Goal: Information Seeking & Learning: Check status

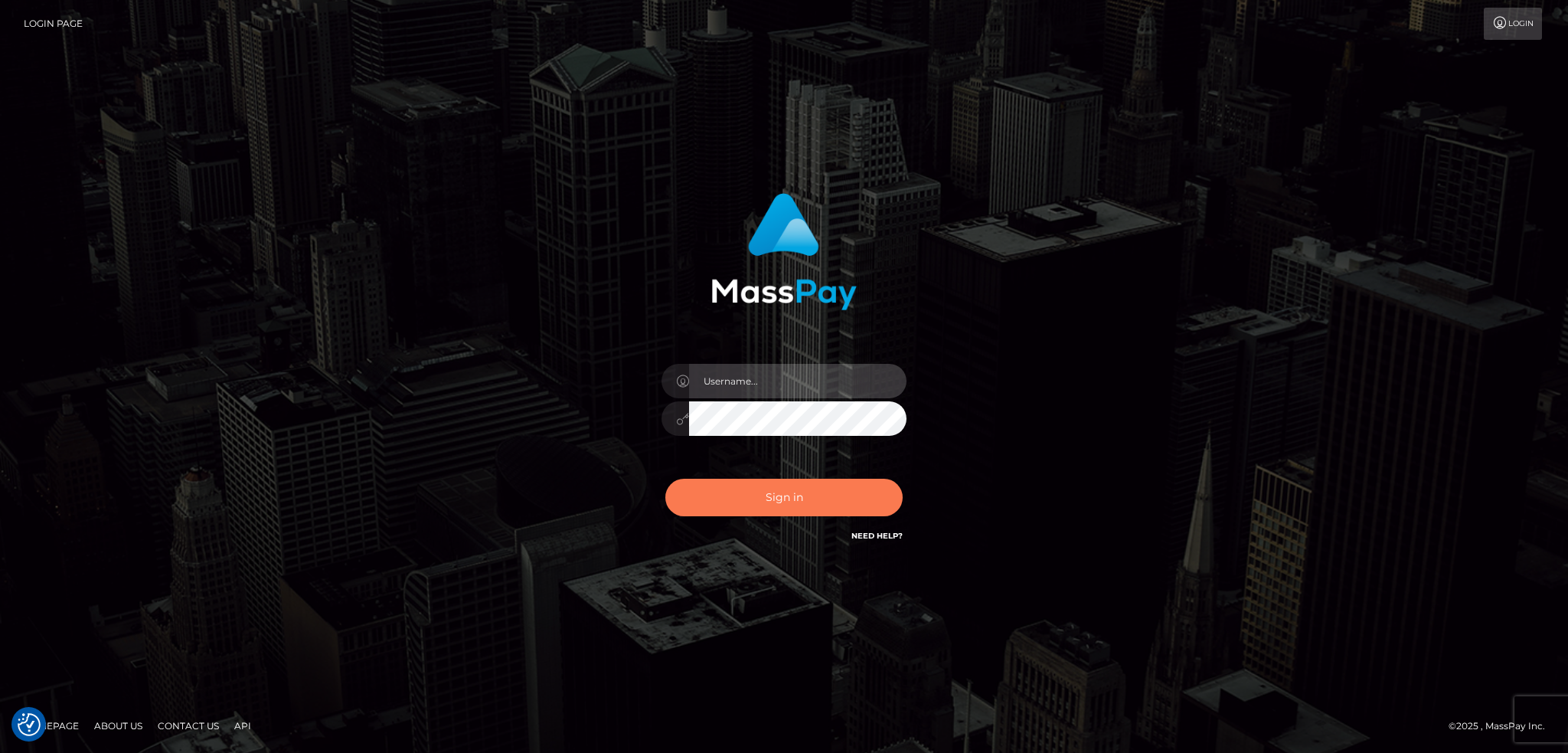
type input "alexstef"
click at [832, 506] on button "Sign in" at bounding box center [784, 497] width 237 height 37
type input "alexstef"
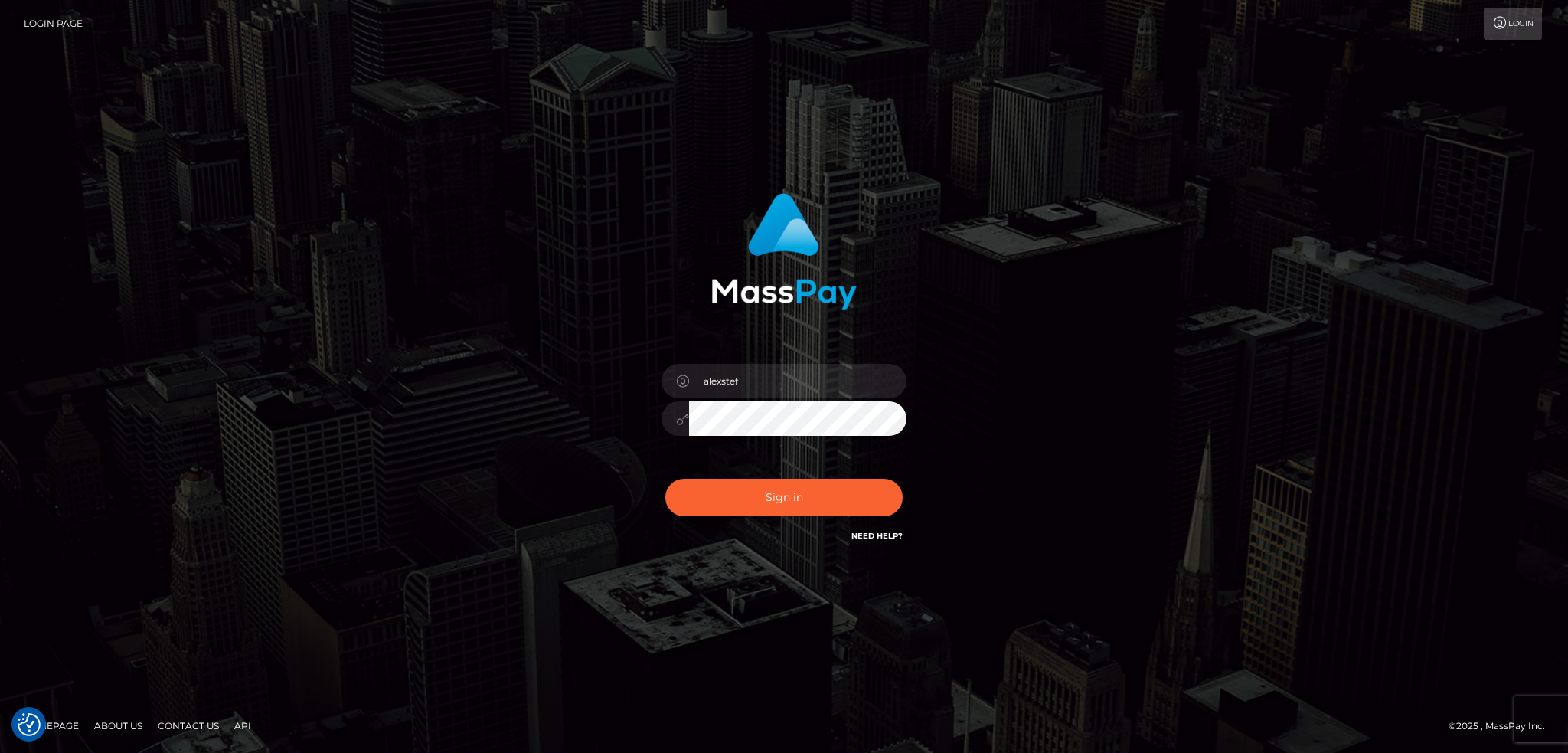
click at [819, 473] on div "Sign in Need Help?" at bounding box center [784, 503] width 268 height 68
click at [815, 495] on button "Sign in" at bounding box center [784, 497] width 237 height 37
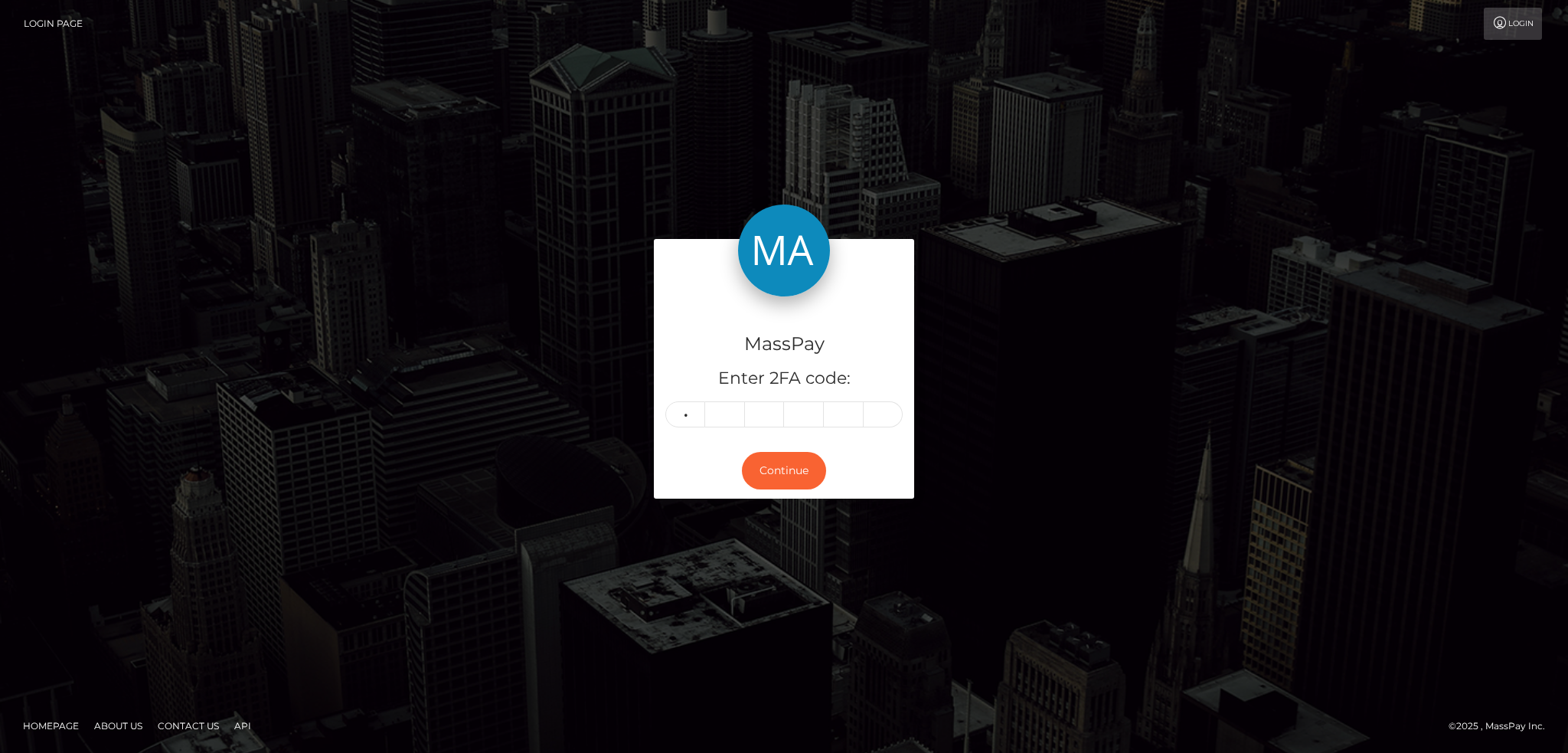
type input "1"
type input "8"
type input "4"
type input "3"
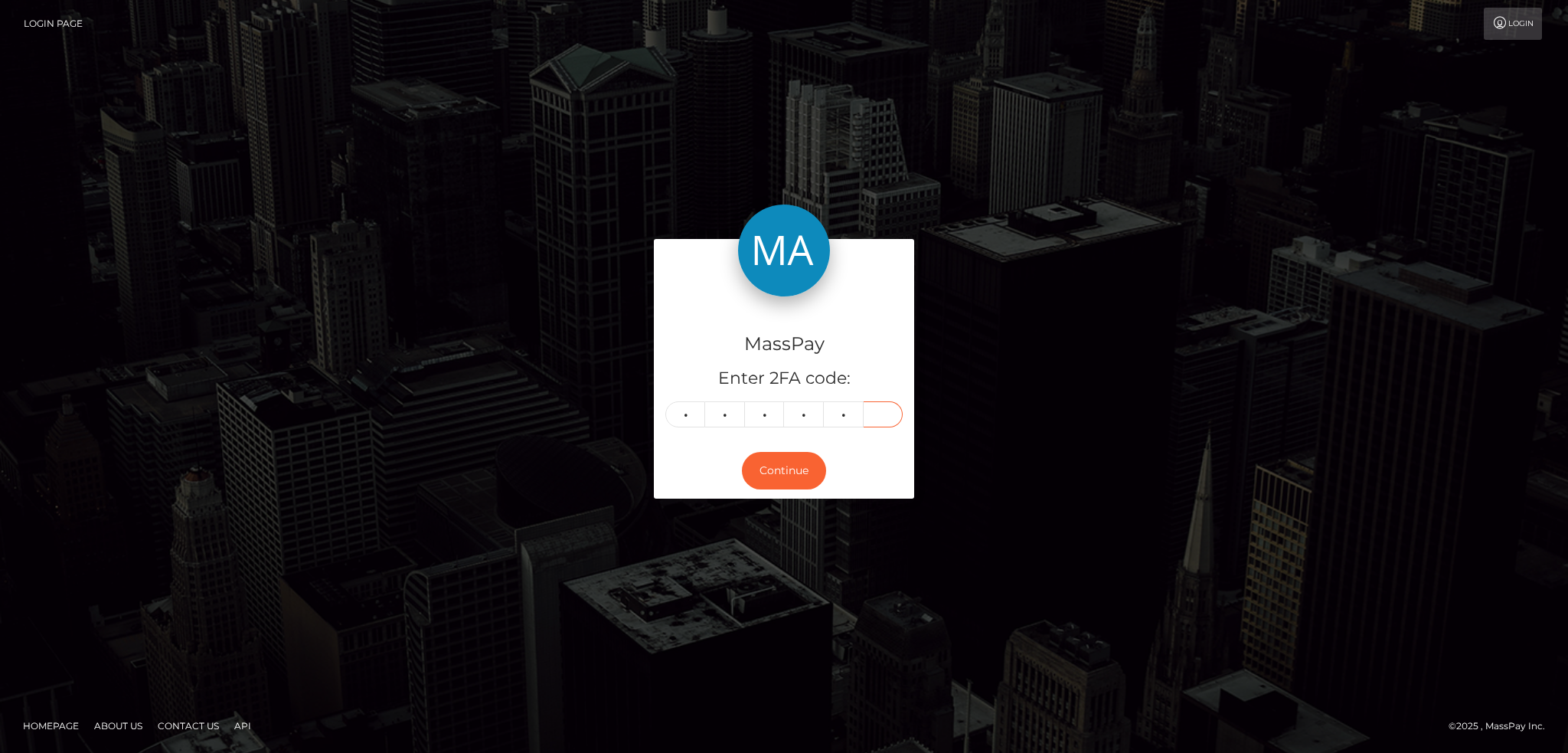
type input "5"
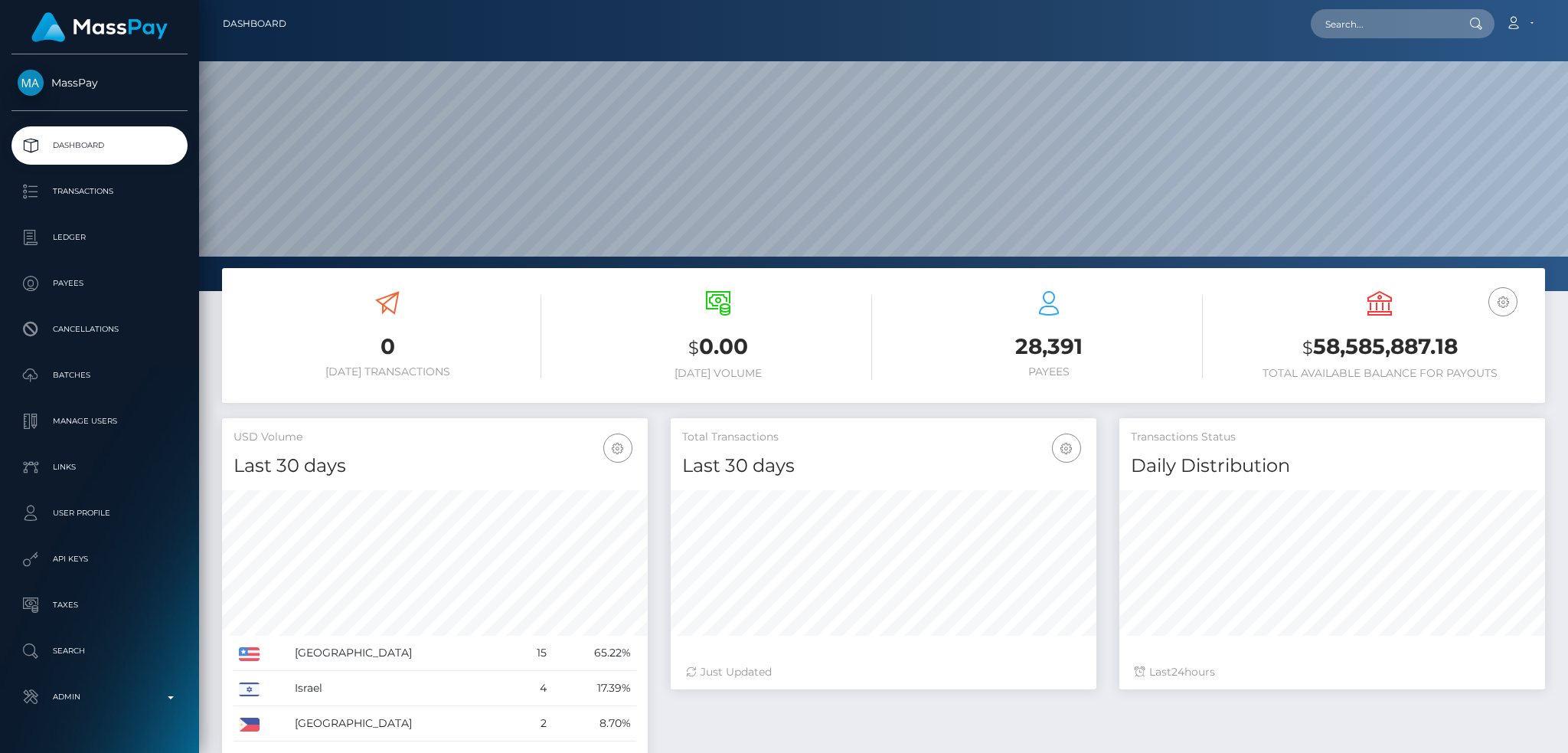
scroll to position [272, 425]
click at [1335, 14] on input "text" at bounding box center [1383, 24] width 144 height 29
paste input "cfab10c01f2a4c4d85d65b3170cbd0ab"
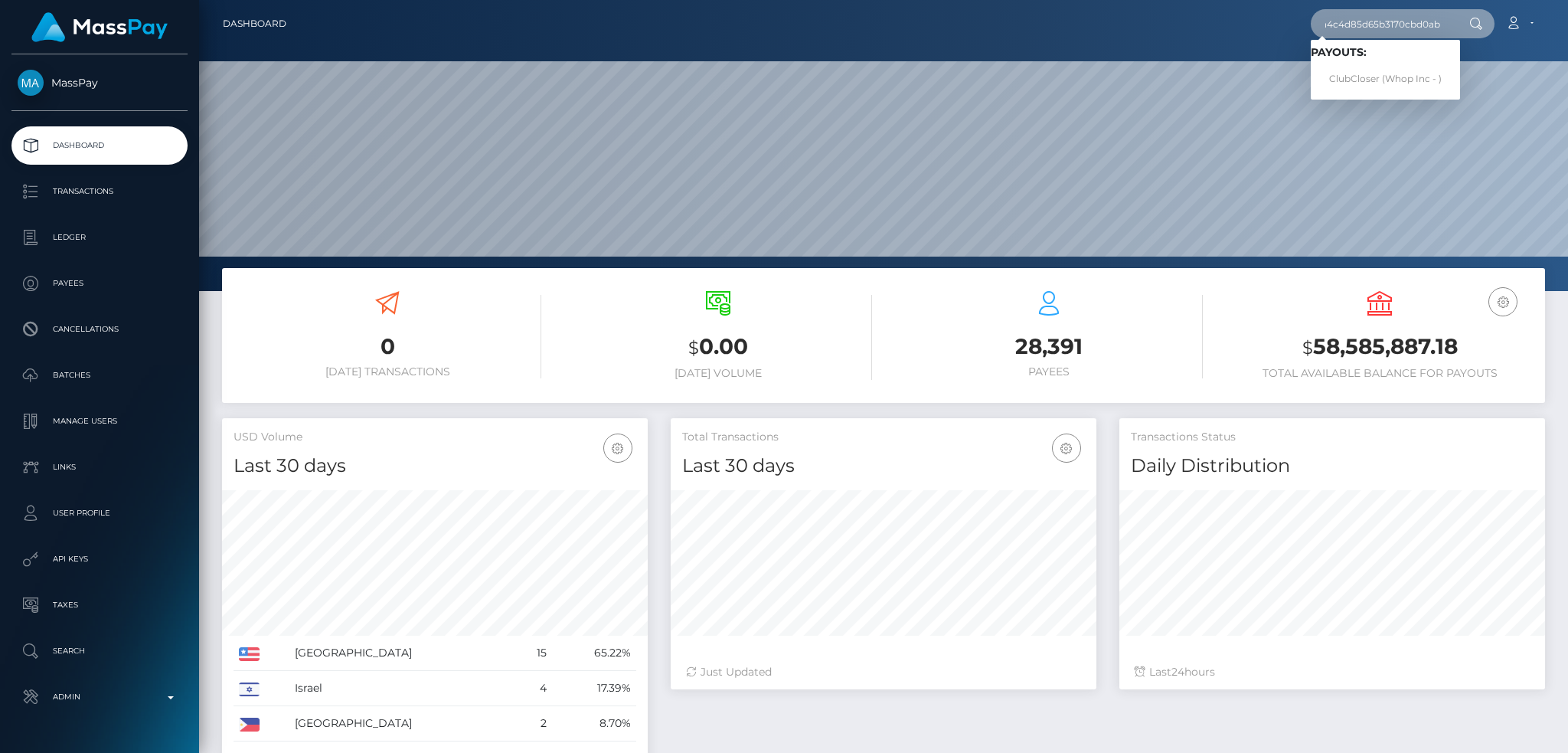
type input "cfab10c01f2a4c4d85d65b3170cbd0ab"
click at [1375, 79] on link "ClubCloser (Whop Inc - )" at bounding box center [1385, 79] width 149 height 28
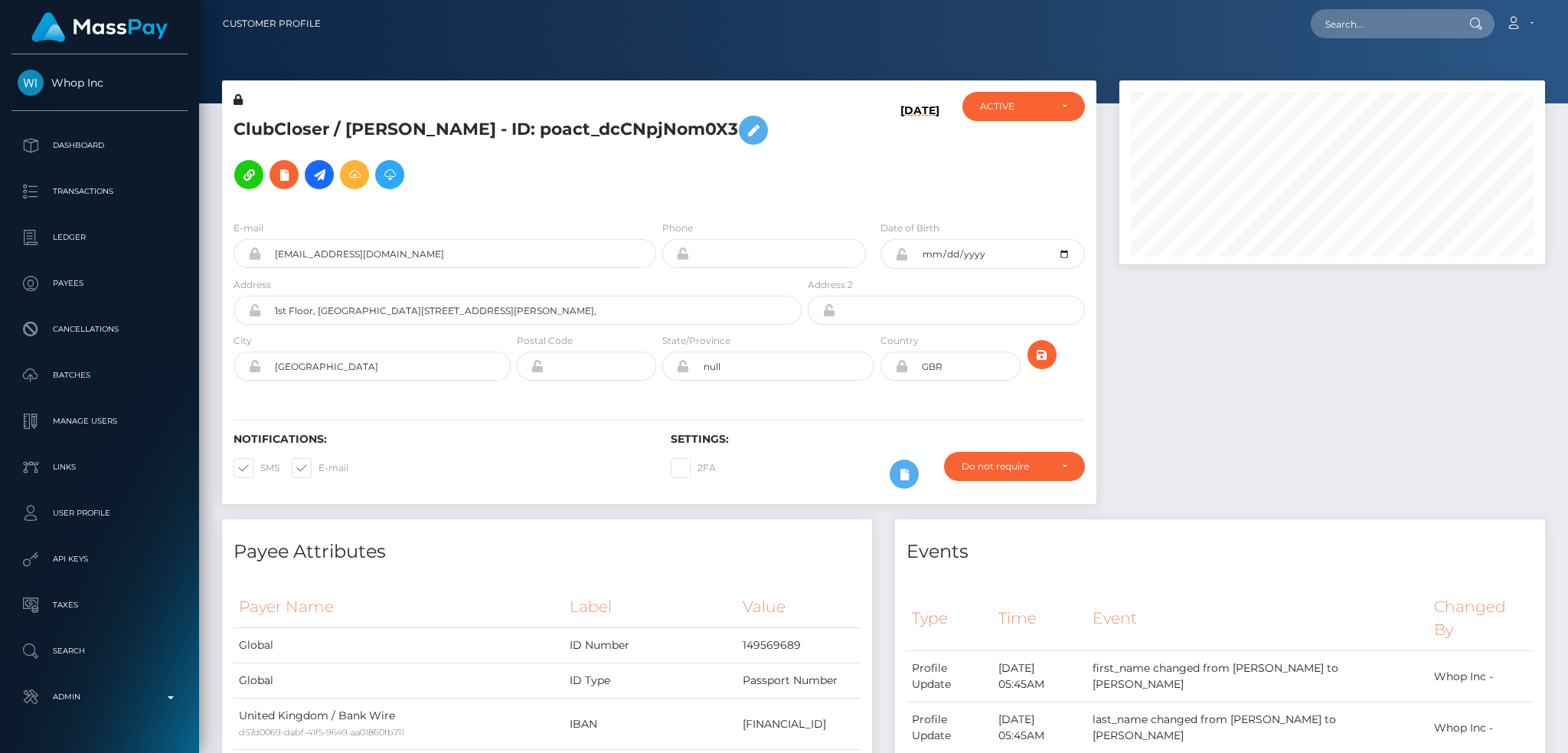
scroll to position [184, 425]
click at [1358, 4] on nav "Customer Profile Loading... Loading... Account" at bounding box center [883, 24] width 1369 height 47
click at [1348, 17] on input "text" at bounding box center [1383, 24] width 144 height 29
paste input "655305d7f1ad40b794b8fcf165acb142"
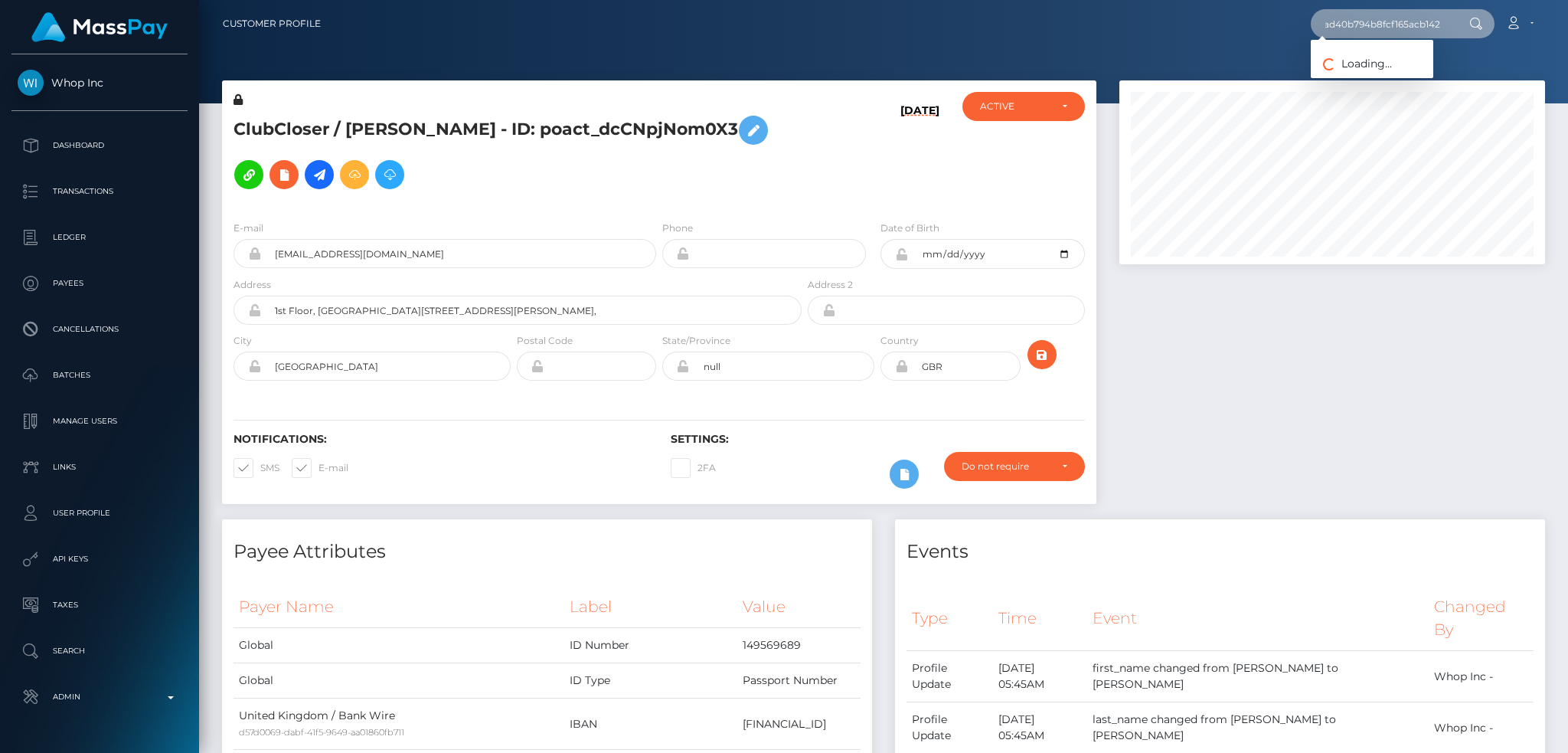
type input "655305d7f1ad40b794b8fcf165acb142"
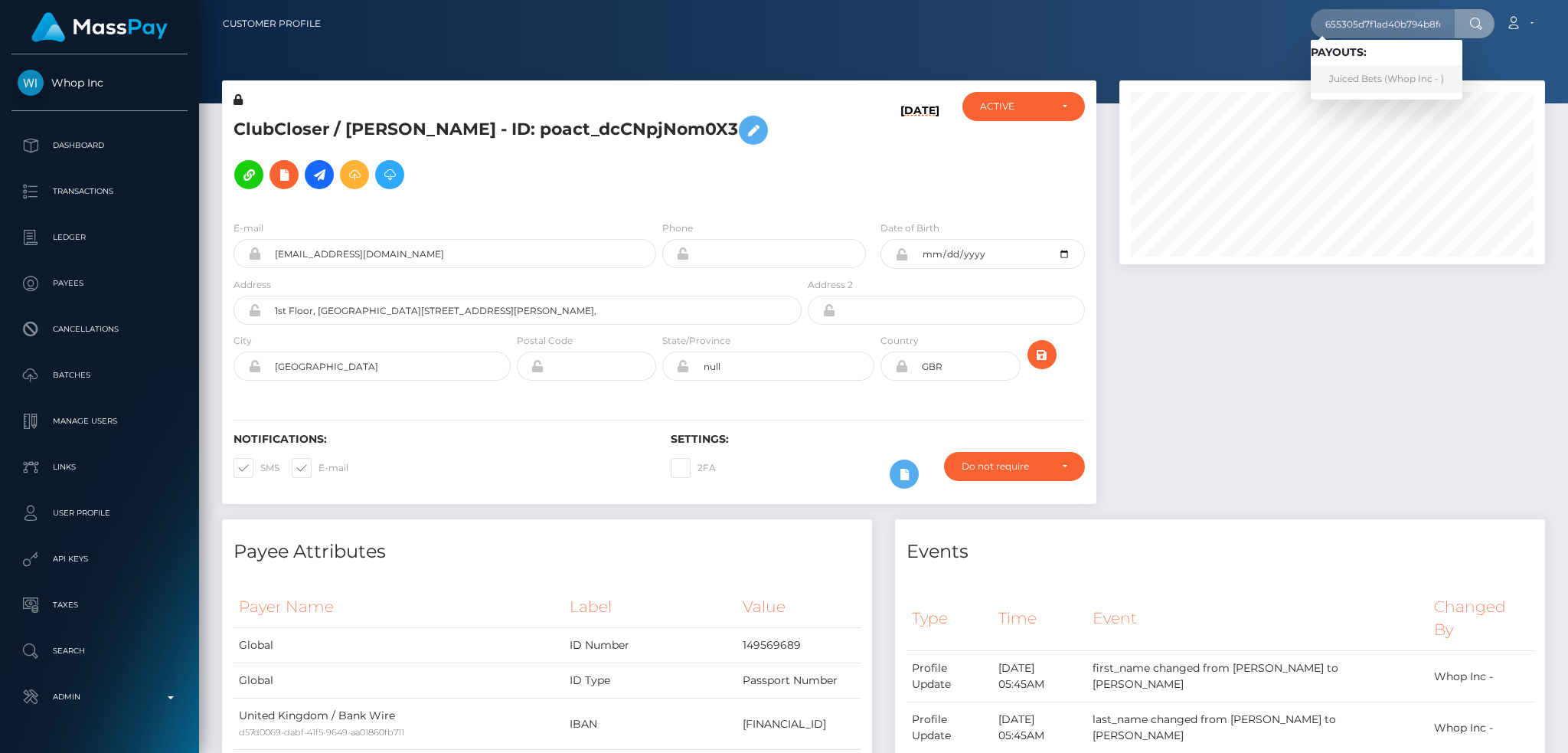
click at [1387, 76] on link "Juiced Bets (Whop Inc - )" at bounding box center [1387, 79] width 152 height 28
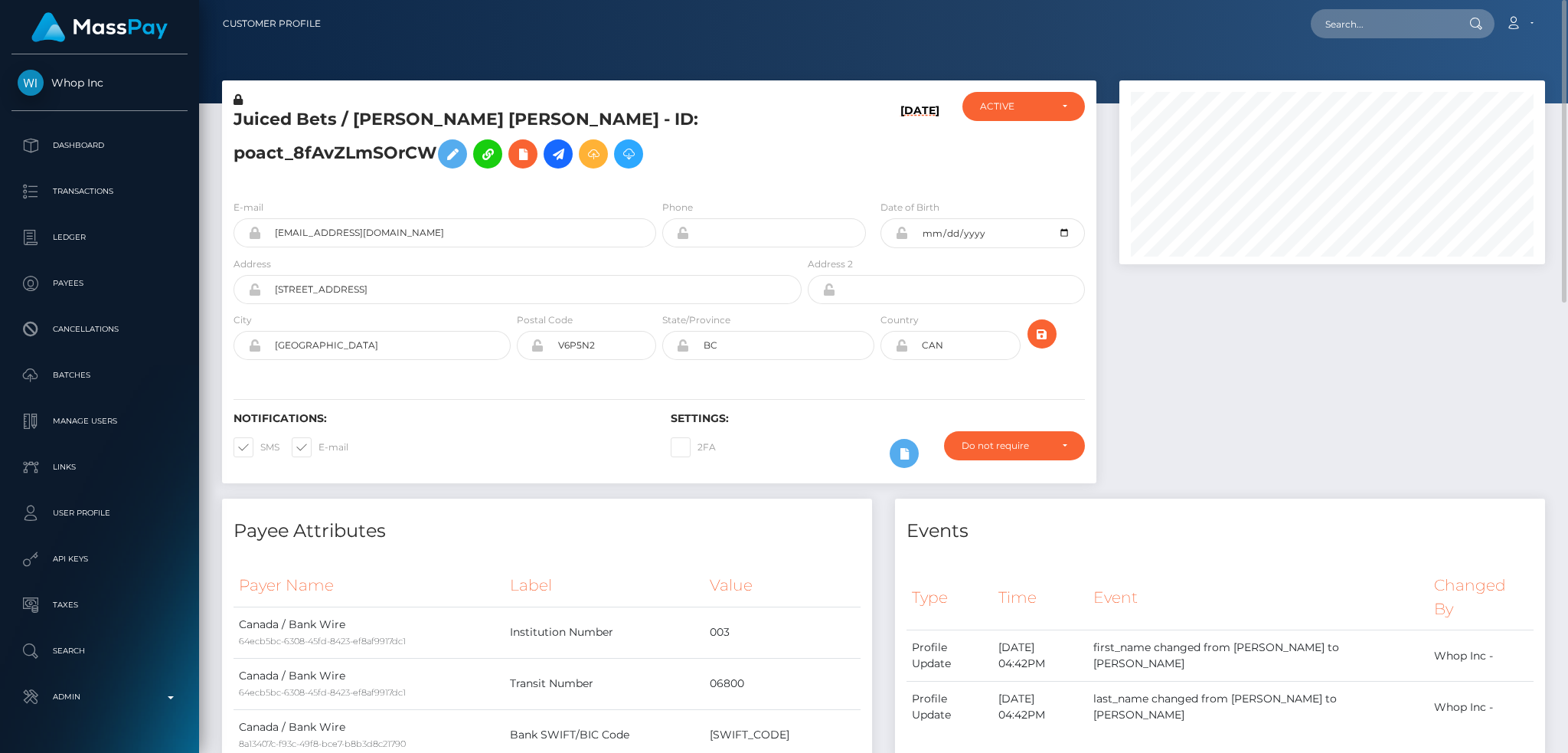
click at [301, 113] on h5 "Juiced Bets / WILLIAM MITCHELL VANCE - ID: poact_8fAvZLmSOrCW" at bounding box center [513, 141] width 560 height 68
click at [331, 120] on h5 "Juiced Bets / WILLIAM MITCHELL VANCE - ID: poact_8fAvZLmSOrCW" at bounding box center [513, 141] width 560 height 68
click at [496, 227] on input "juicedbets9+3af6975051@gmail.com" at bounding box center [459, 233] width 395 height 29
click at [1417, 27] on input "text" at bounding box center [1383, 24] width 144 height 29
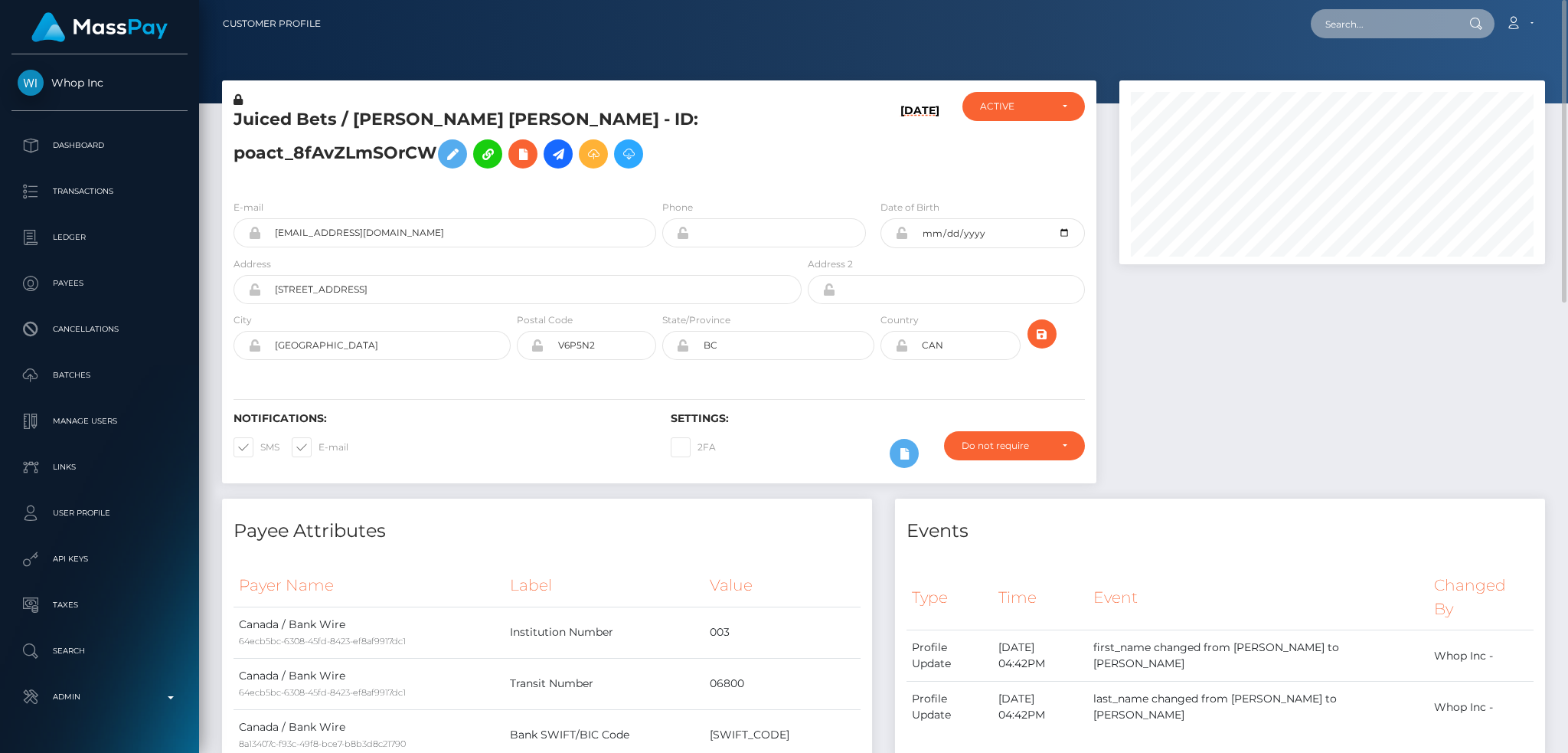
paste input "pout_7aciEBKH31eSG"
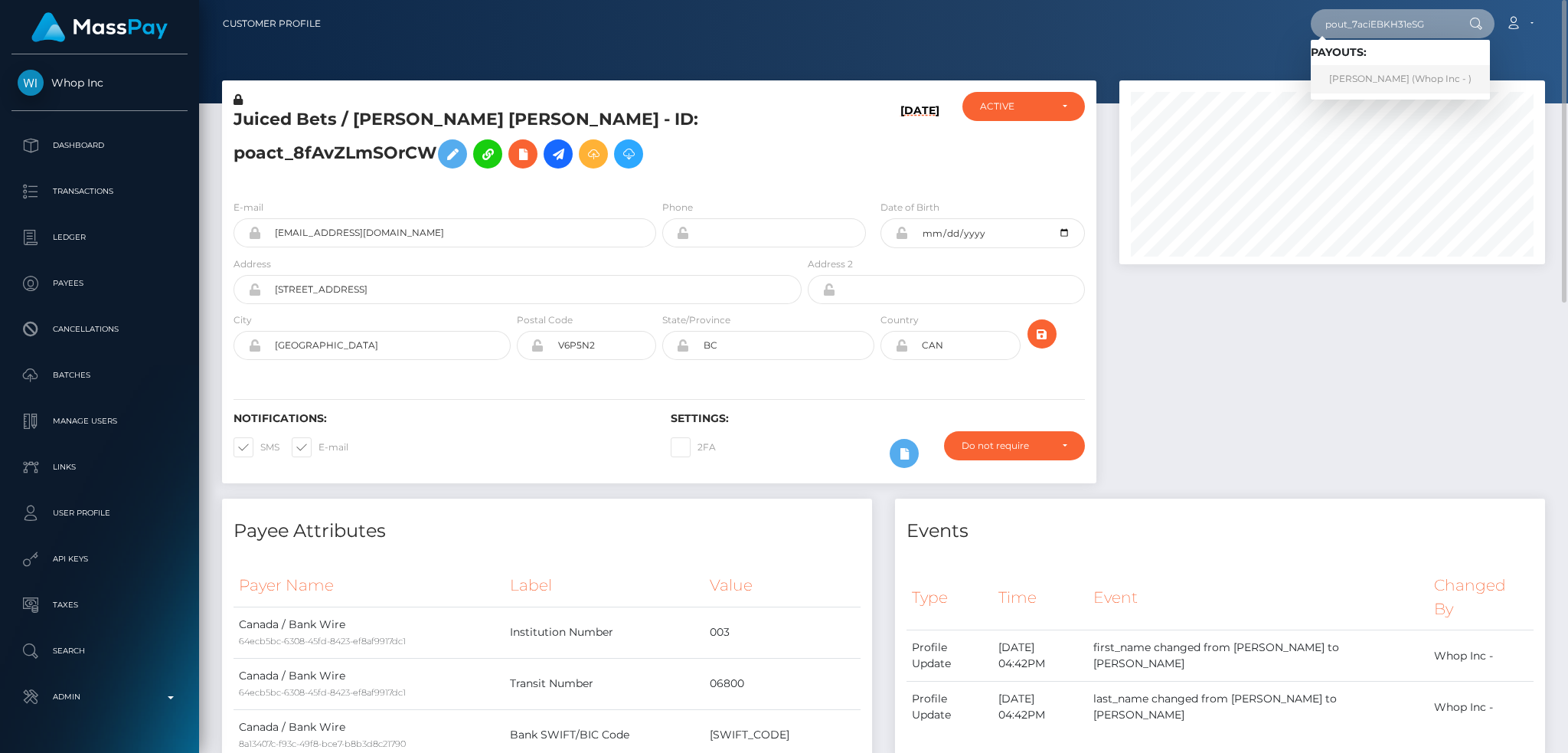
type input "pout_7aciEBKH31eSG"
click at [1378, 75] on link "MARIO LIBERATORE (Whop Inc - )" at bounding box center [1401, 79] width 179 height 28
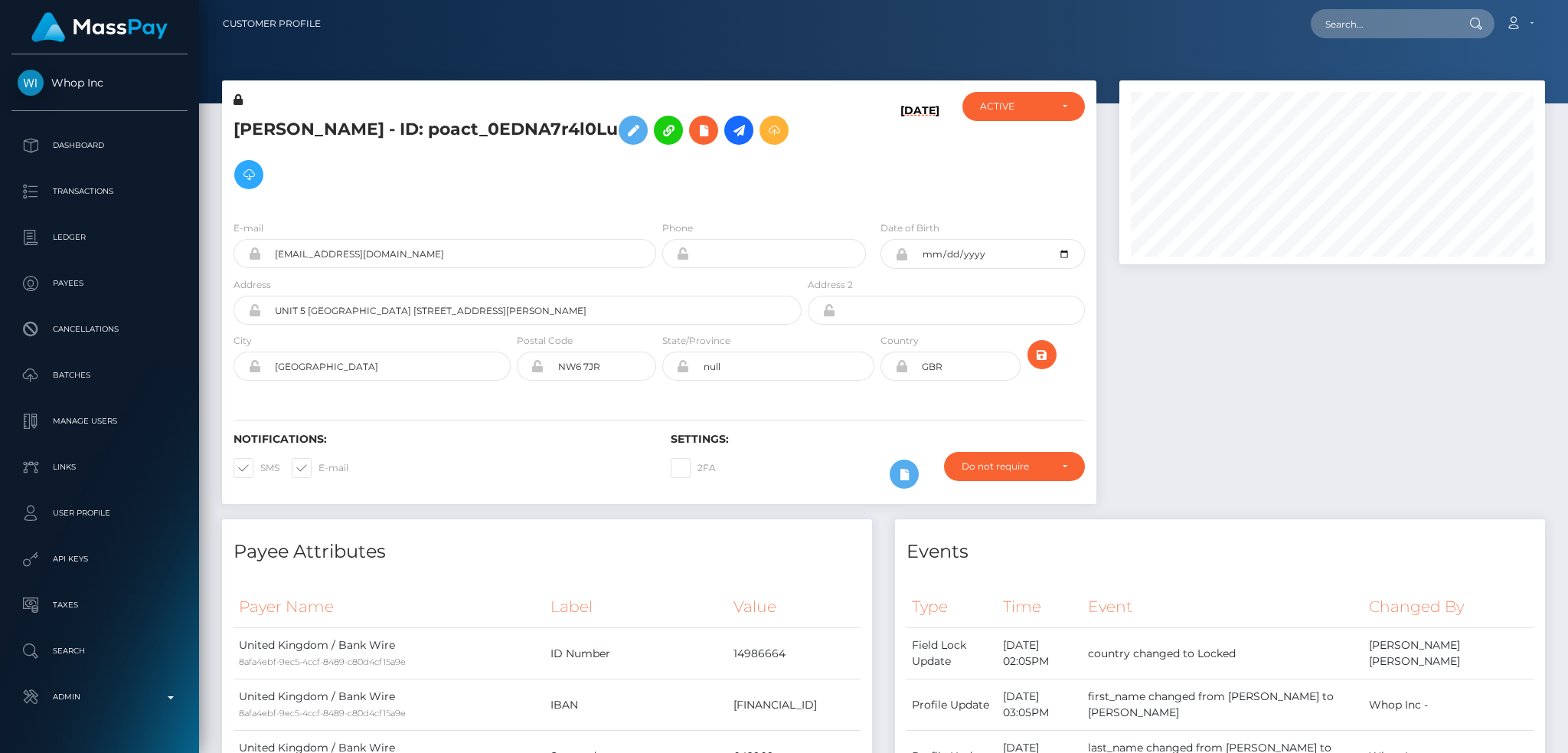
scroll to position [184, 425]
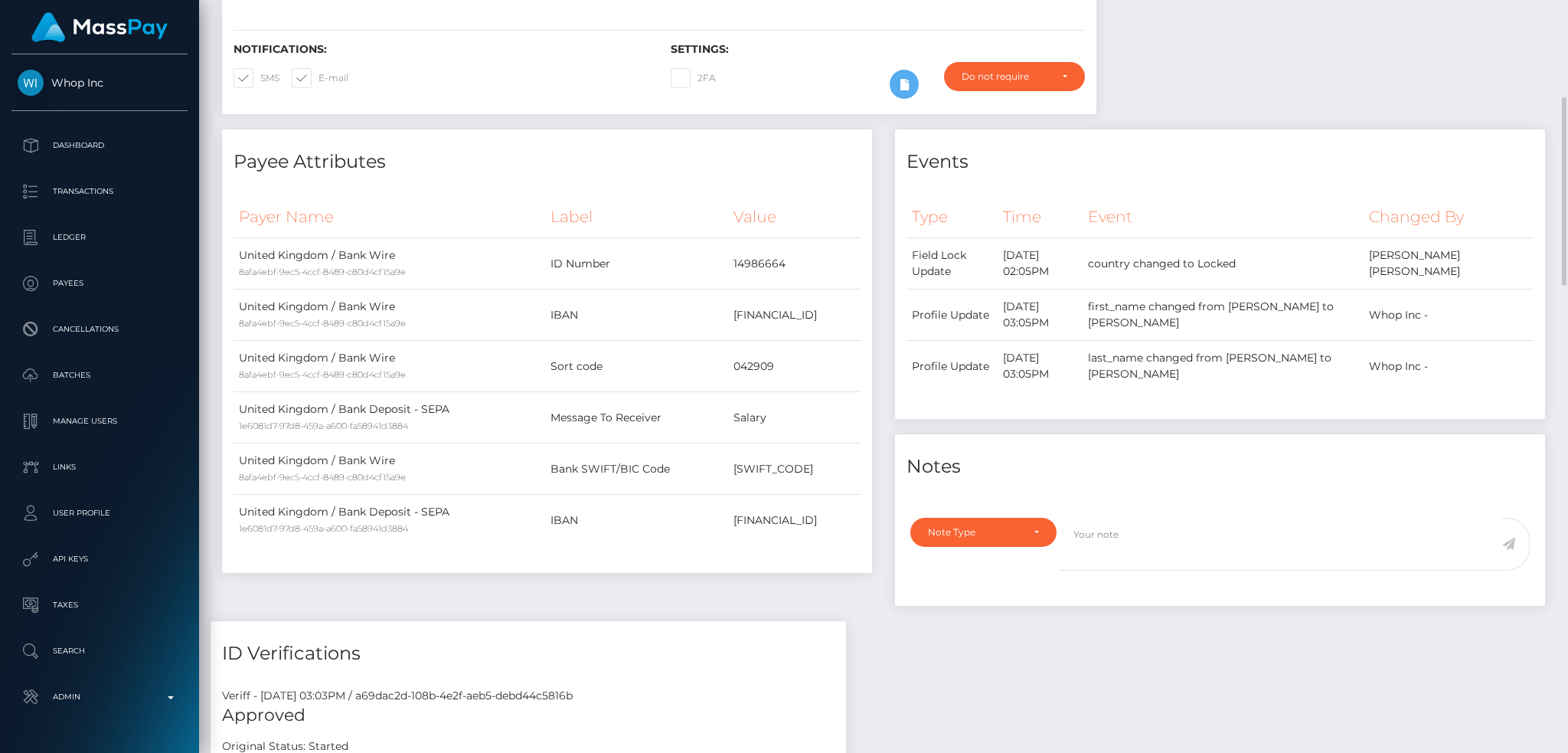
scroll to position [0, 0]
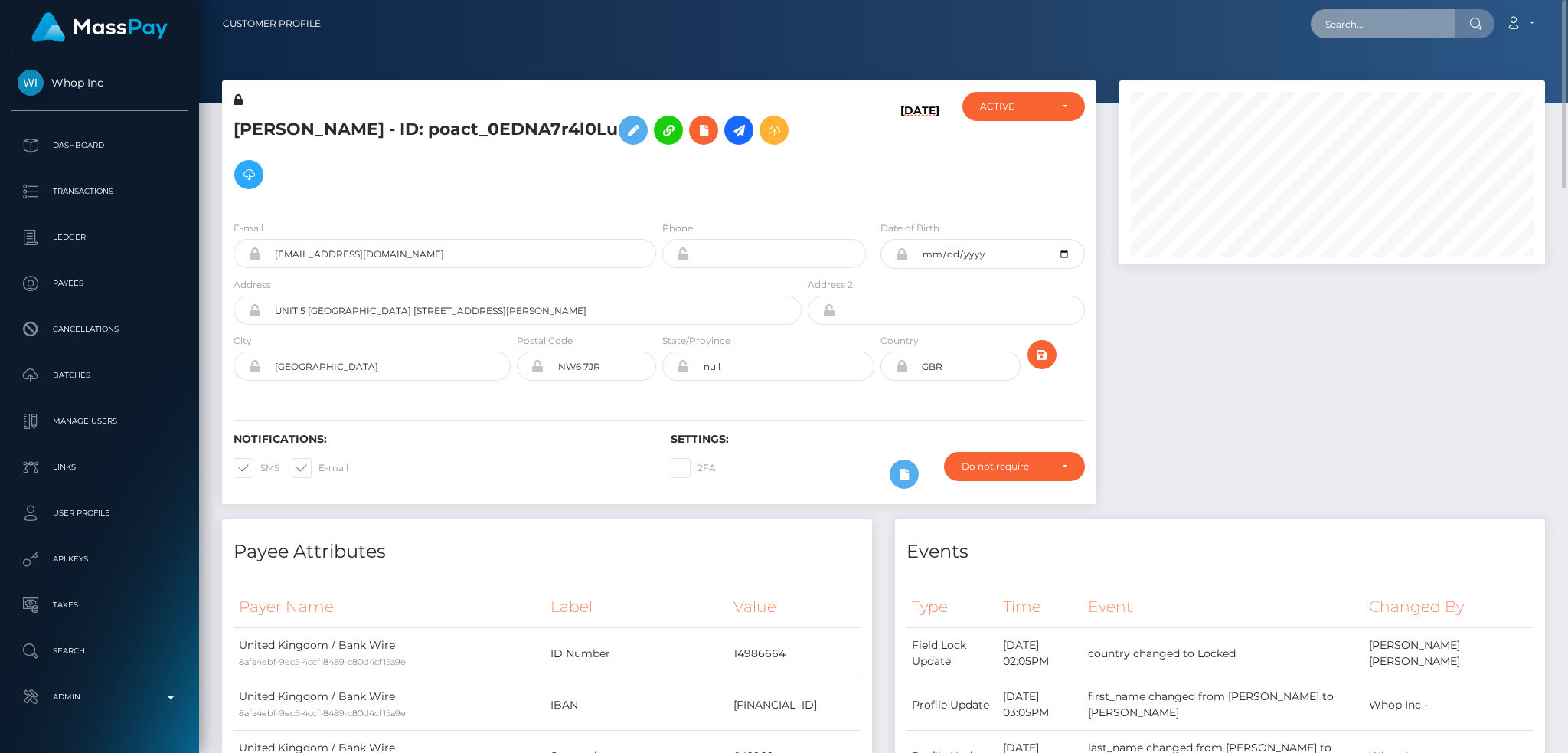
click at [1389, 32] on input "text" at bounding box center [1383, 24] width 144 height 29
paste input "pout_97OQ22hms8VsZ"
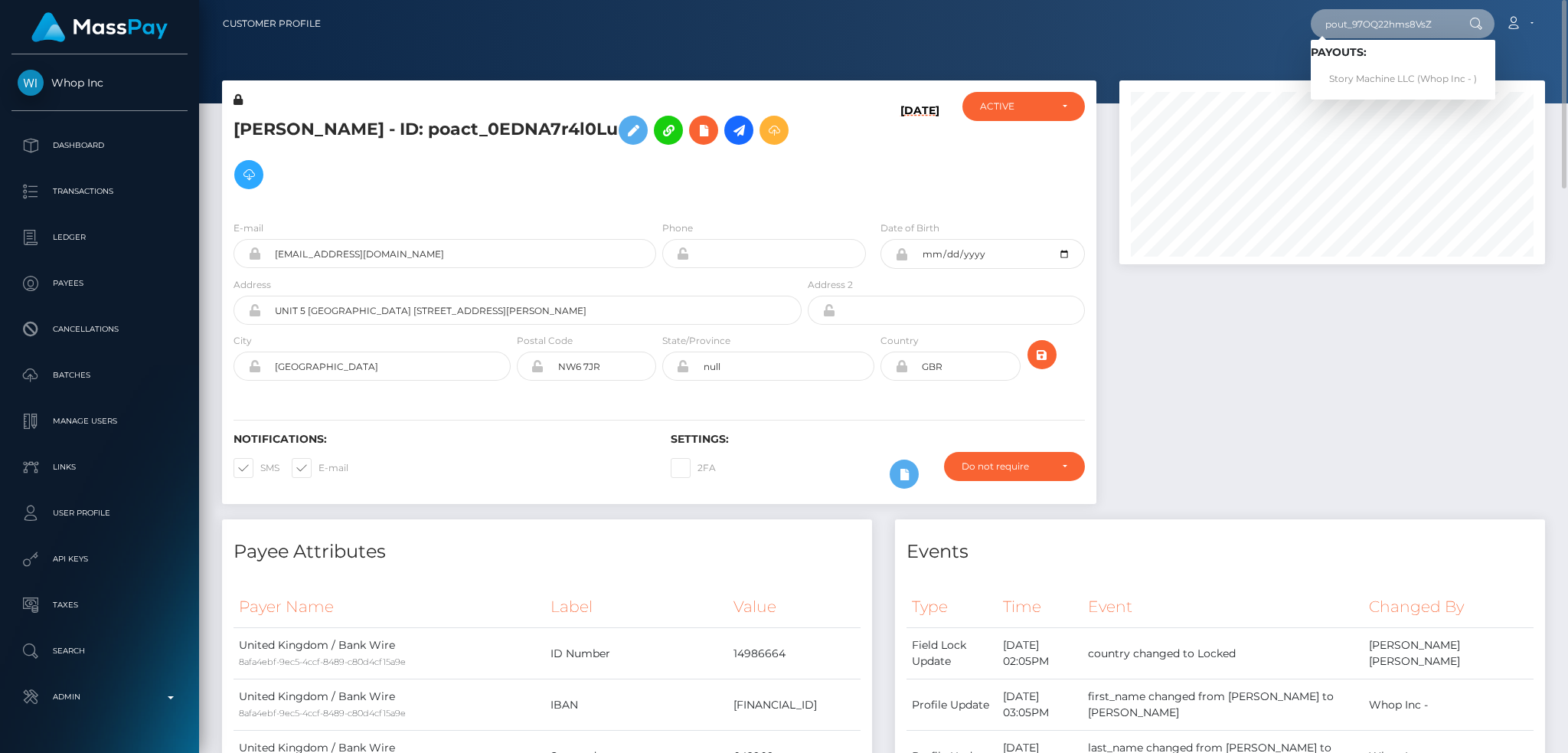
type input "pout_97OQ22hms8VsZ"
drag, startPoint x: 1378, startPoint y: 67, endPoint x: 1140, endPoint y: 75, distance: 238.1
click at [1381, 67] on link "Story Machine LLC (Whop Inc - )" at bounding box center [1403, 79] width 185 height 28
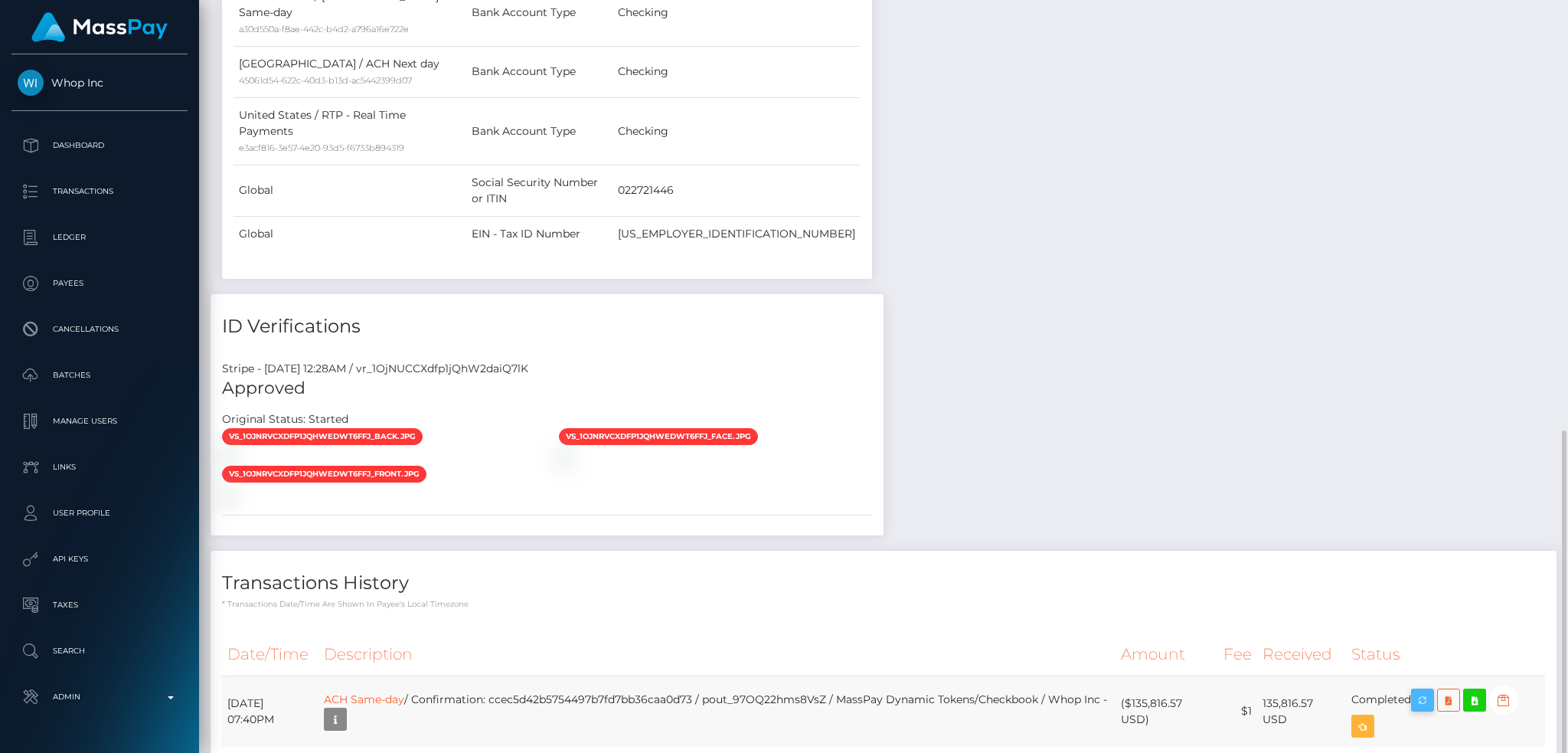
scroll to position [184, 425]
click at [1431, 691] on icon "button" at bounding box center [1422, 700] width 18 height 19
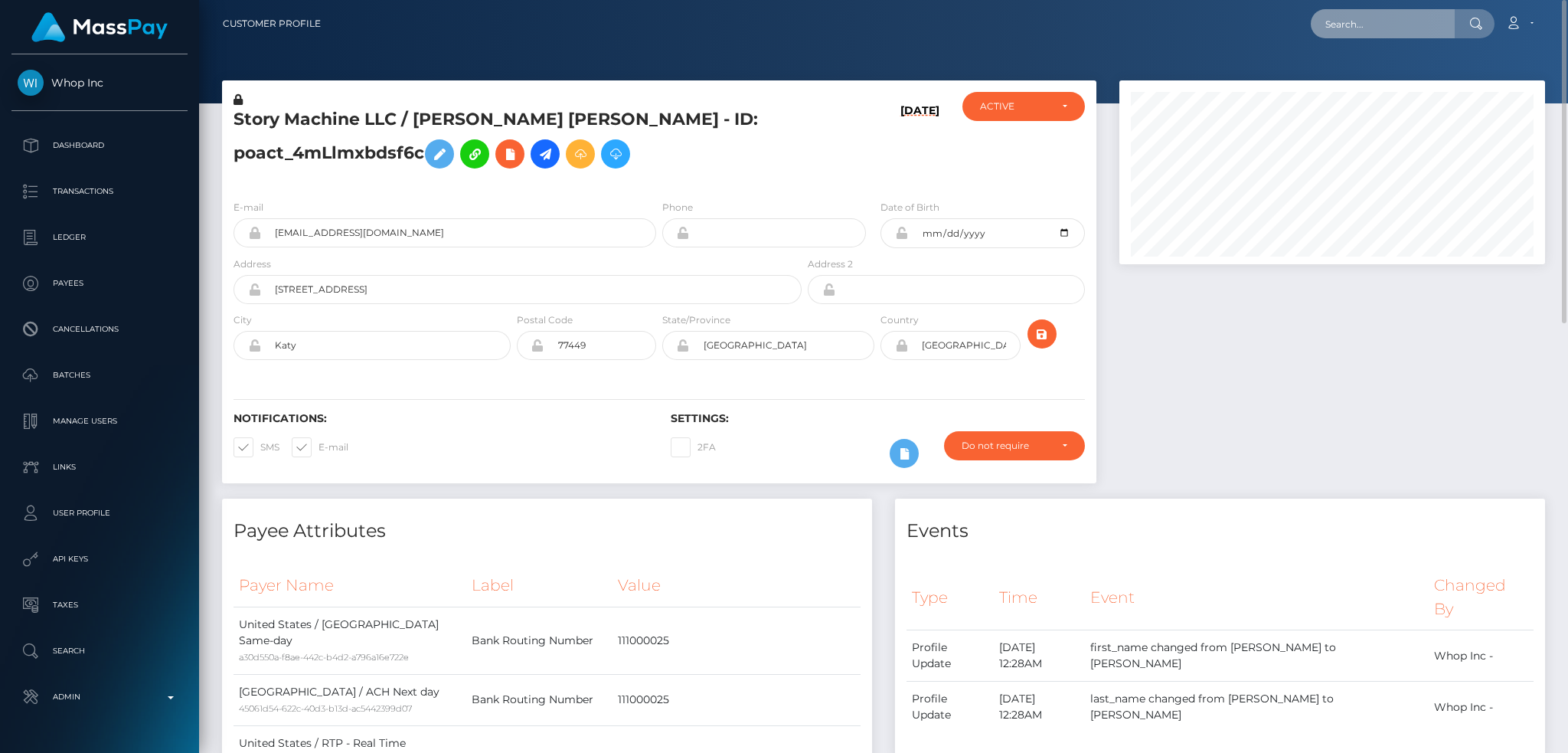
click at [1378, 27] on input "text" at bounding box center [1383, 24] width 144 height 29
paste input "poact_wuFmzXZb7SkT"
type input "poact_wuFmzXZb7SkT"
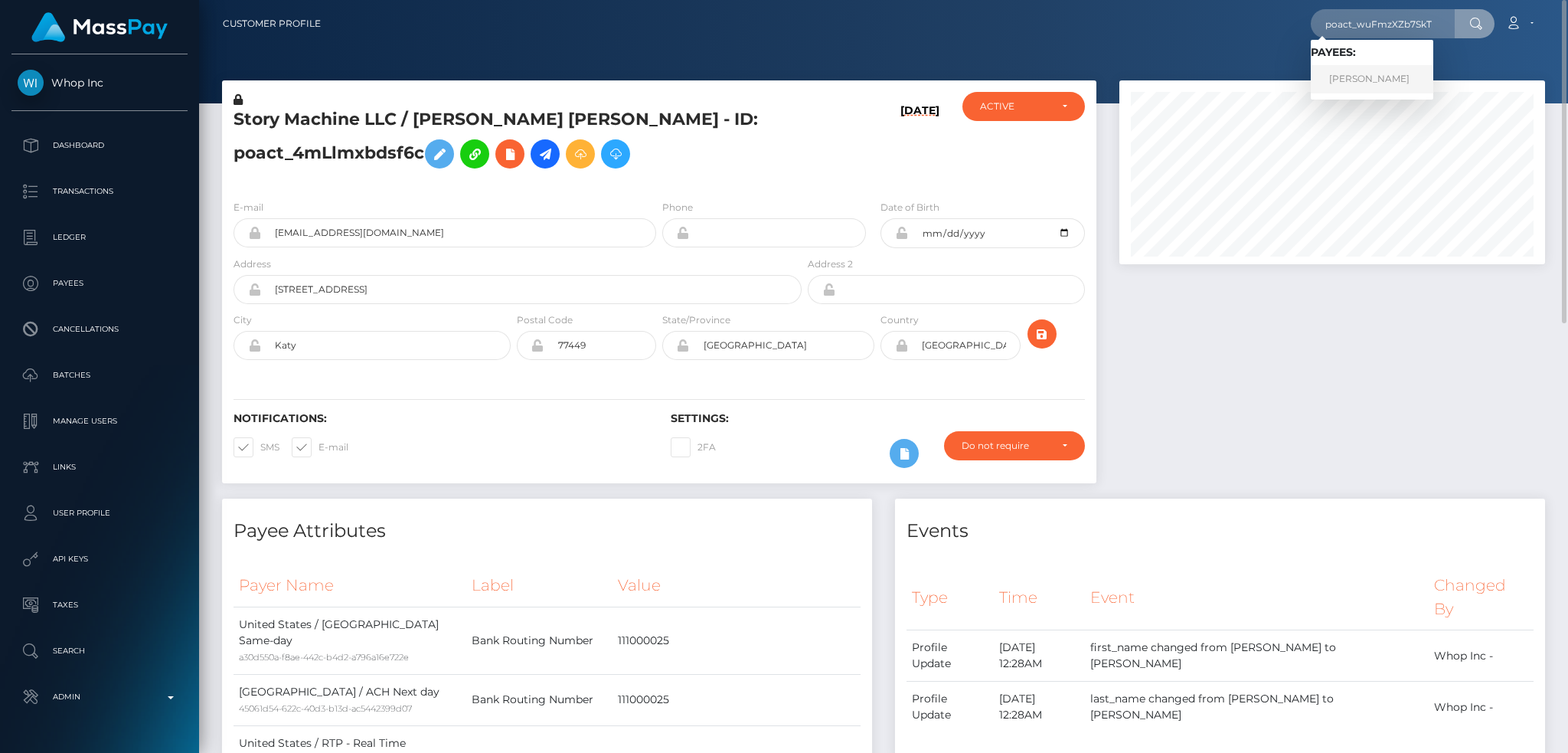
click at [1366, 71] on link "Mohamed Mohsen" at bounding box center [1372, 79] width 122 height 28
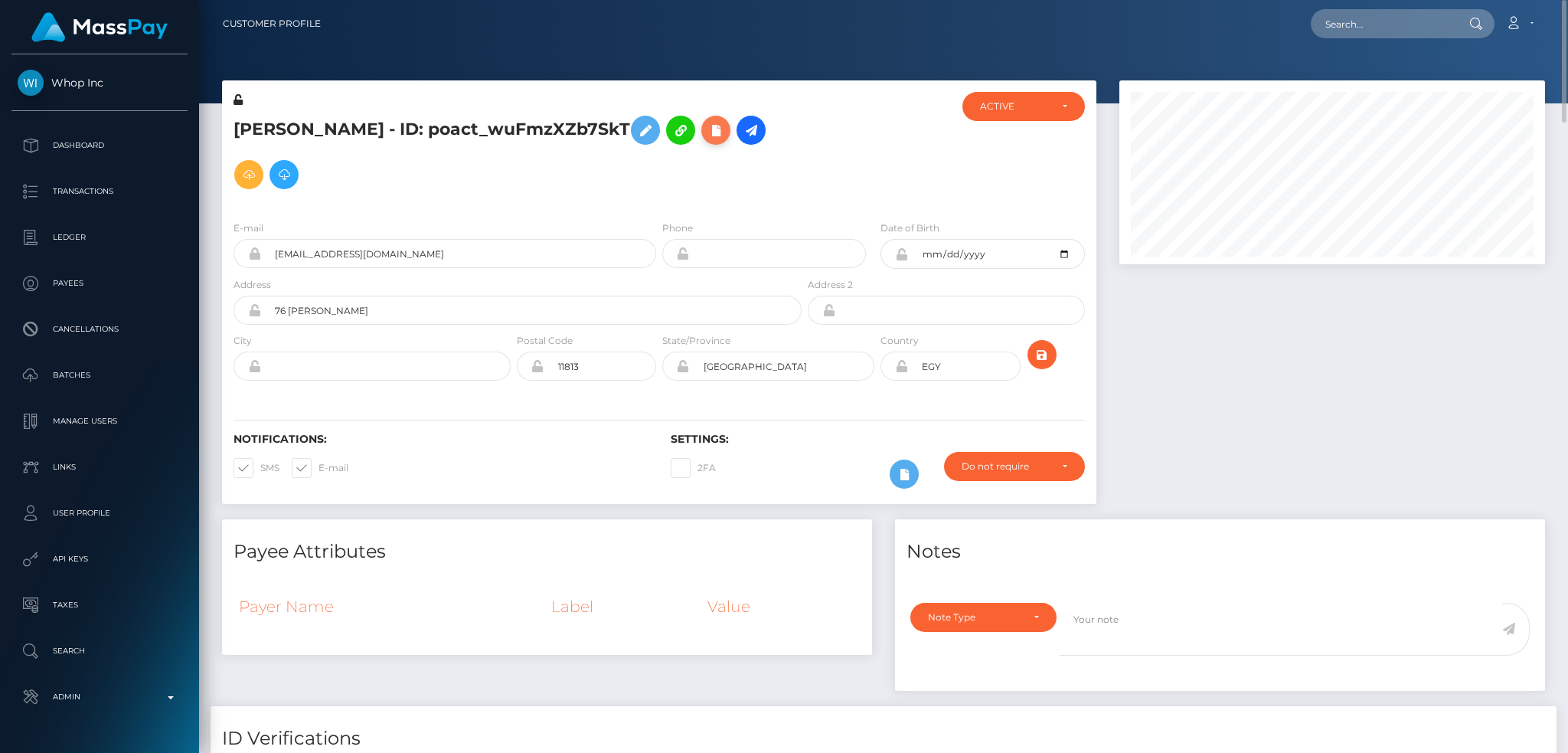
click at [725, 123] on icon at bounding box center [716, 130] width 18 height 19
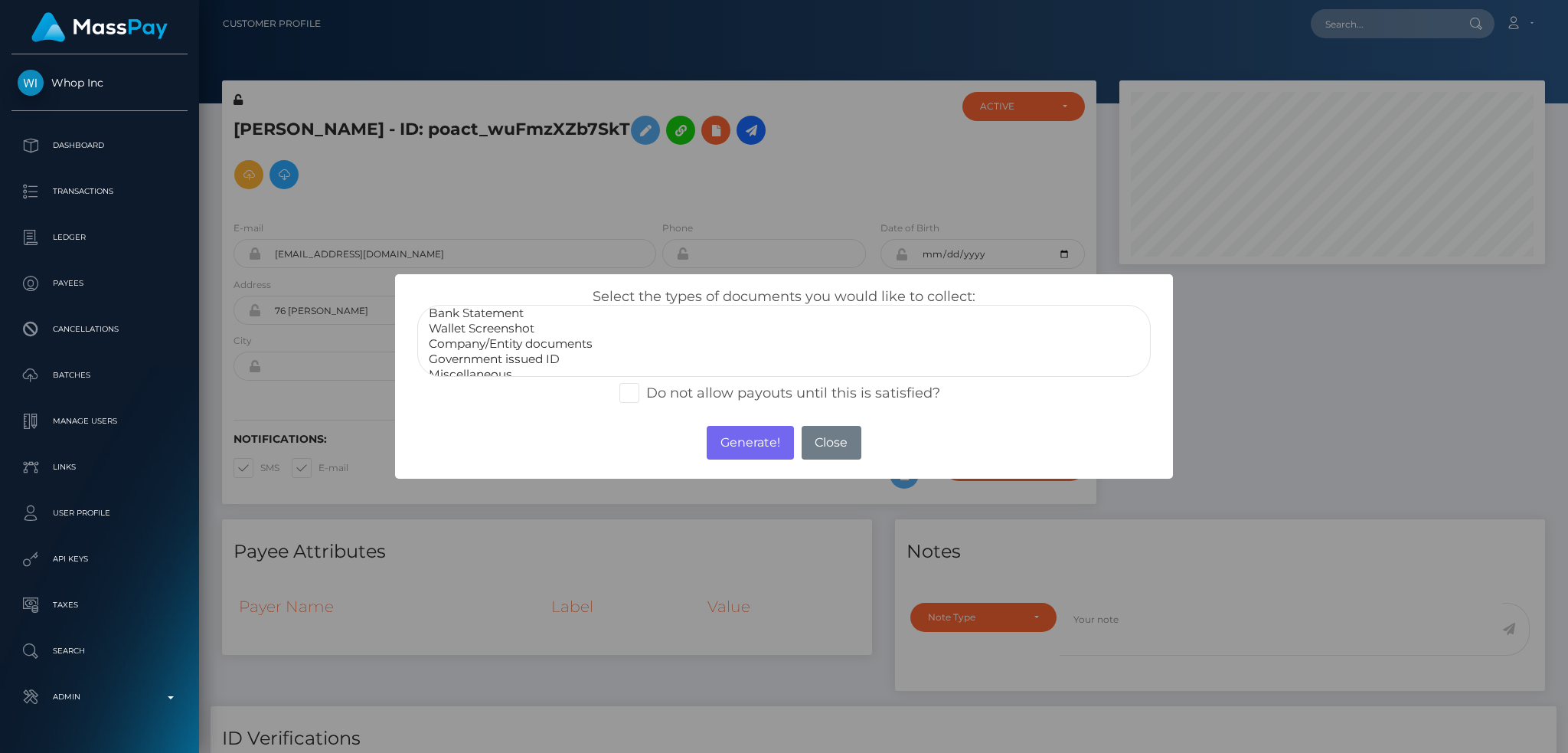
scroll to position [31, 0]
select select "Government issued ID"
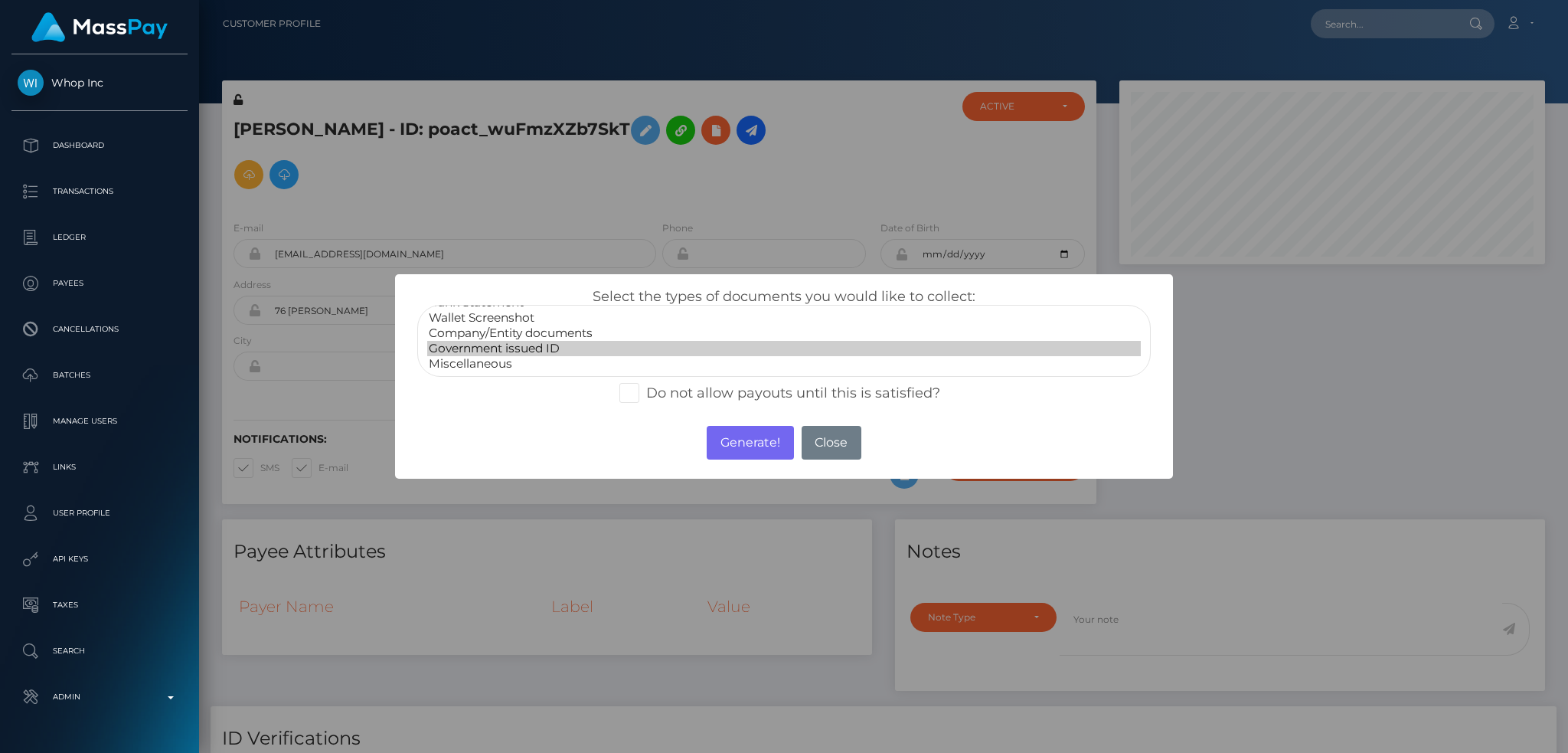
click at [530, 355] on option "Government issued ID" at bounding box center [784, 348] width 714 height 15
click at [740, 439] on button "Generate!" at bounding box center [750, 443] width 87 height 33
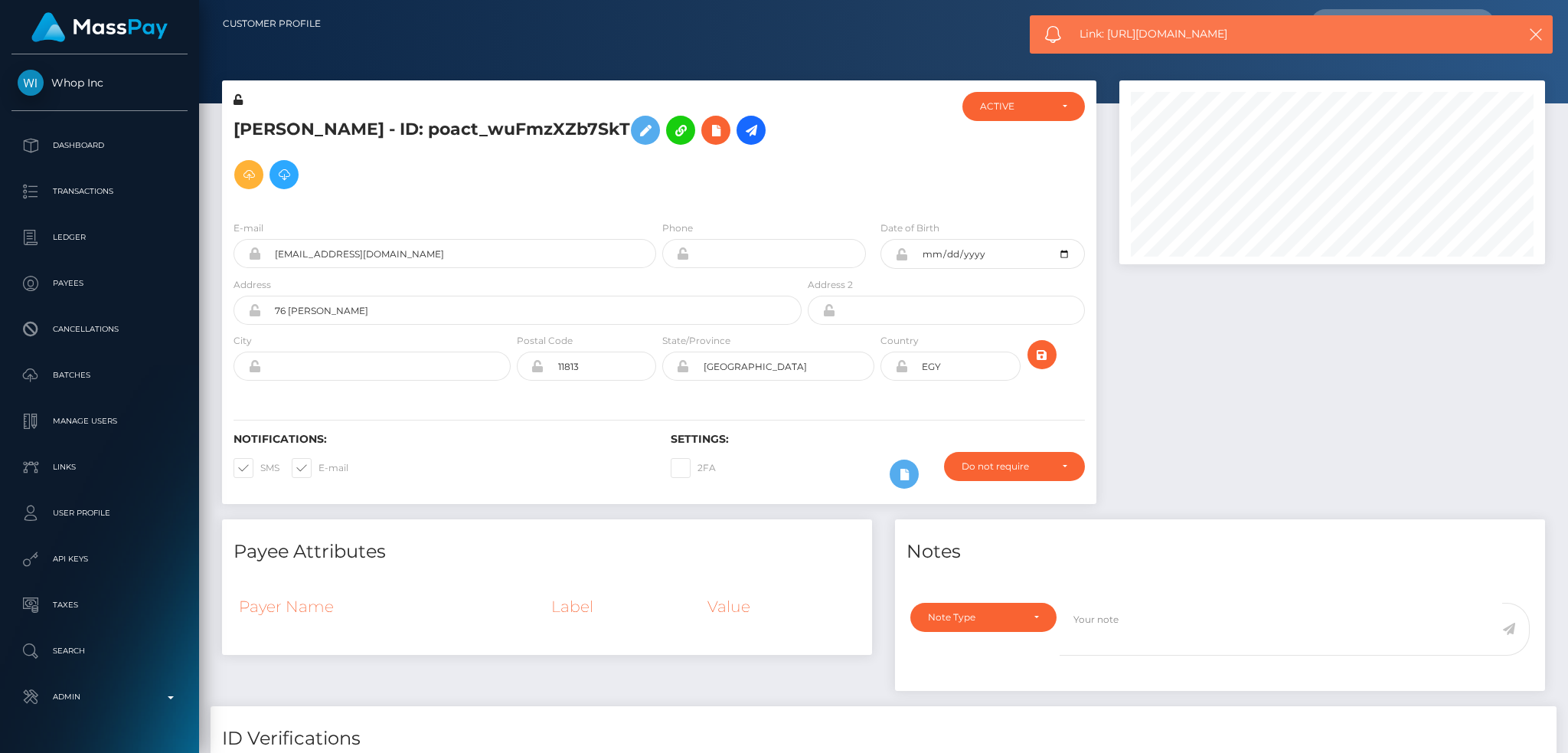
click at [1218, 36] on span "Link: [URL][DOMAIN_NAME]" at bounding box center [1283, 34] width 407 height 16
copy span "Link: [URL][DOMAIN_NAME]"
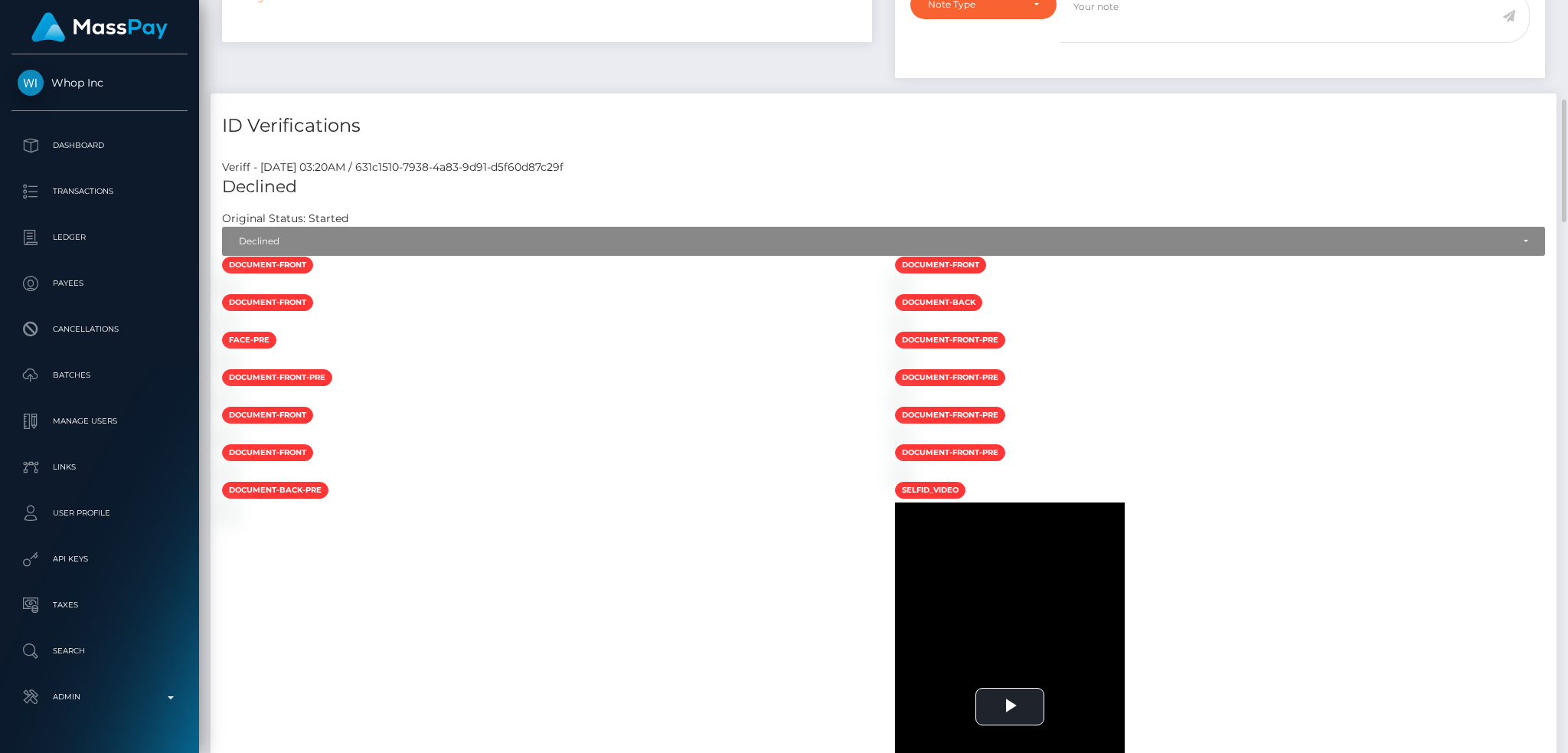
scroll to position [0, 0]
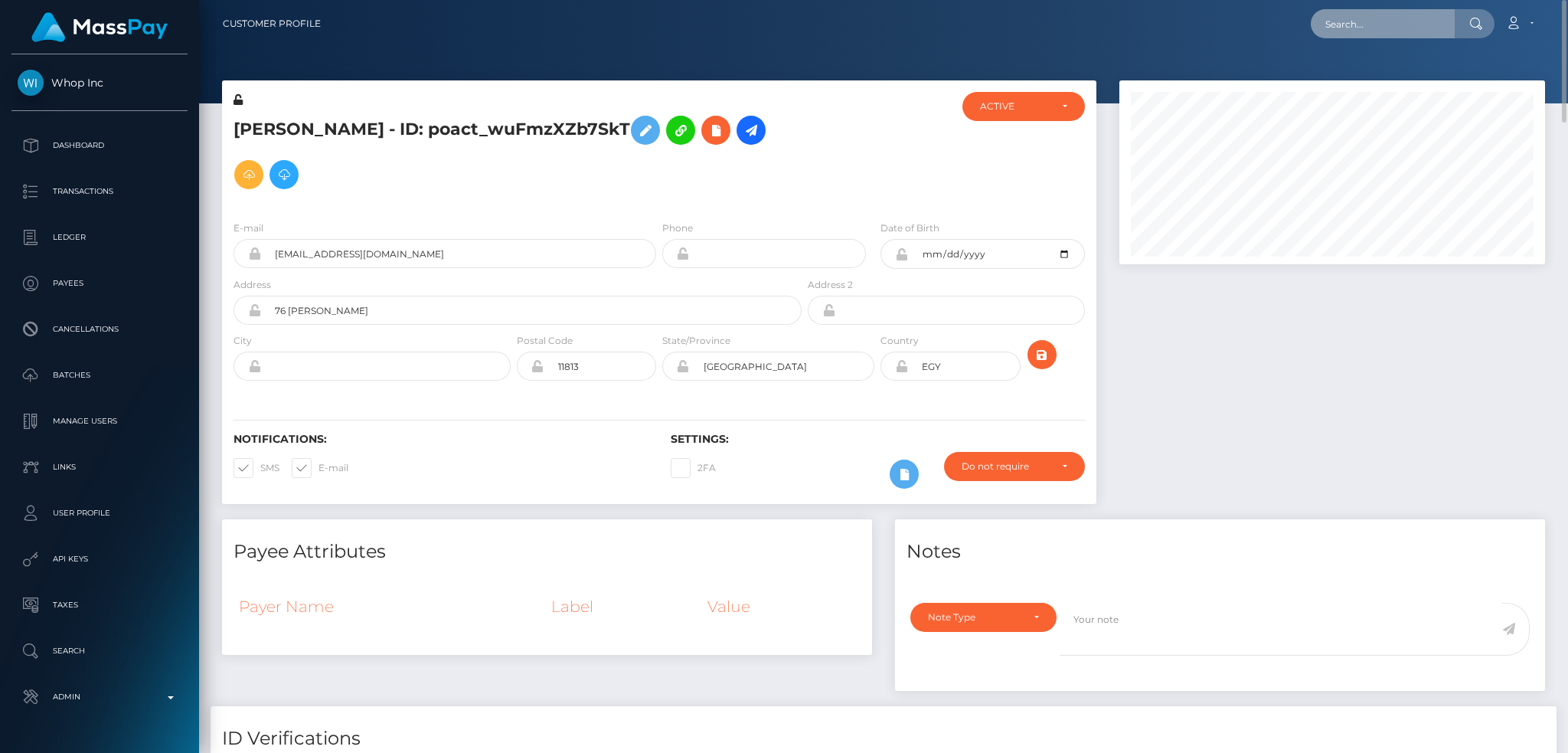
click at [1395, 31] on input "text" at bounding box center [1383, 24] width 144 height 29
paste input "MSPfca7b230cb0e43d"
type input "MSPfca7b230cb0e43d"
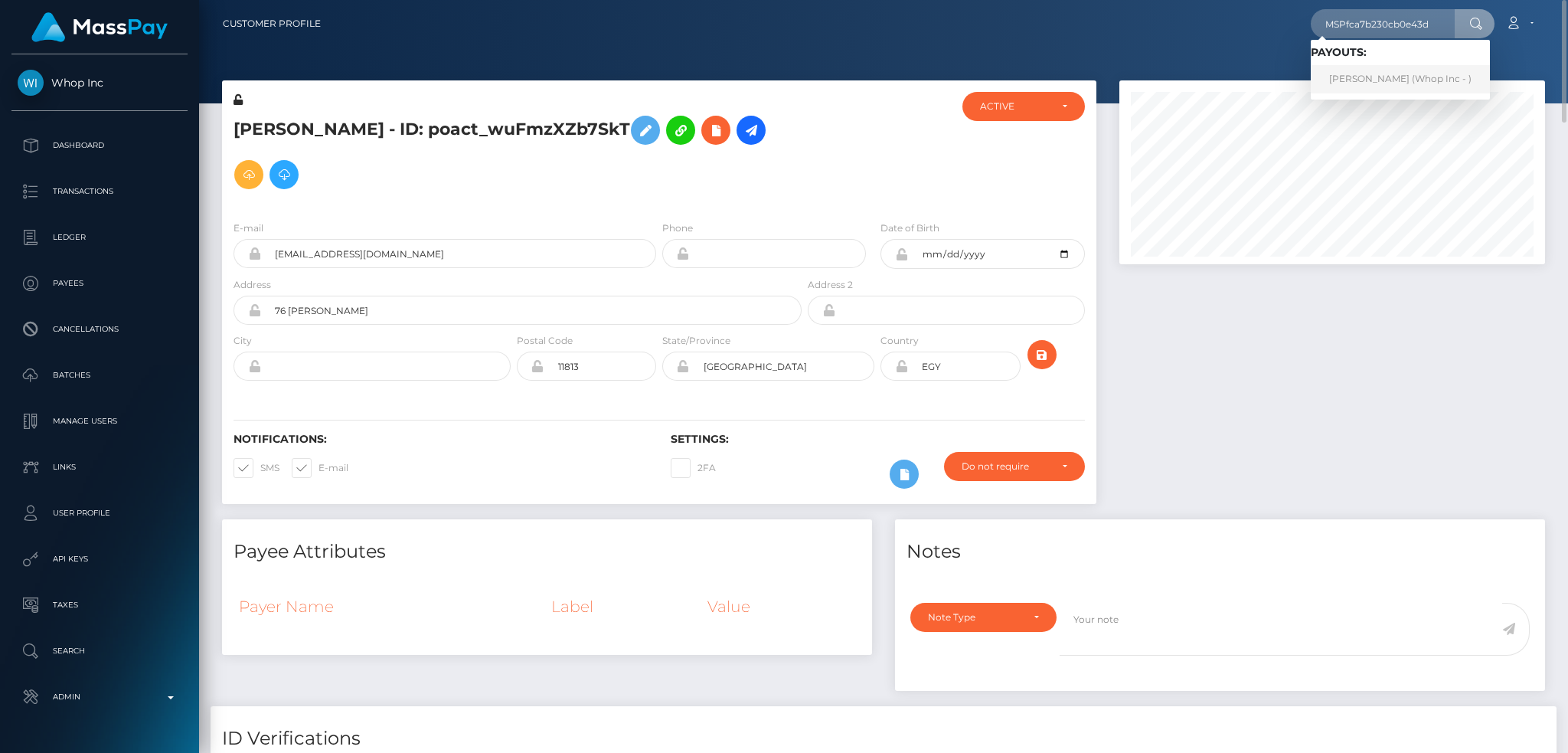
click at [1378, 82] on link "[PERSON_NAME] (Whop Inc - )" at bounding box center [1401, 79] width 179 height 28
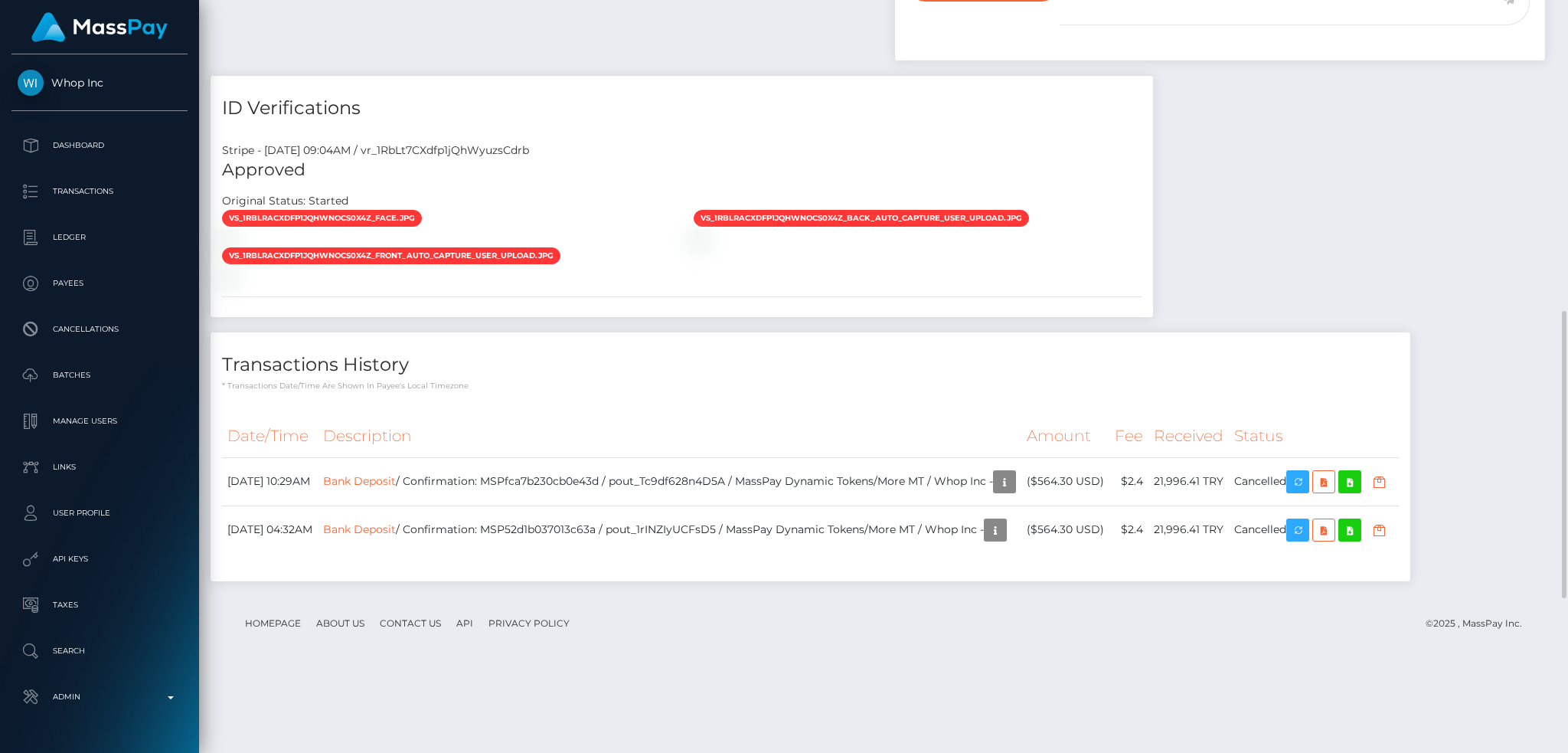
scroll to position [1222, 0]
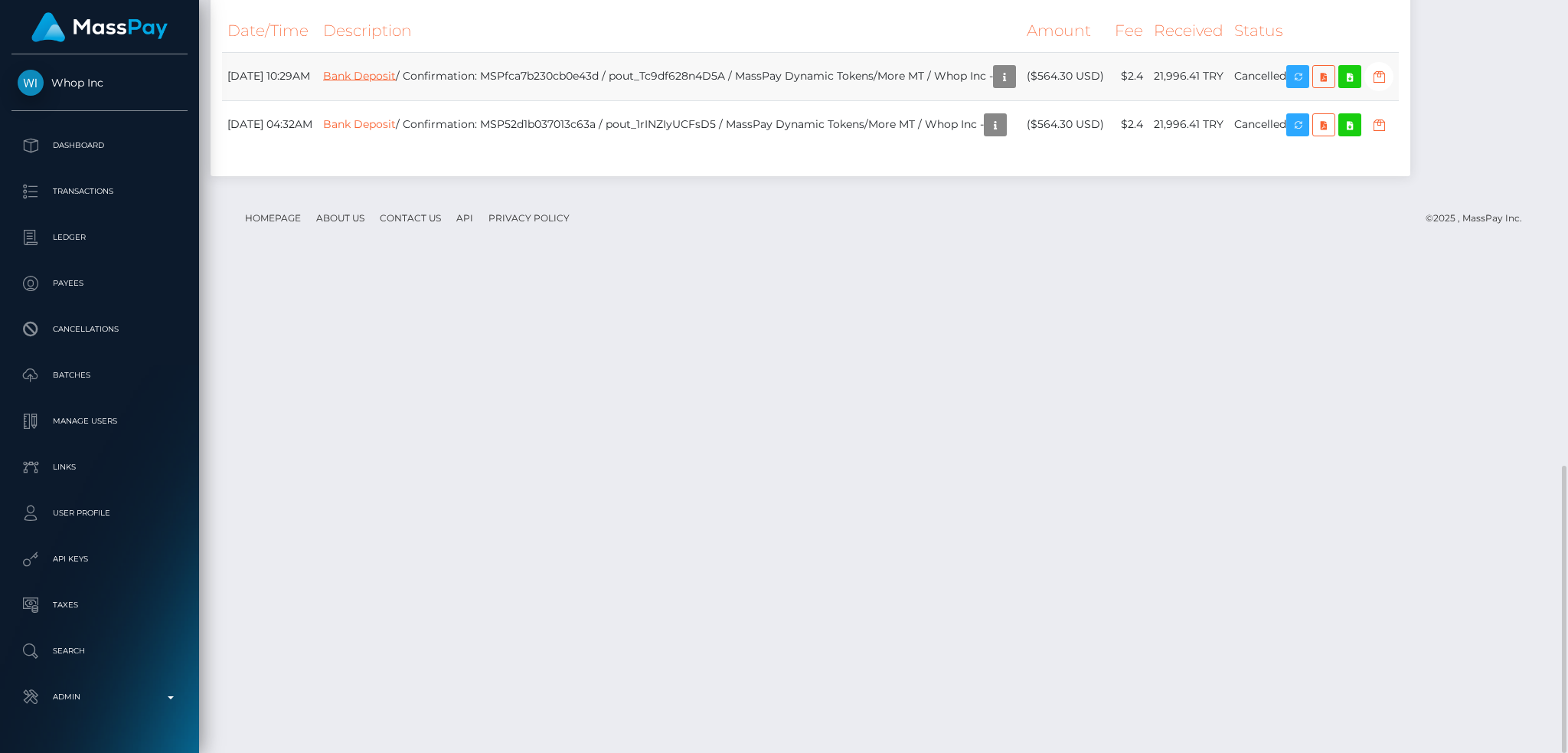
click at [396, 82] on link "Bank Deposit" at bounding box center [359, 74] width 72 height 14
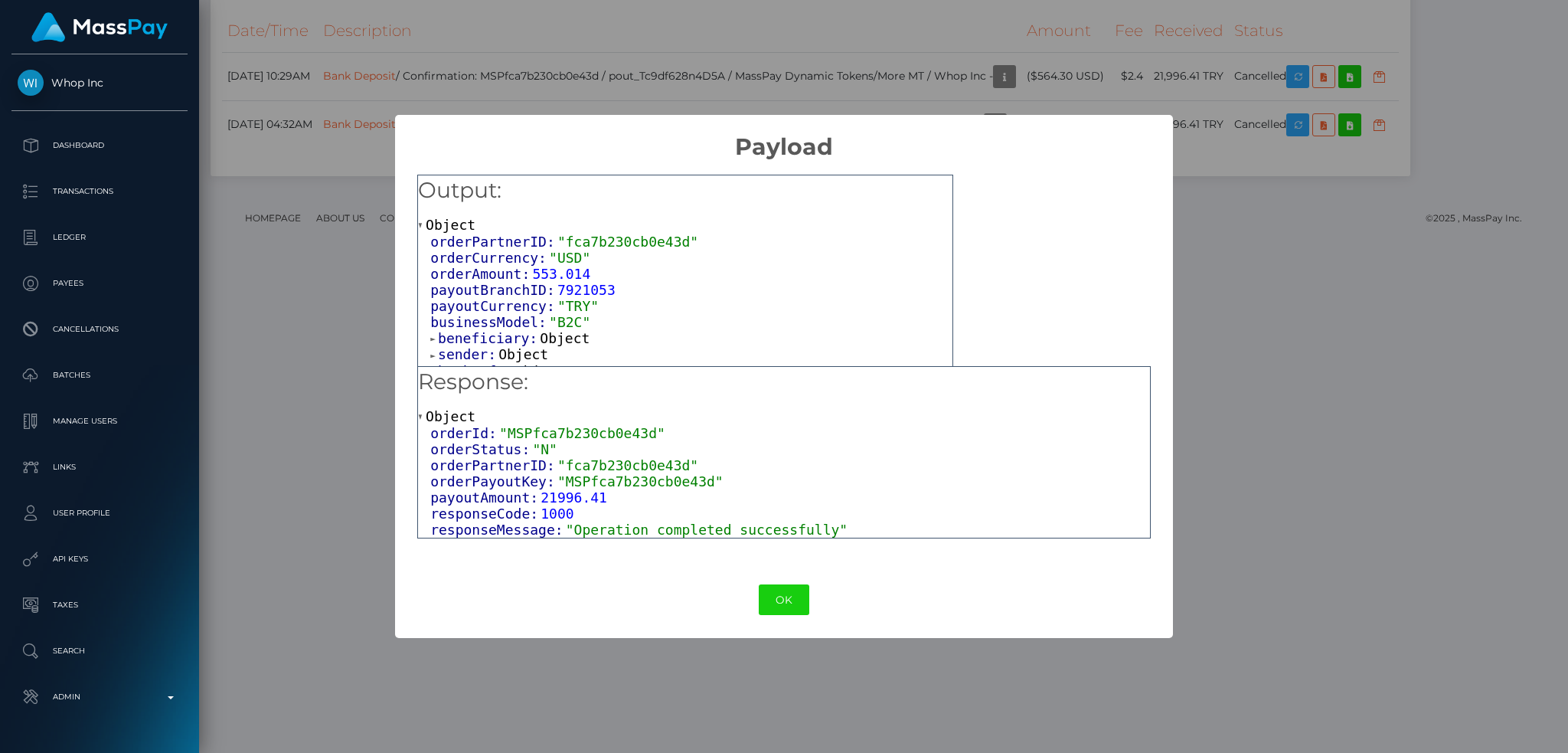
click at [567, 346] on span "Object" at bounding box center [565, 338] width 50 height 16
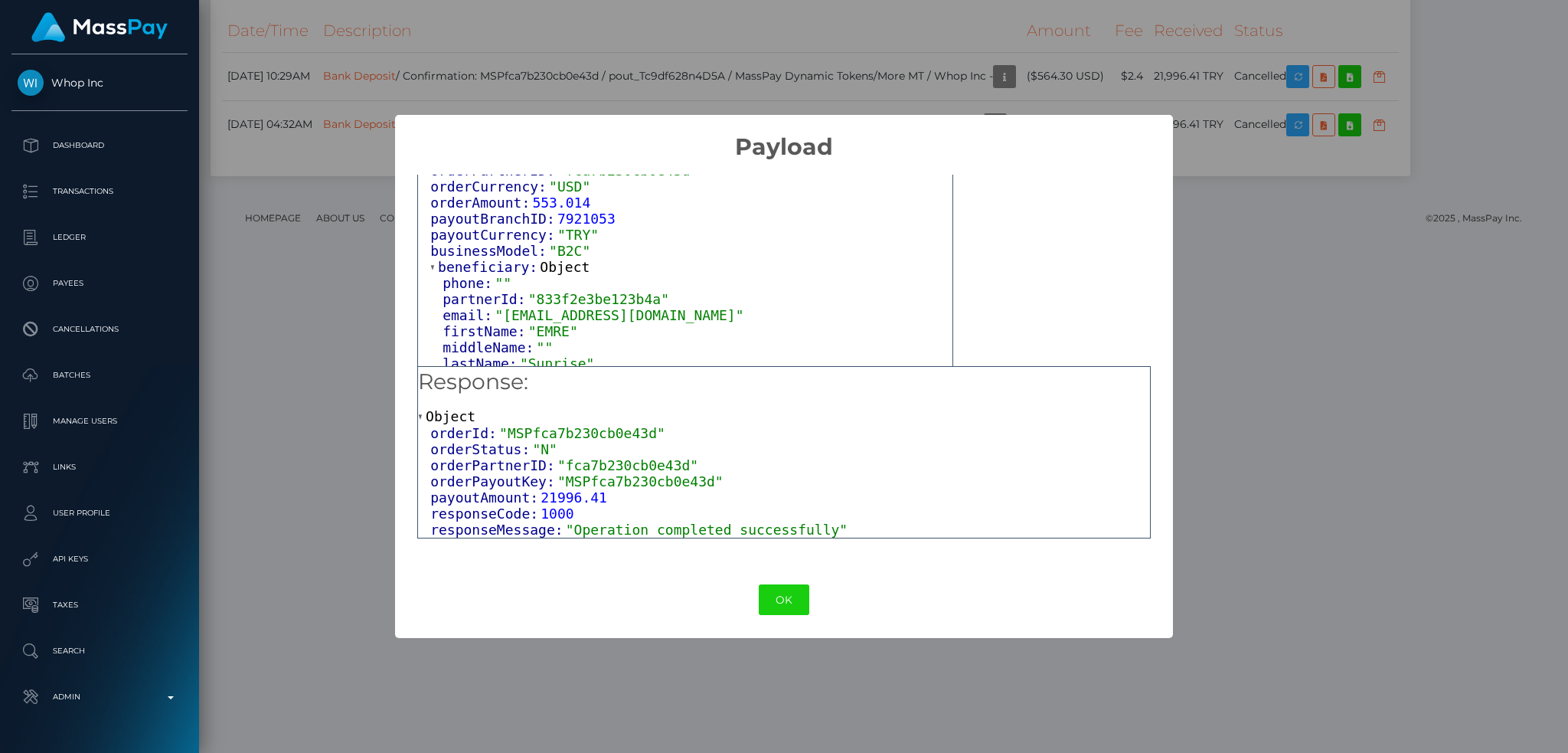
scroll to position [102, 0]
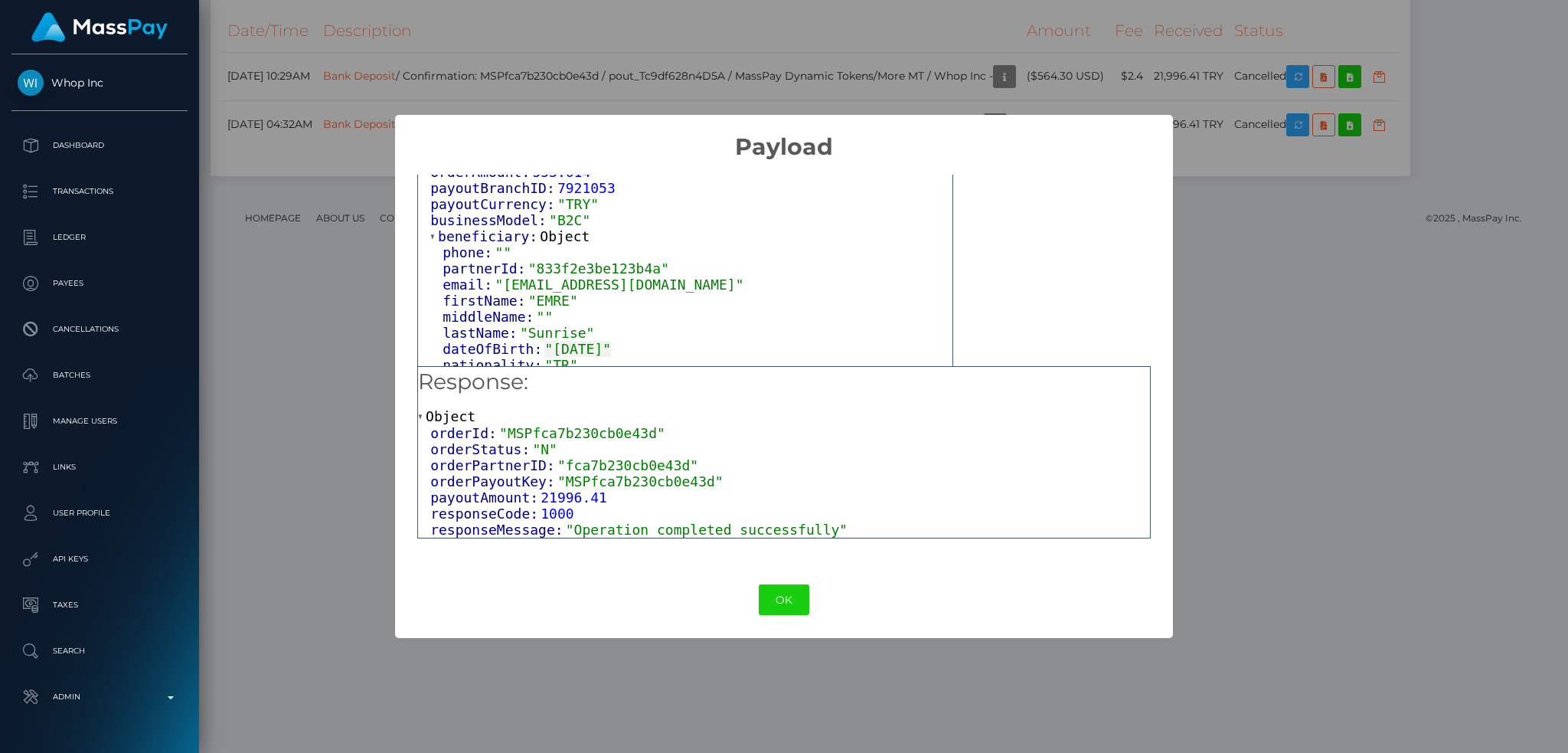
click at [895, 77] on div "× Payload Output: Object orderPartnerID: "fca7b230cb0e43d" orderCurrency: "USD"…" at bounding box center [784, 376] width 1568 height 753
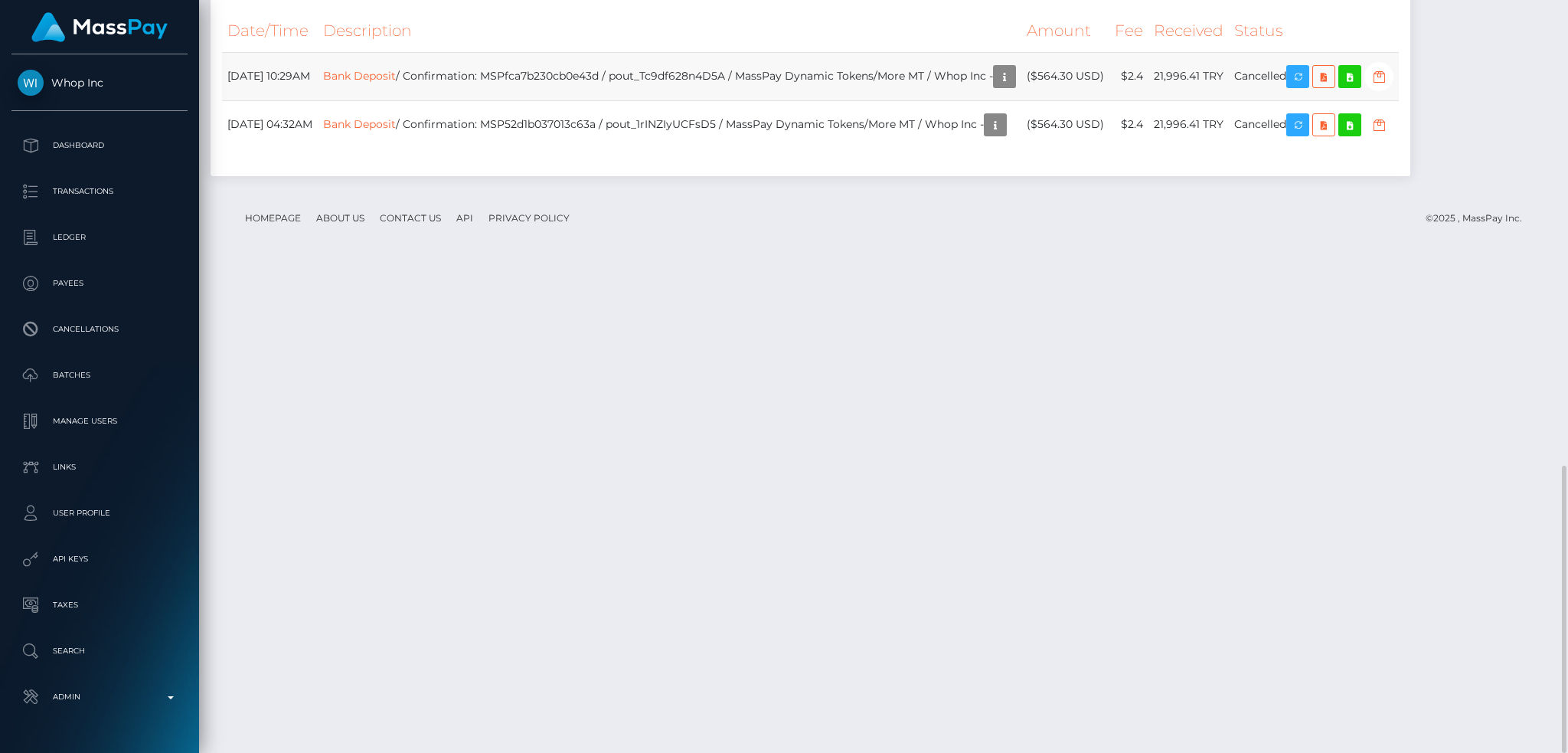
click at [820, 100] on td "Bank Deposit / Confirmation: MSPfca7b230cb0e43d / pout_Tc9df628n4D5A / MassPay …" at bounding box center [670, 76] width 704 height 48
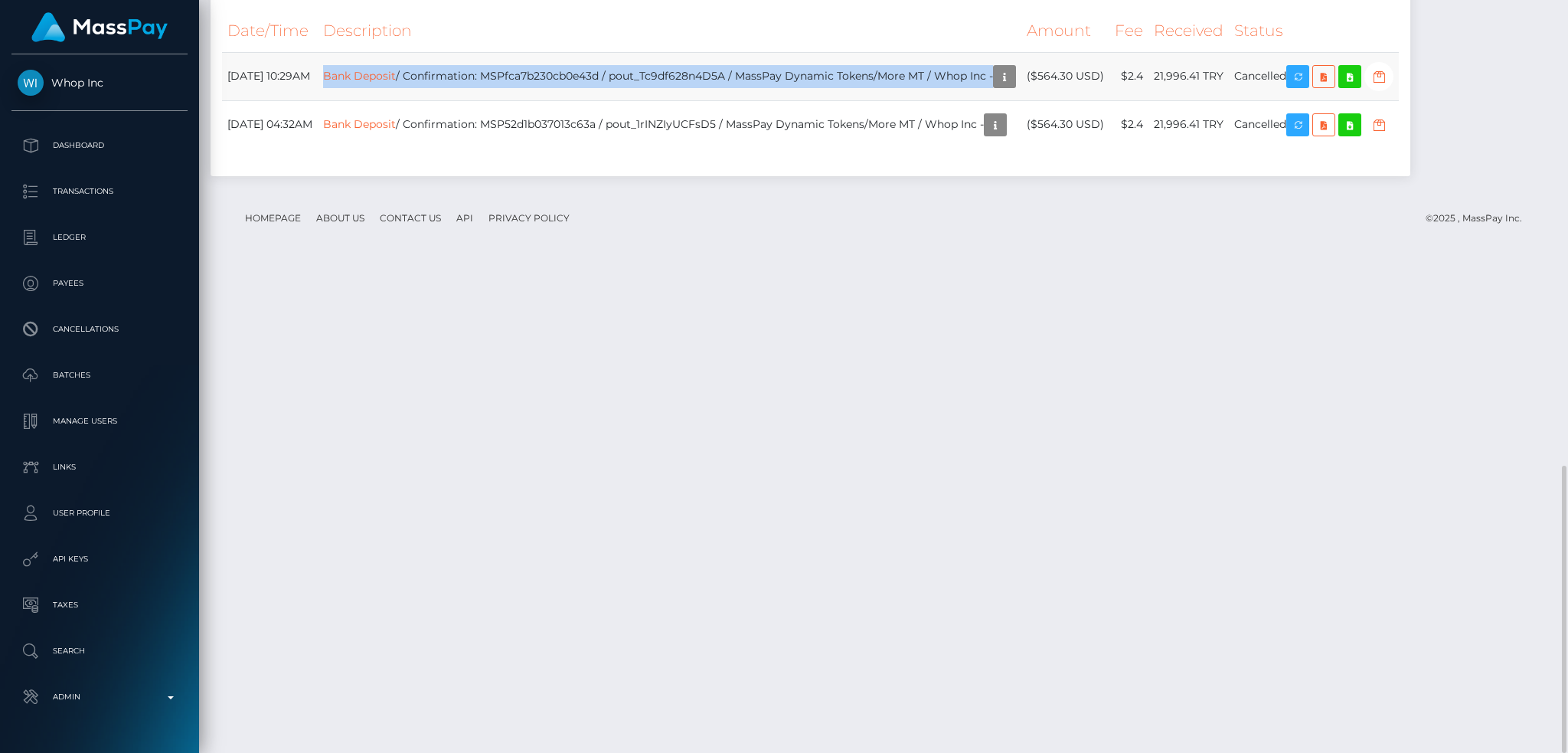
click at [820, 100] on td "Bank Deposit / Confirmation: MSPfca7b230cb0e43d / pout_Tc9df628n4D5A / MassPay …" at bounding box center [670, 76] width 704 height 48
copy tr "Bank Deposit / Confirmation: MSPfca7b230cb0e43d / pout_Tc9df628n4D5A / MassPay …"
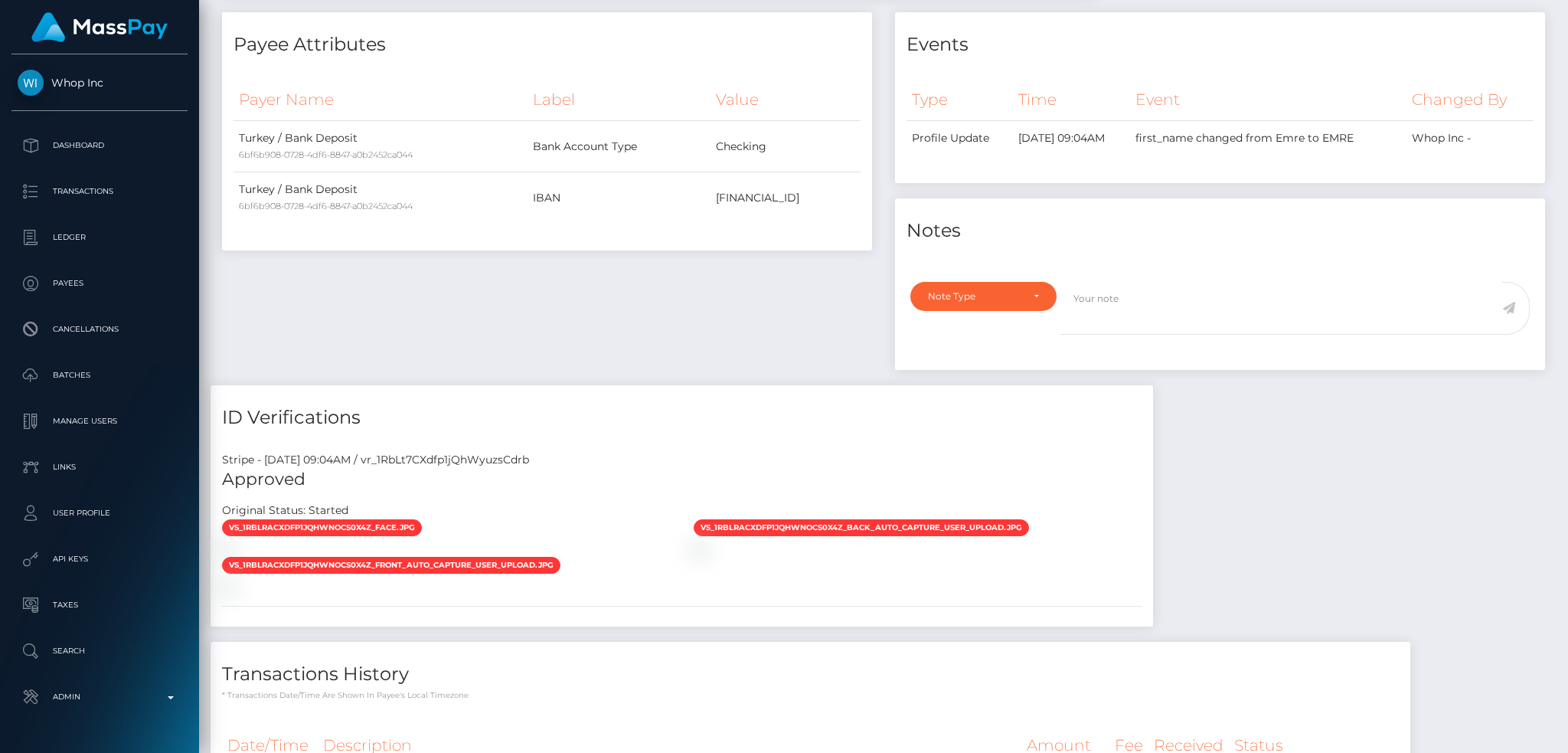
scroll to position [0, 0]
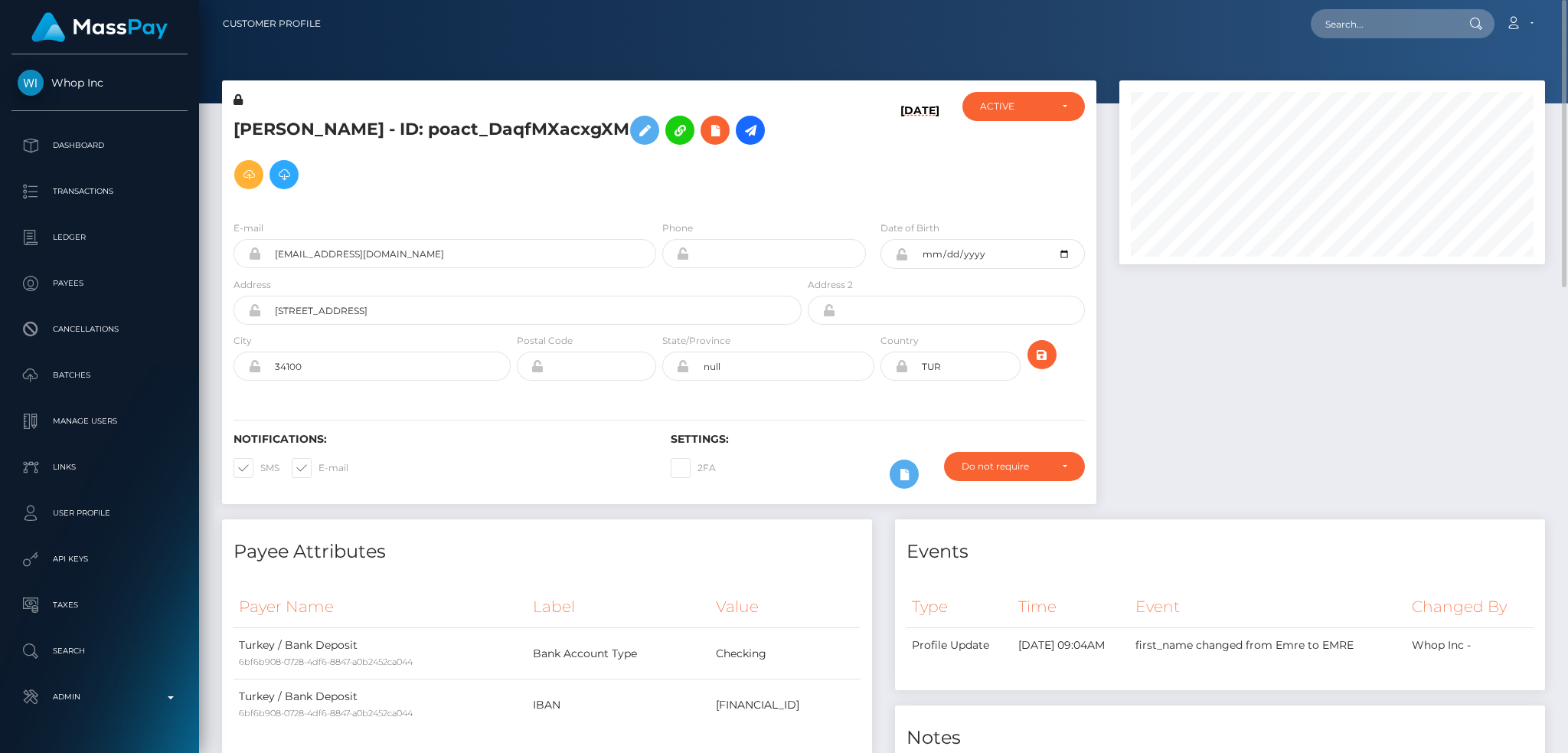
click at [491, 132] on h5 "[PERSON_NAME] - ID: poact_DaqfMXacxgXM" at bounding box center [513, 152] width 560 height 89
copy h5 "[PERSON_NAME] - ID: poact_DaqfMXacxgXM"
click at [1360, 35] on input "text" at bounding box center [1383, 24] width 144 height 29
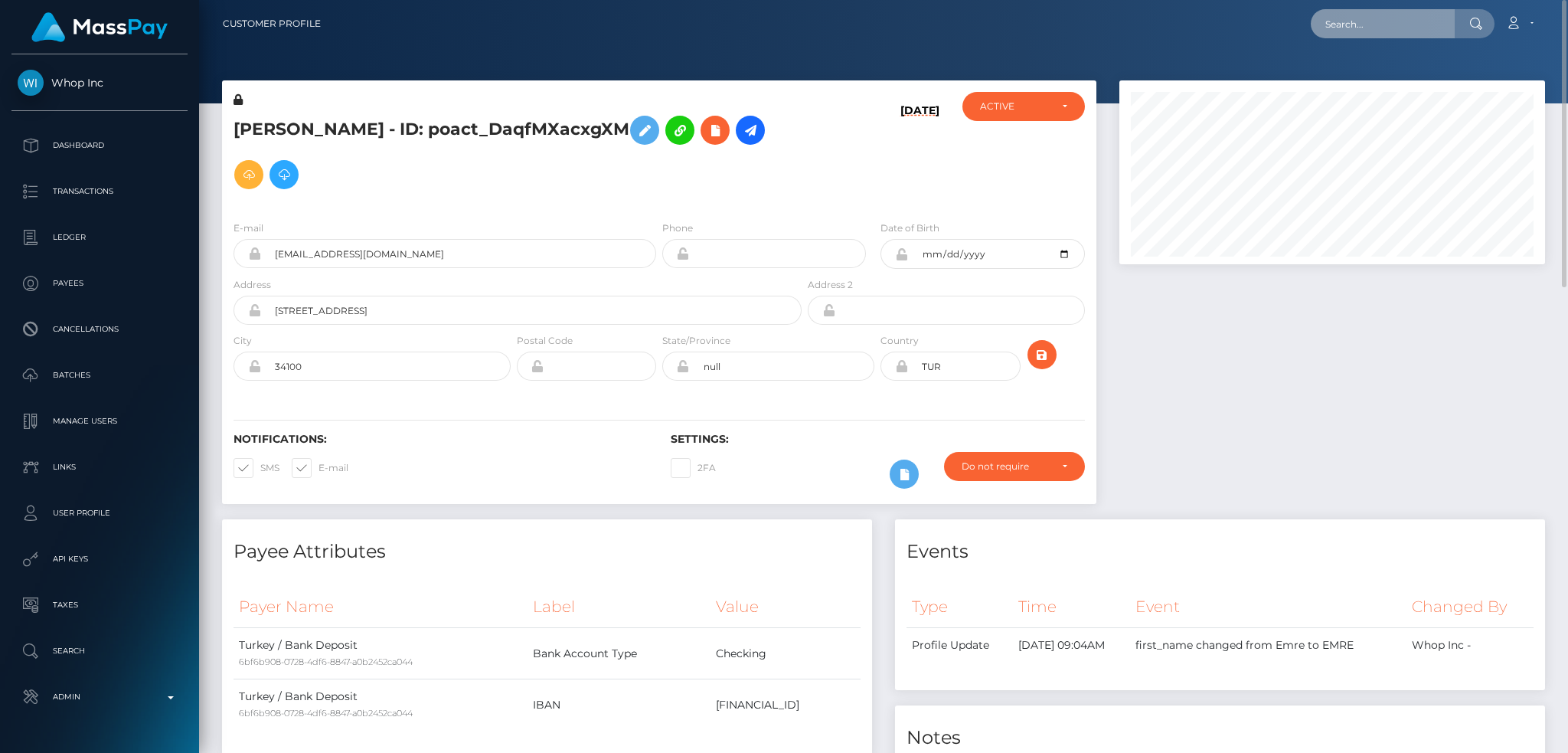
paste input "[EMAIL_ADDRESS][DOMAIN_NAME]"
type input "[EMAIL_ADDRESS][DOMAIN_NAME]"
click at [1404, 77] on link "EMRE GÜNDOĞDU" at bounding box center [1372, 79] width 122 height 28
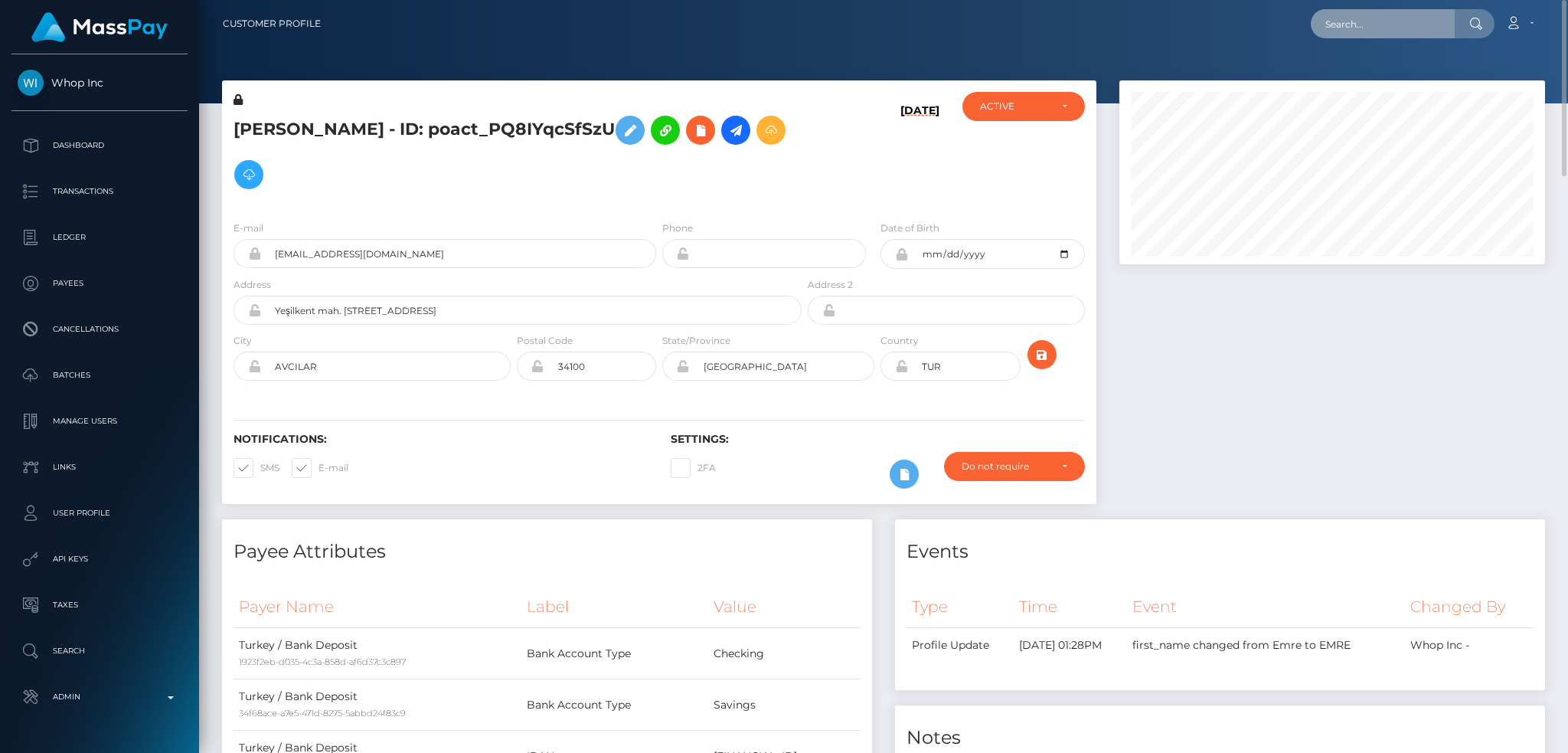
click at [1373, 17] on input "text" at bounding box center [1383, 24] width 144 height 29
paste input "MSPa725e873d371800"
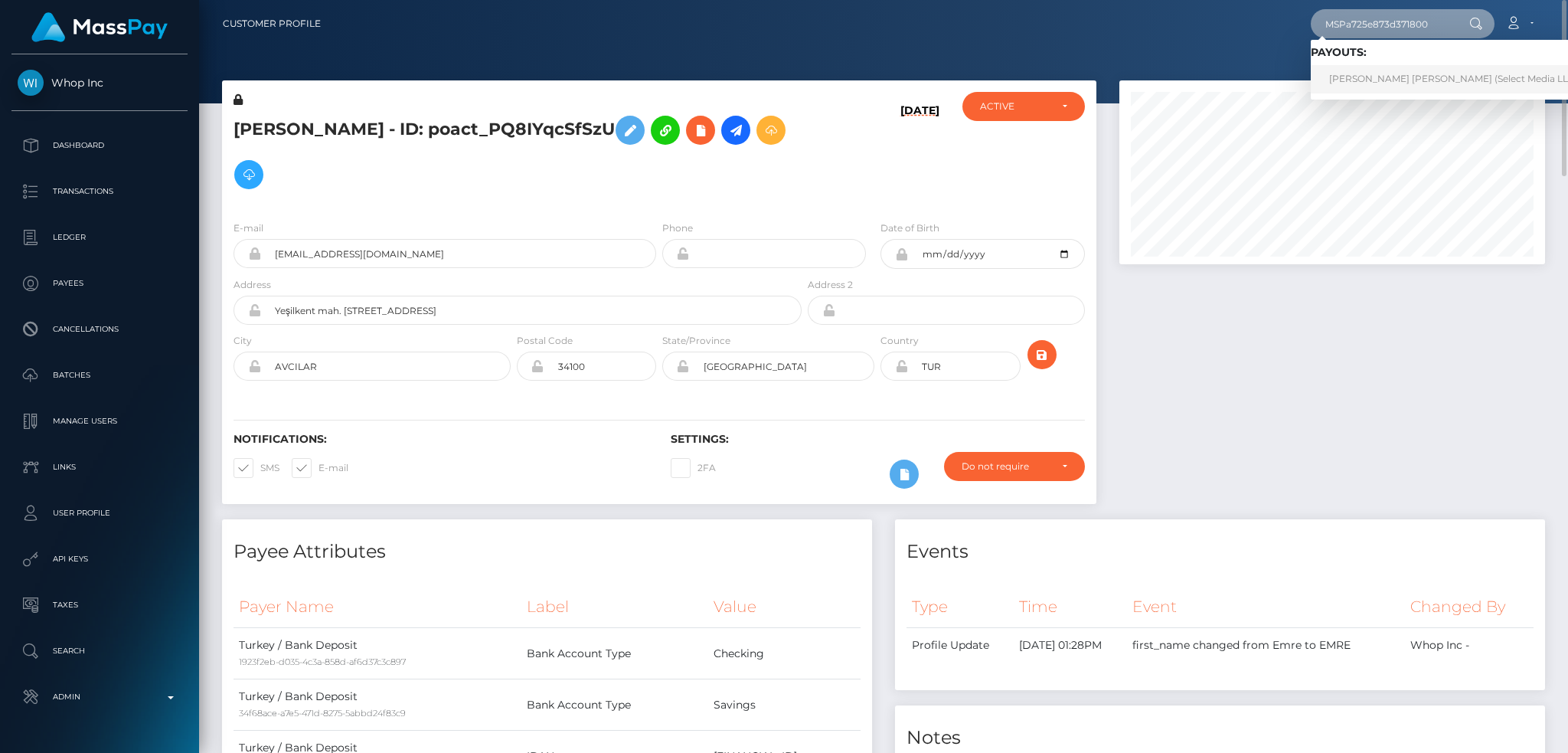
type input "MSPa725e873d371800"
click at [1368, 77] on link "Gino Gabriel Bruna Santiago (Select Media LLC - )" at bounding box center [1458, 79] width 294 height 28
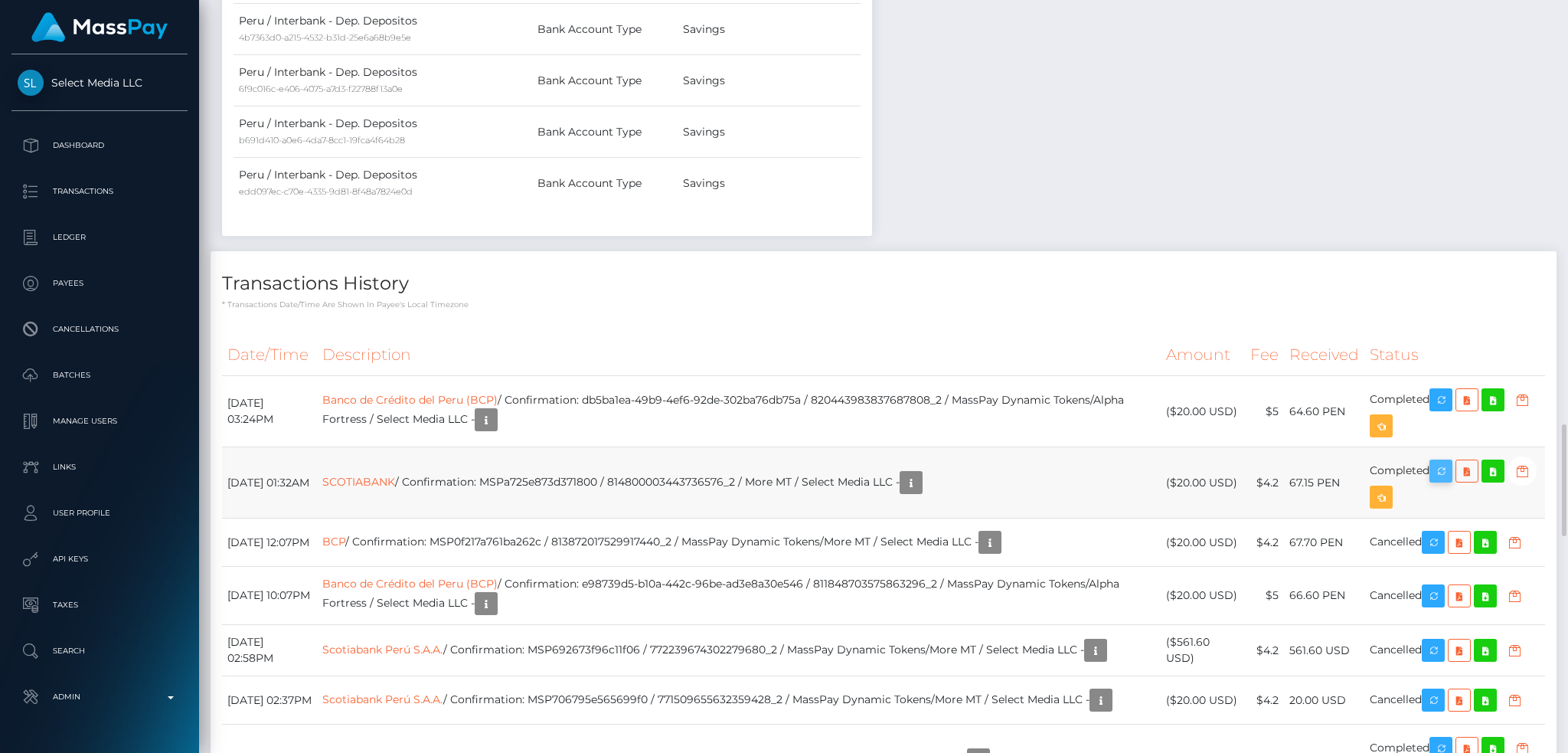
scroll to position [184, 425]
click at [1447, 481] on icon "button" at bounding box center [1441, 471] width 18 height 19
click at [920, 492] on icon "button" at bounding box center [911, 482] width 18 height 19
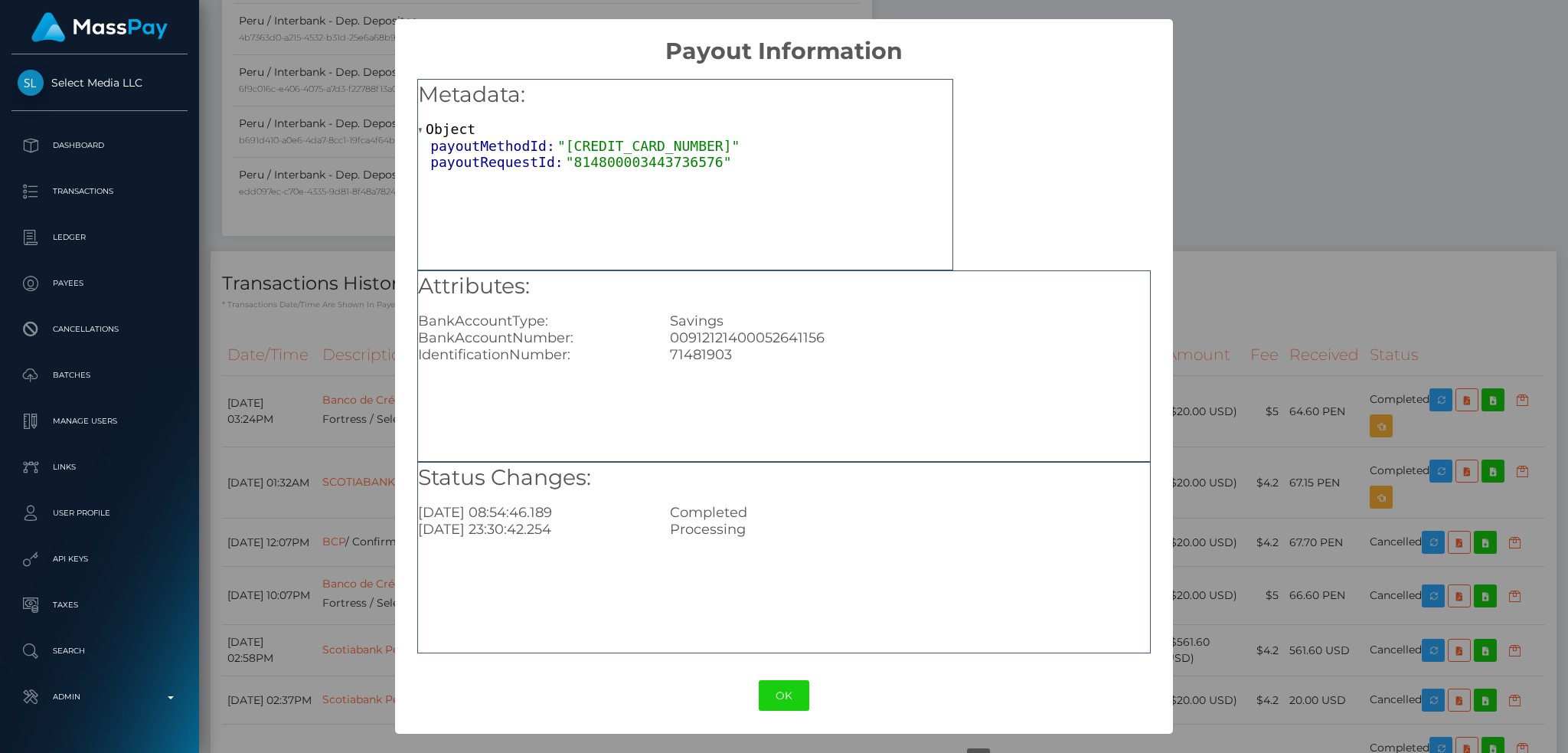
click at [710, 349] on div "71481903" at bounding box center [910, 355] width 503 height 17
copy div "71481903"
click at [764, 336] on div "00912121400052641156" at bounding box center [910, 338] width 503 height 17
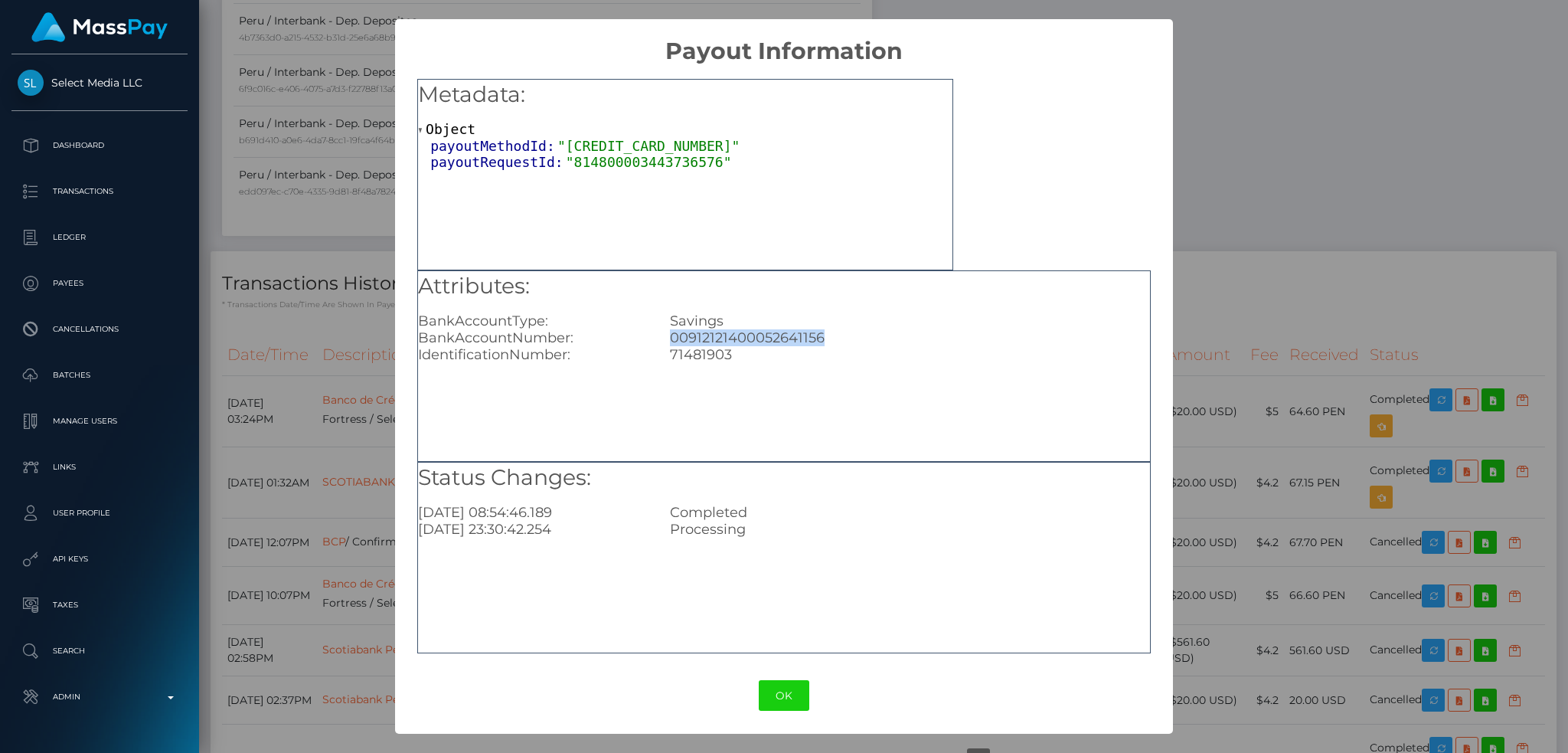
copy div "00912121400052641156"
click at [351, 243] on div "× Payout Information Metadata: Object payoutMethodId: "[CREDIT_CARD_NUMBER]" pa…" at bounding box center [784, 376] width 1568 height 753
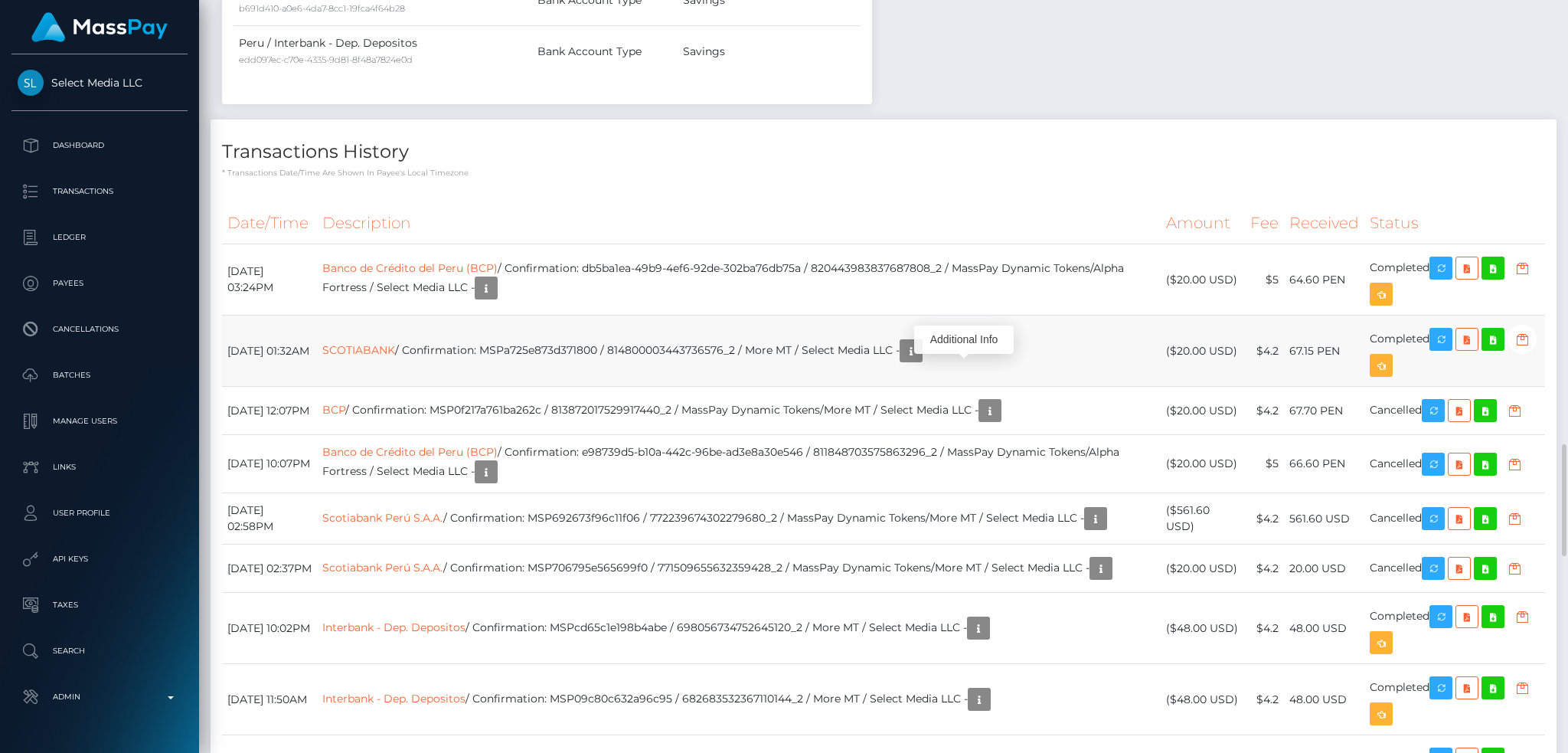
click at [613, 361] on td "SCOTIABANK / Confirmation: MSPa725e873d371800 / 814800003443736576_2 / More MT …" at bounding box center [738, 351] width 844 height 71
copy td "MSPa725e873d371800"
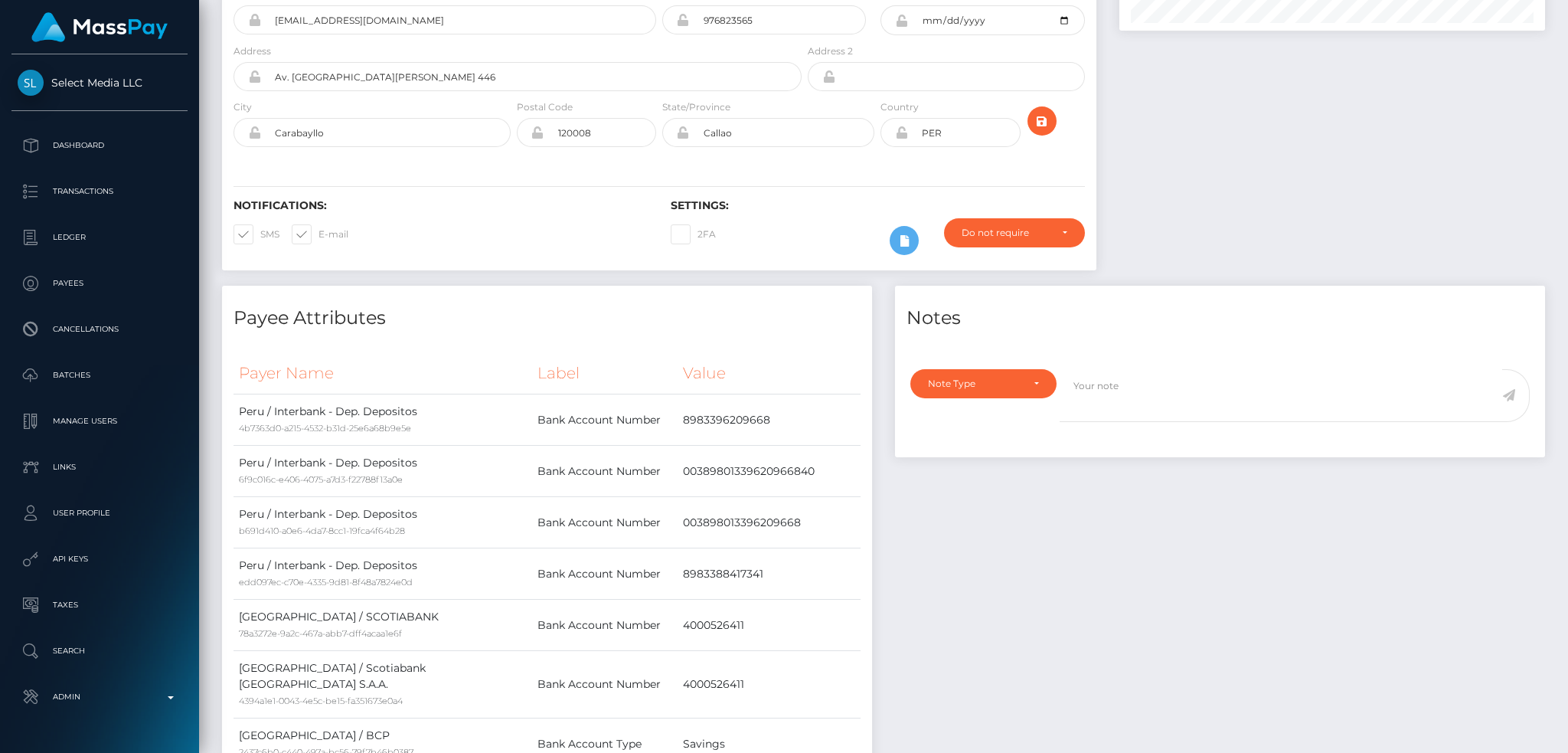
scroll to position [0, 0]
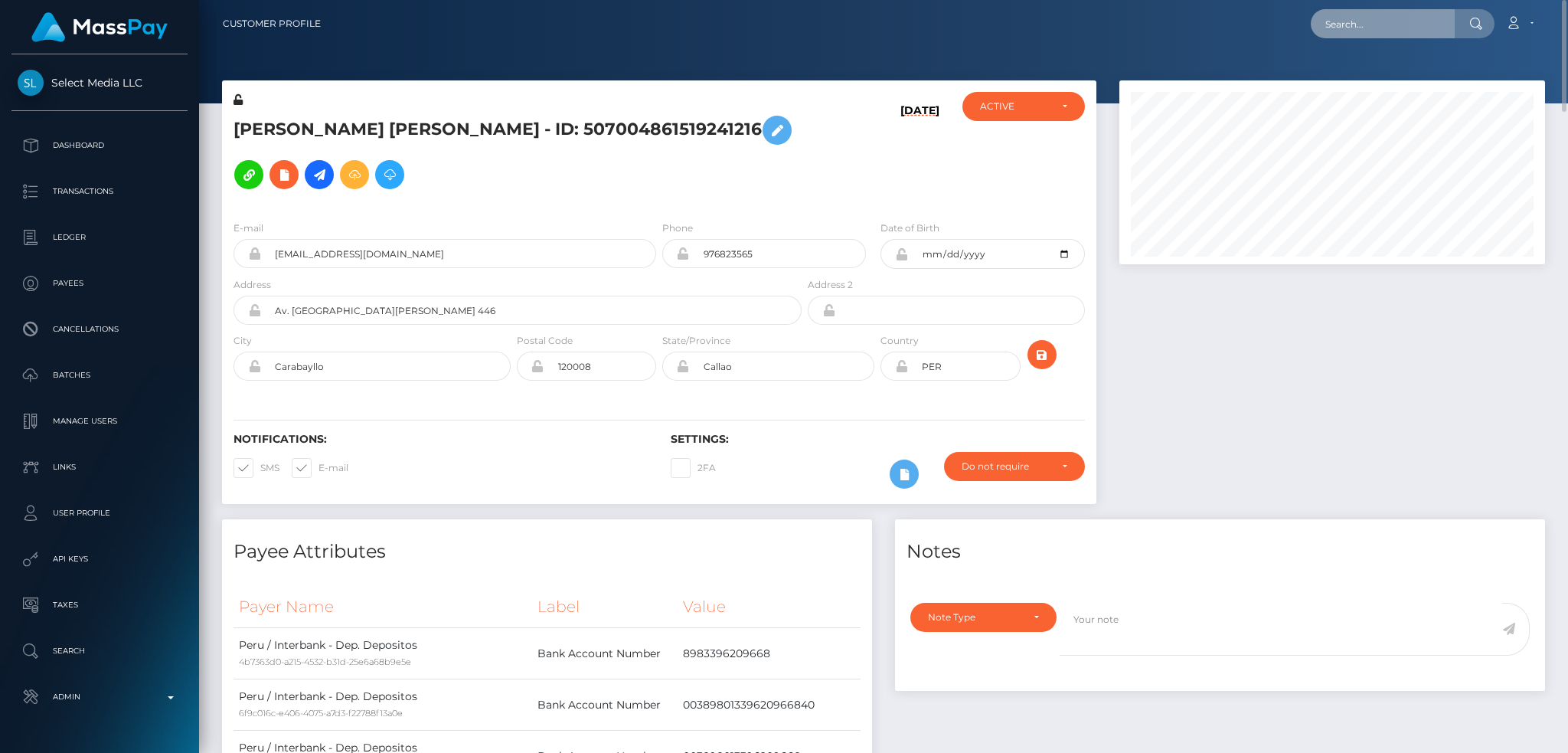
click at [1375, 30] on input "text" at bounding box center [1383, 24] width 144 height 29
paste input "poact_DaqfMXacxgXM"
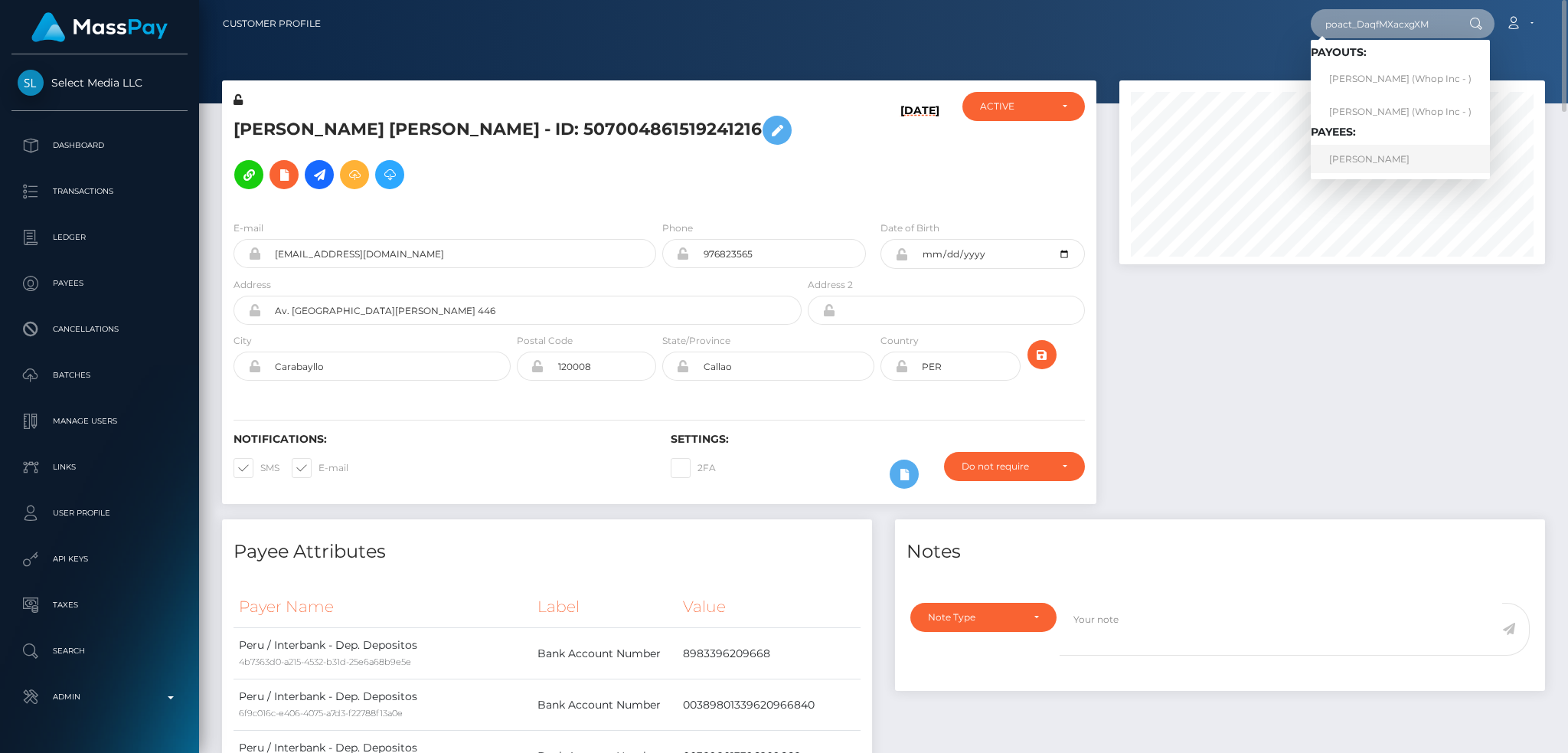
type input "poact_DaqfMXacxgXM"
click at [1390, 158] on link "EMRE GUNDOGDU" at bounding box center [1401, 158] width 179 height 28
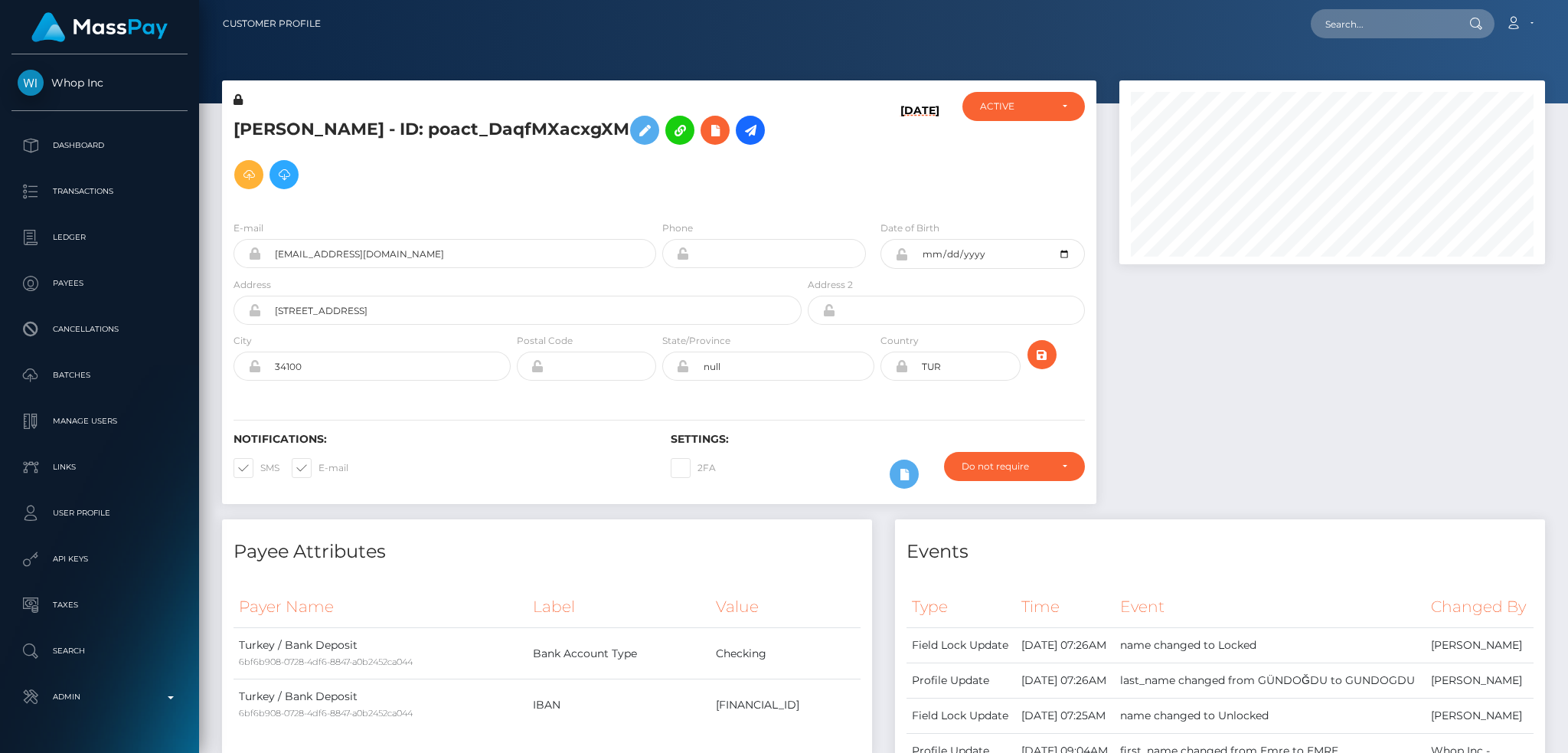
scroll to position [184, 425]
click at [1325, 23] on input "text" at bounding box center [1383, 24] width 144 height 29
paste input "KUfrTmdShNfw8sOhSTYcWDiRHti2"
type input "KUfrTmdShNfw8sOhSTYcWDiRHti2"
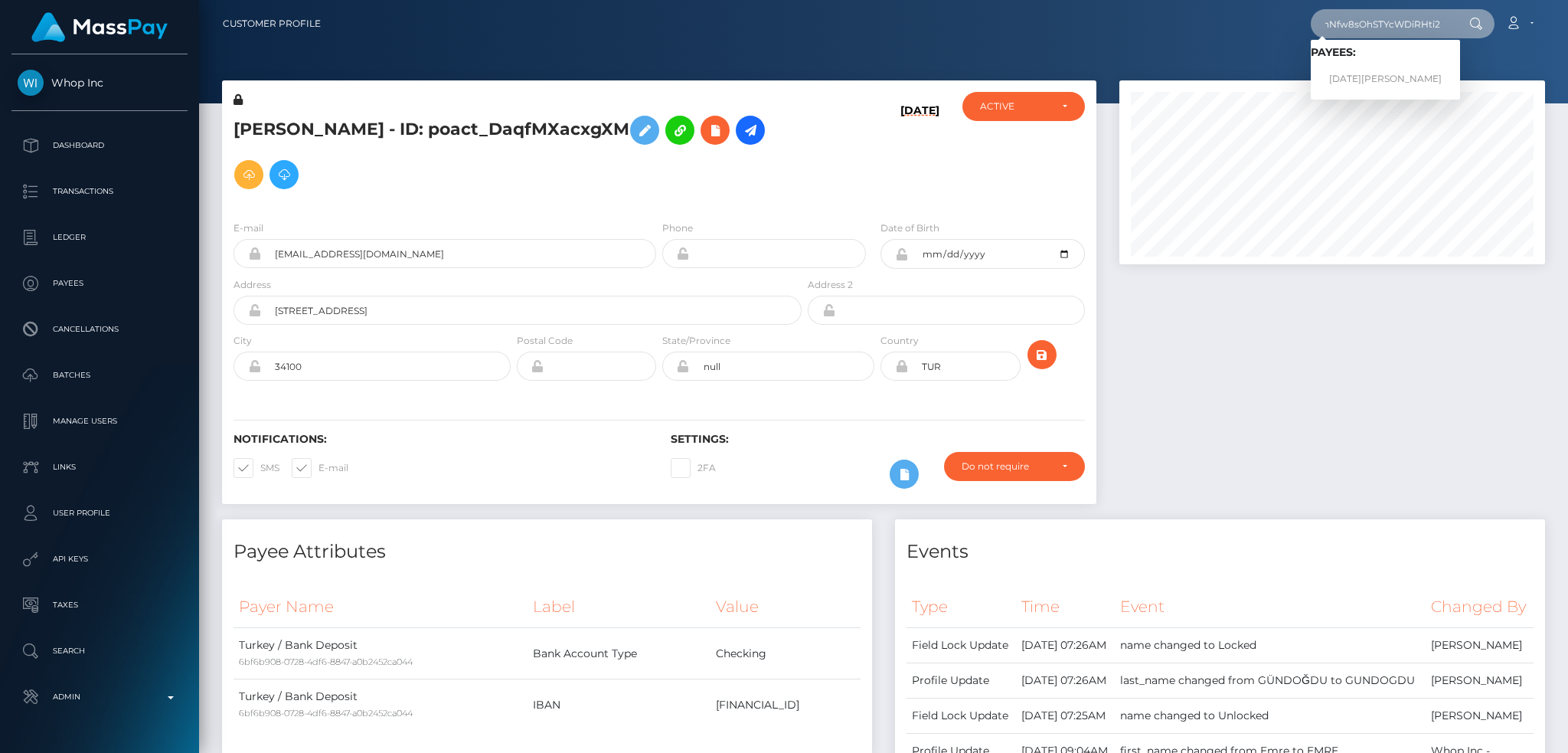
scroll to position [0, 0]
click at [1340, 82] on link "LUCIA FLAMINI" at bounding box center [1385, 79] width 149 height 28
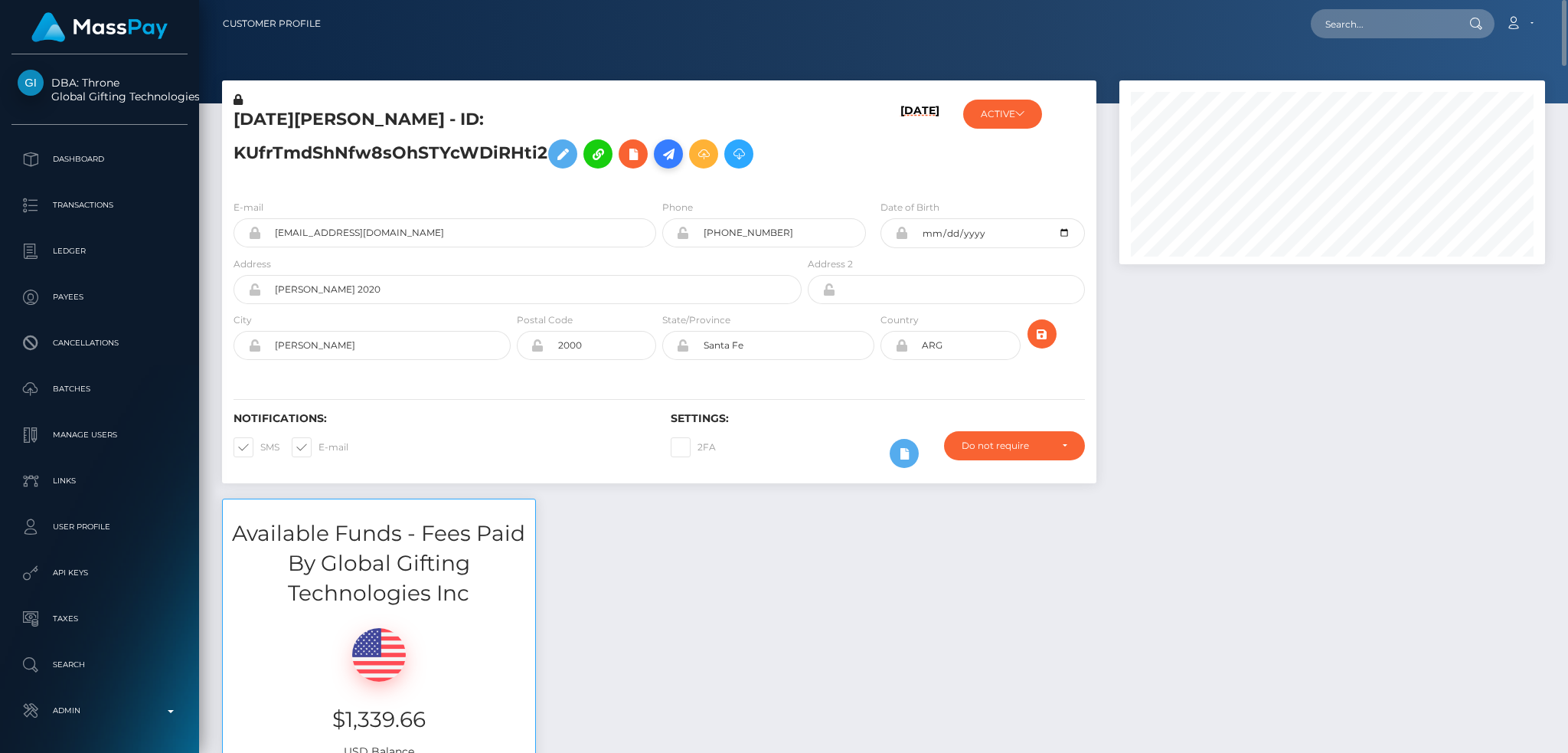
click at [660, 164] on icon at bounding box center [669, 154] width 18 height 19
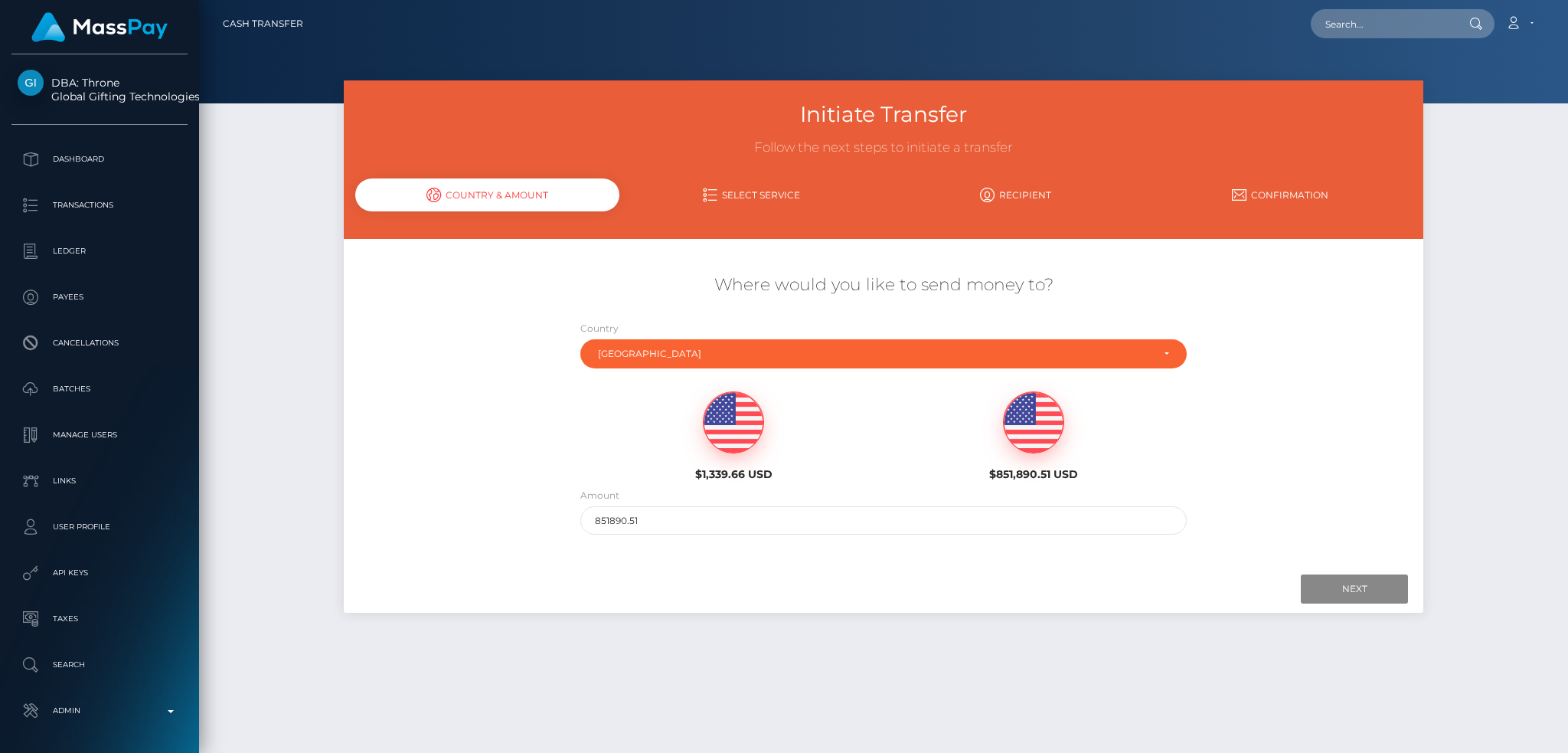
click at [729, 428] on img at bounding box center [734, 423] width 60 height 62
type input "1339.66"
click at [1344, 600] on input "Next" at bounding box center [1354, 589] width 107 height 29
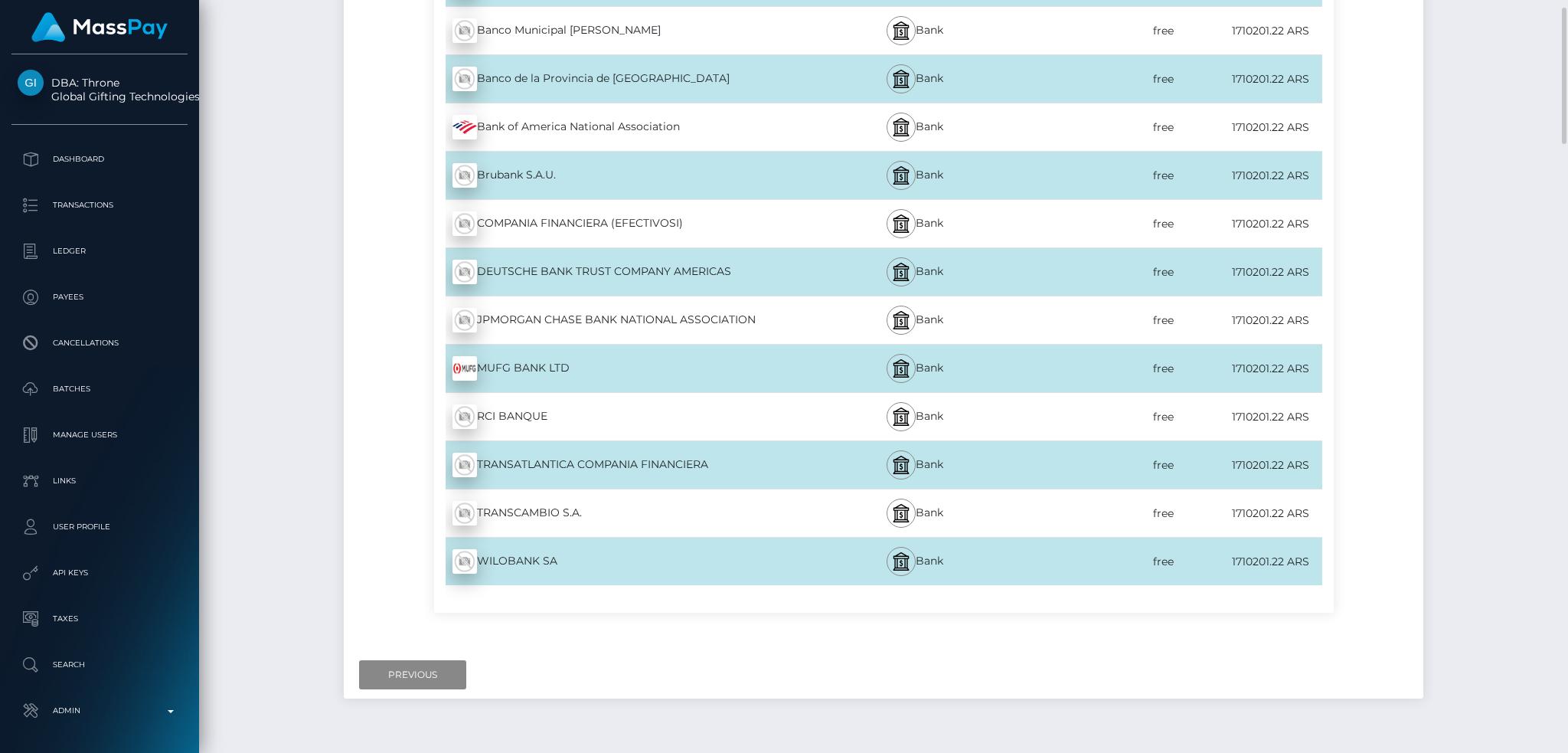
scroll to position [3399, 0]
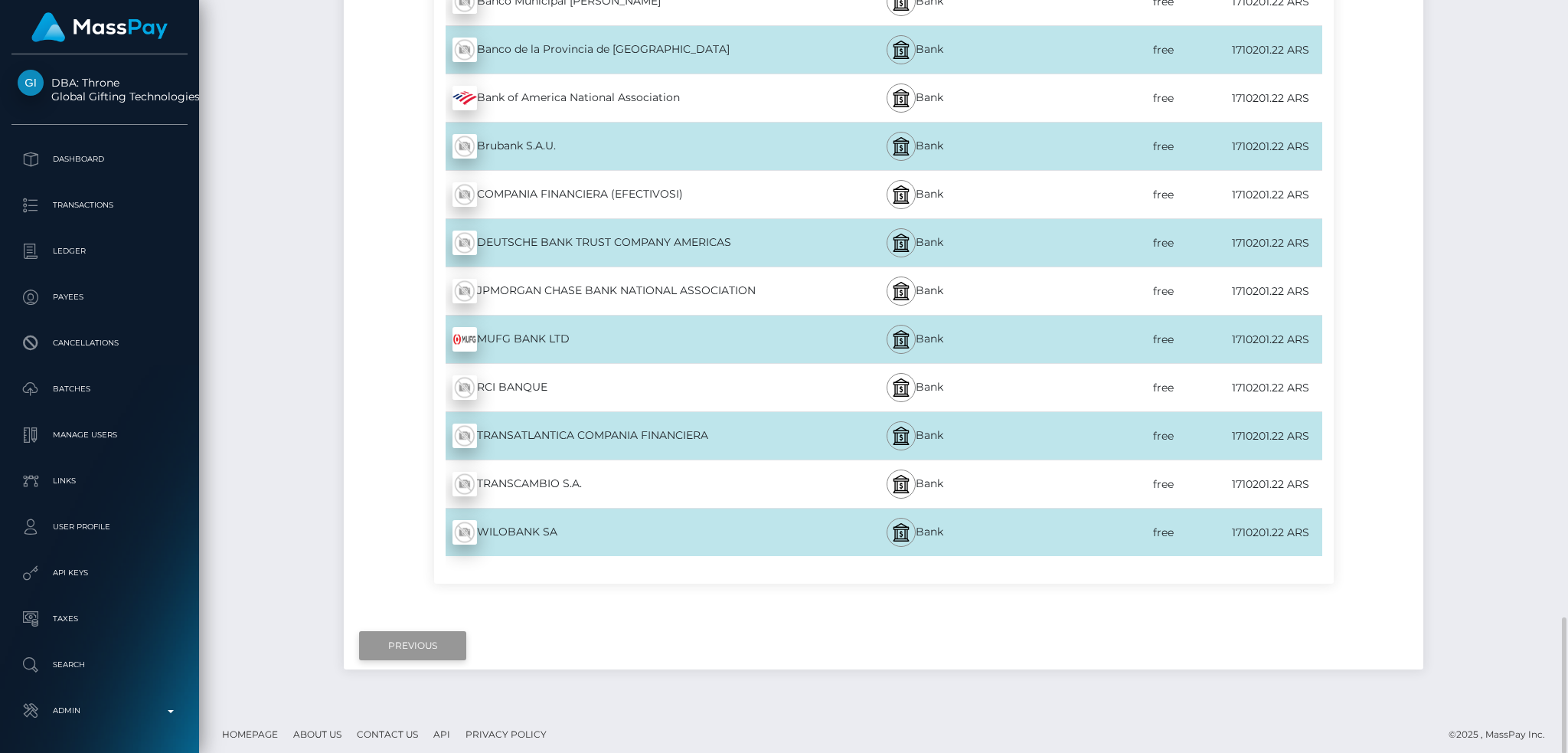
click at [426, 622] on div "Next Finish Previous" at bounding box center [883, 645] width 1079 height 47
click at [402, 634] on input "Previous" at bounding box center [413, 645] width 107 height 29
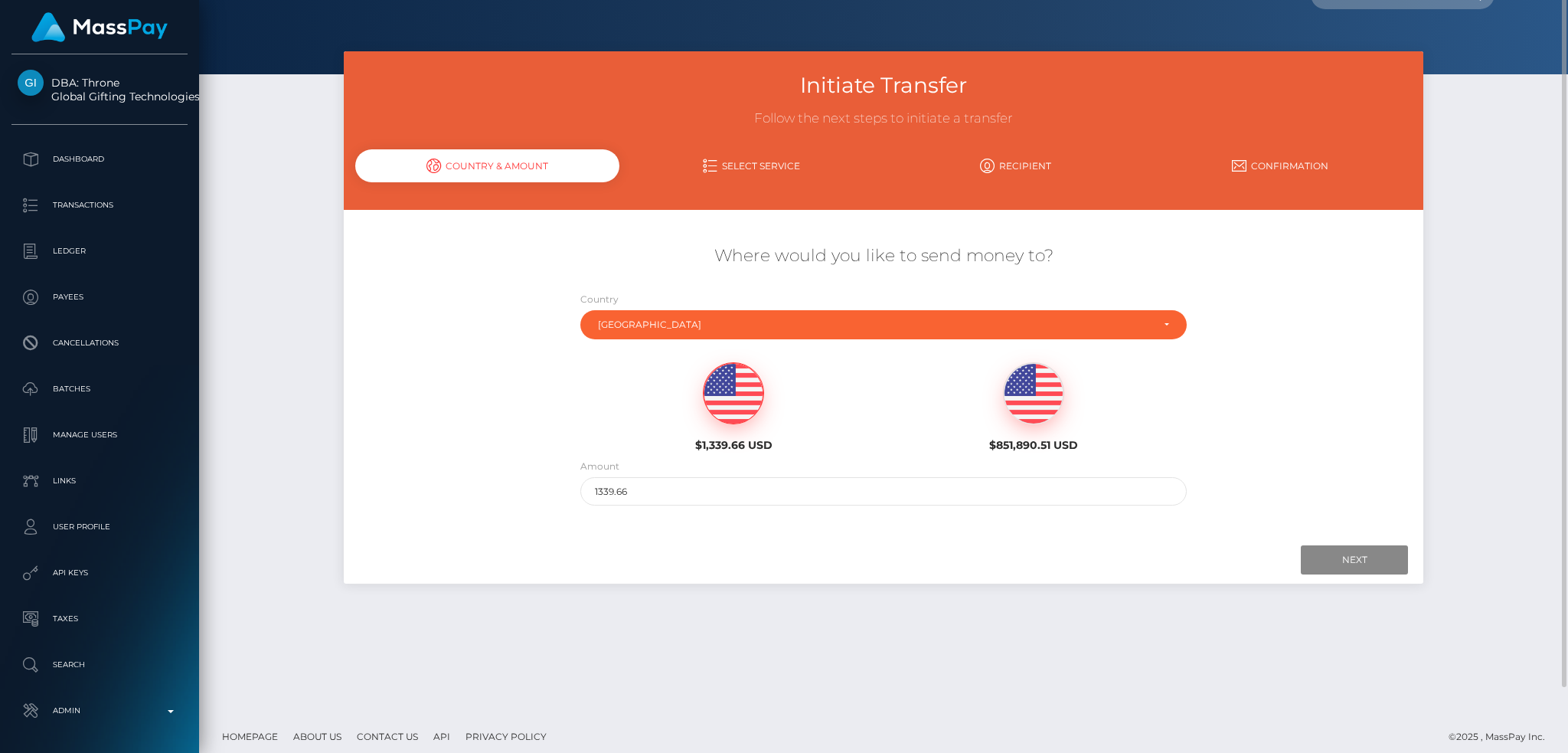
scroll to position [0, 0]
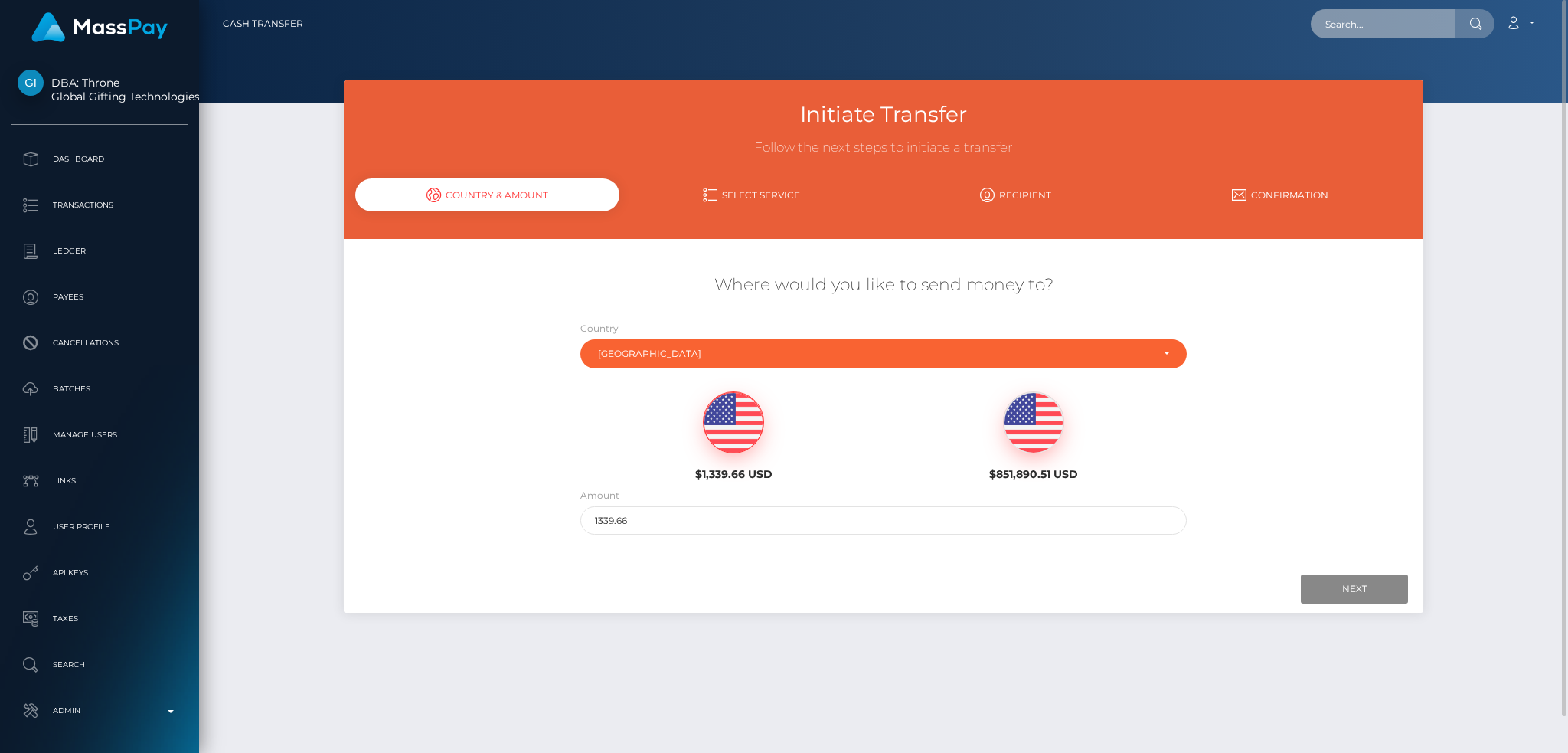
click at [1348, 27] on input "text" at bounding box center [1383, 24] width 144 height 29
paste input "twitch:548052513"
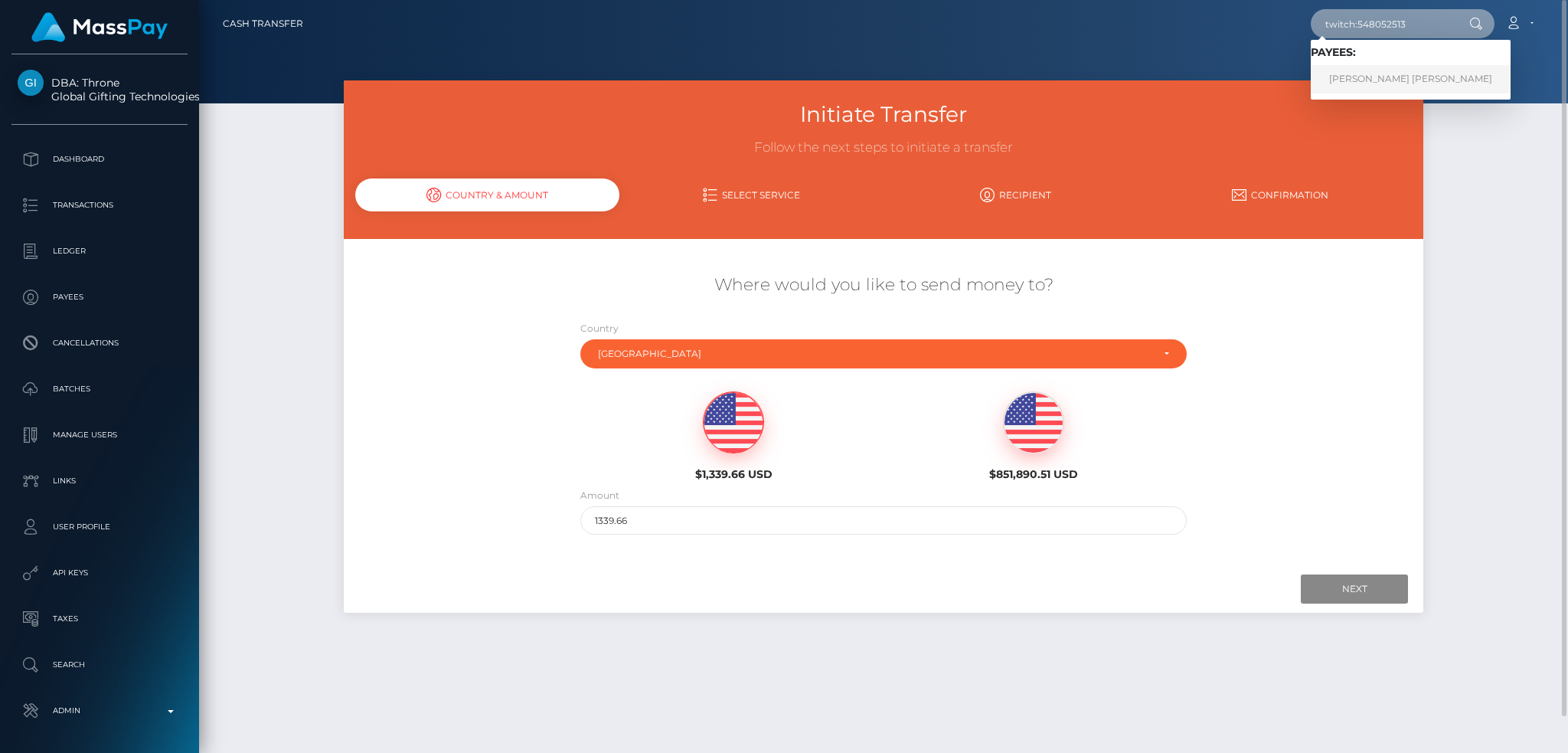
type input "twitch:548052513"
click at [1364, 76] on link "[PERSON_NAME] [PERSON_NAME]" at bounding box center [1411, 79] width 200 height 28
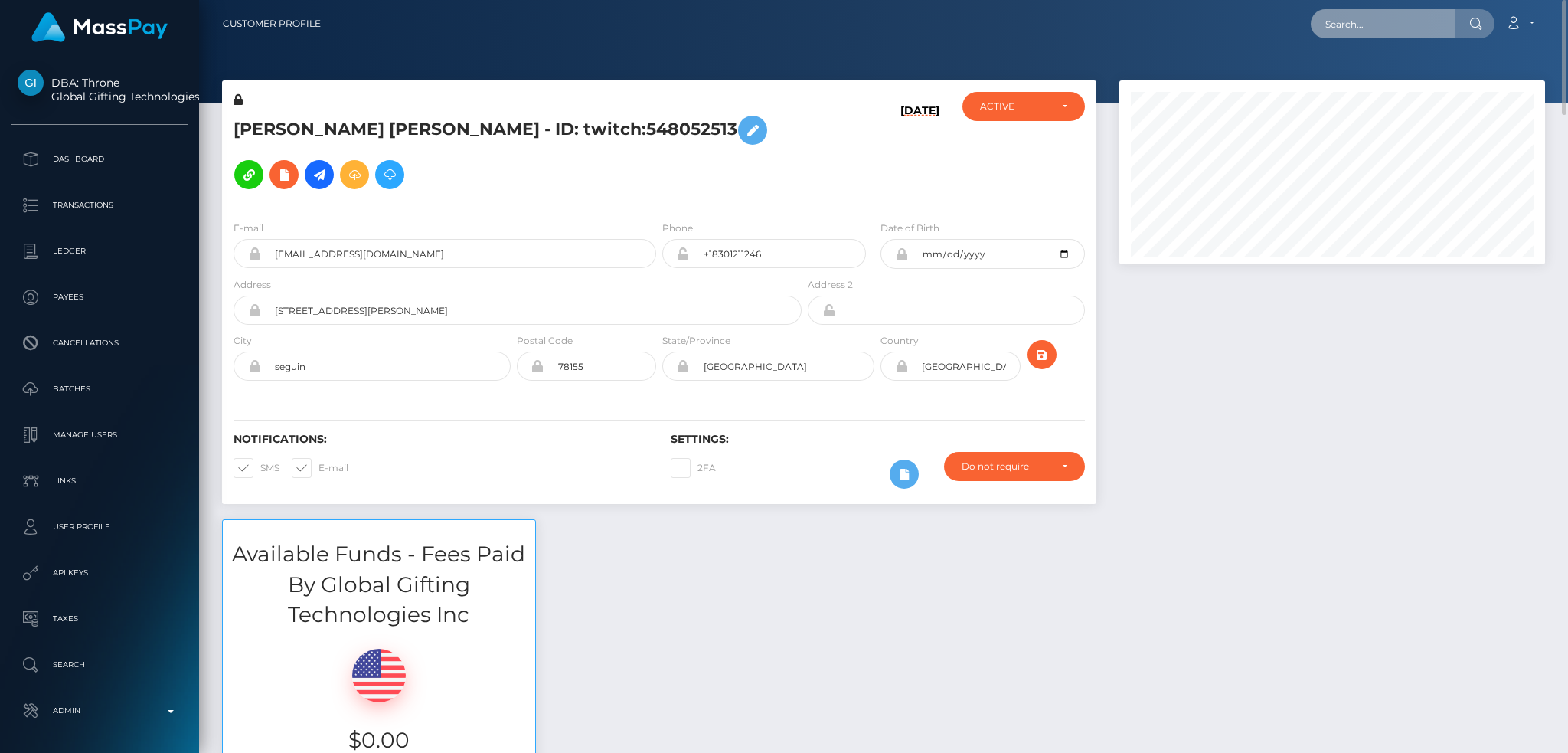
click at [1326, 20] on input "text" at bounding box center [1383, 24] width 144 height 29
paste input "offer-153145-25a419"
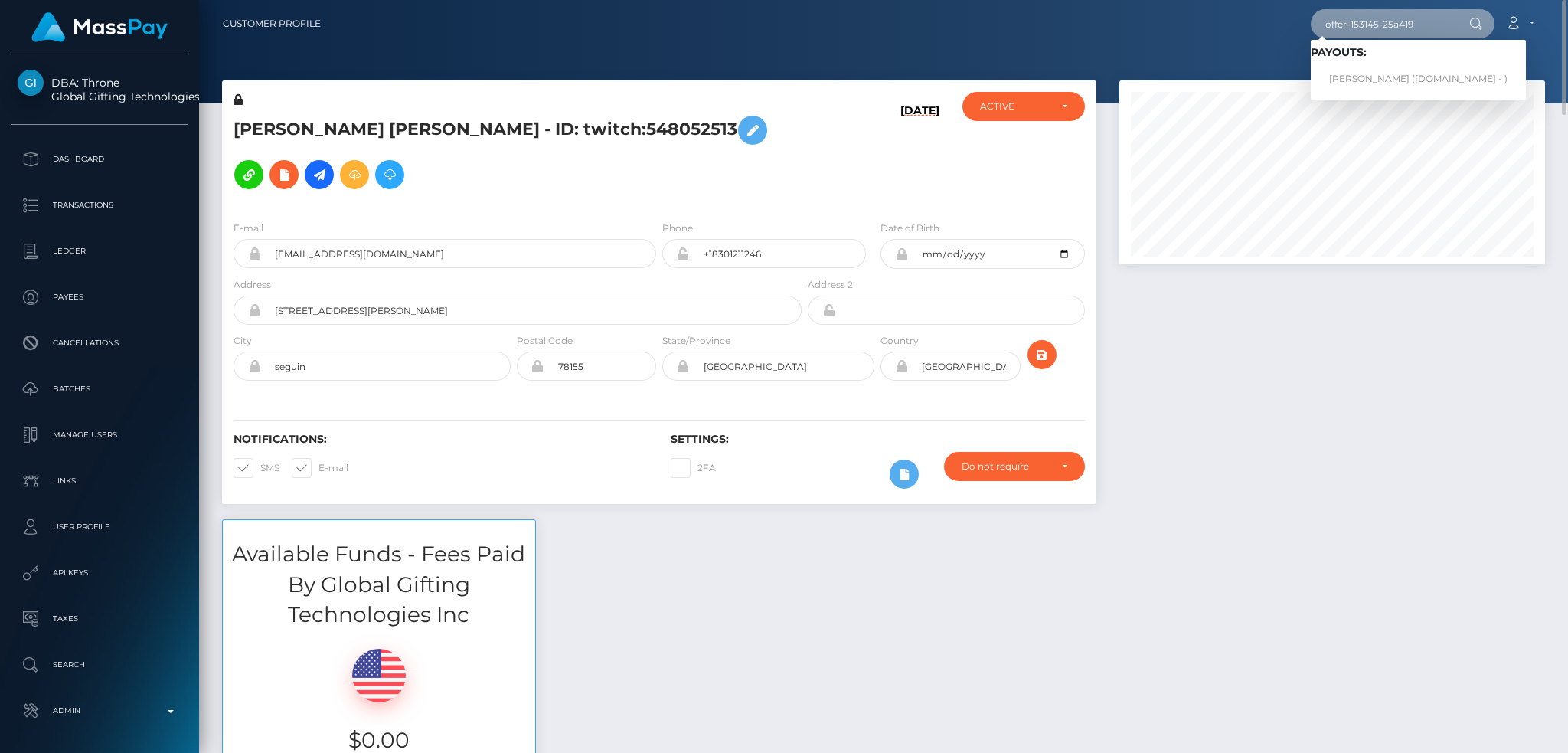
type input "offer-153145-25a419"
click at [1402, 74] on link "Mac Dickerson (Skin.Land - )" at bounding box center [1419, 79] width 215 height 28
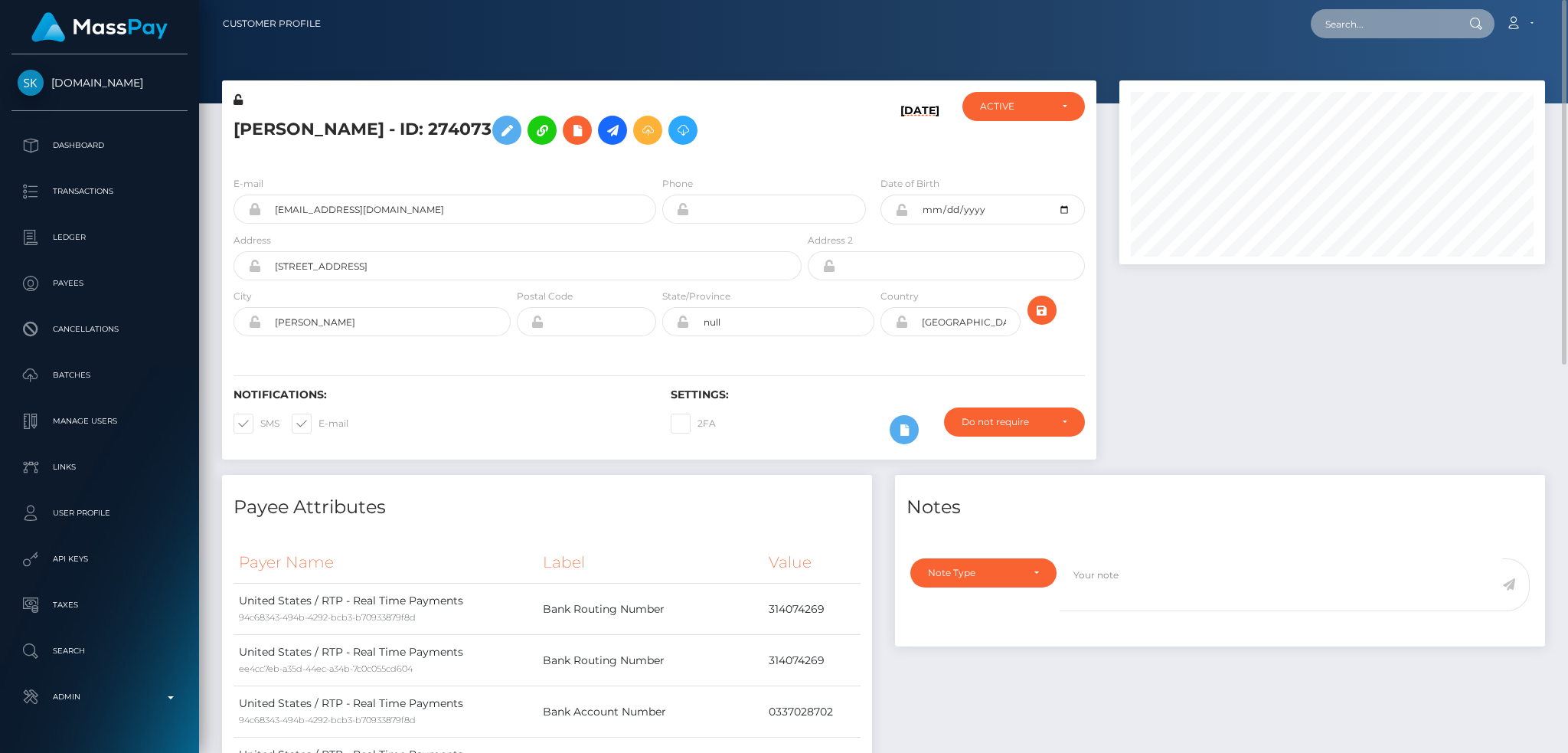
click at [1346, 29] on input "text" at bounding box center [1383, 24] width 144 height 29
paste input "b69ce0d8-4b1d-40e5-949a-9576b0d70edf"
type input "b69ce0d8-4b1d-40e5-949a-9576b0d70edf"
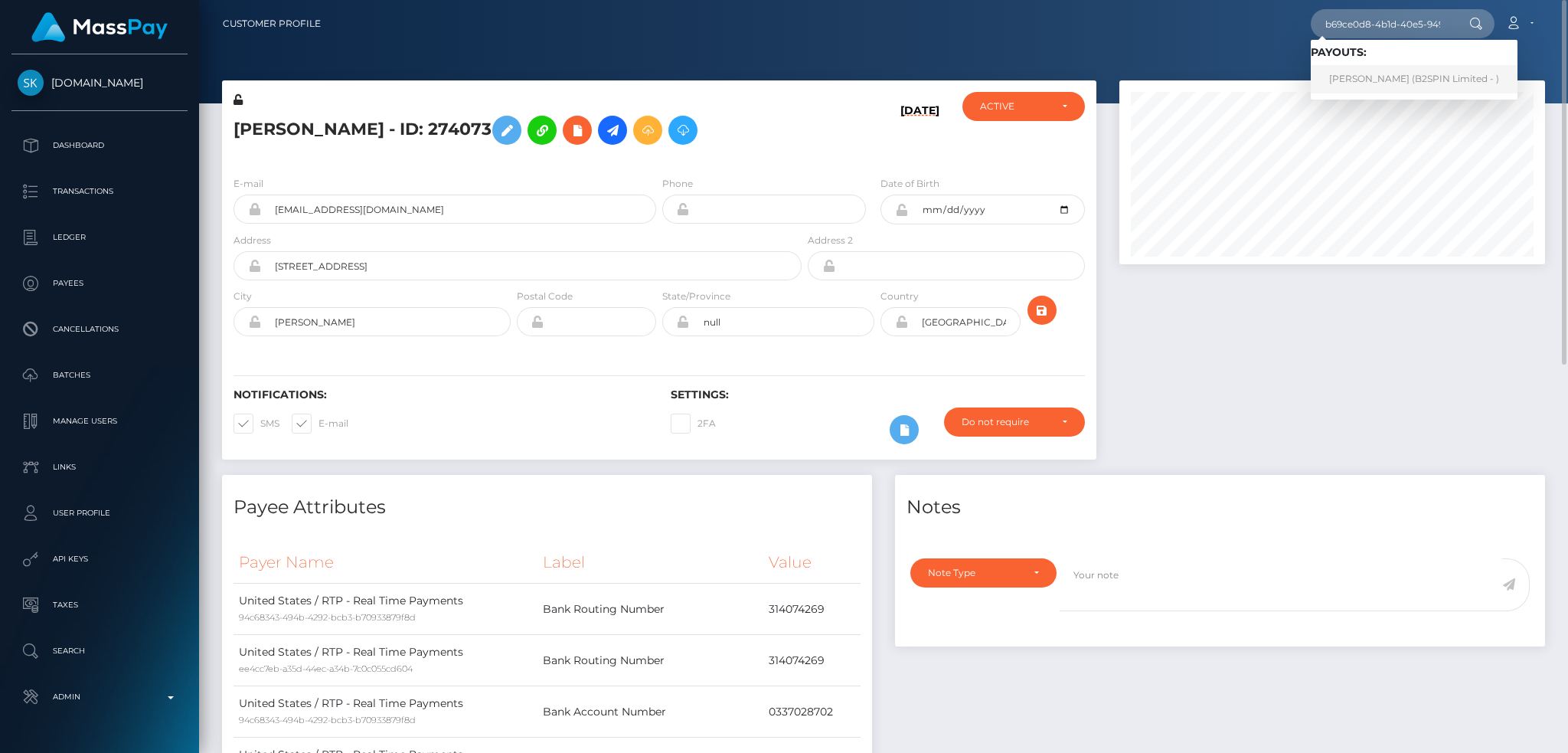
click at [1402, 80] on link "[PERSON_NAME] (B2SPIN Limited - )" at bounding box center [1414, 79] width 207 height 28
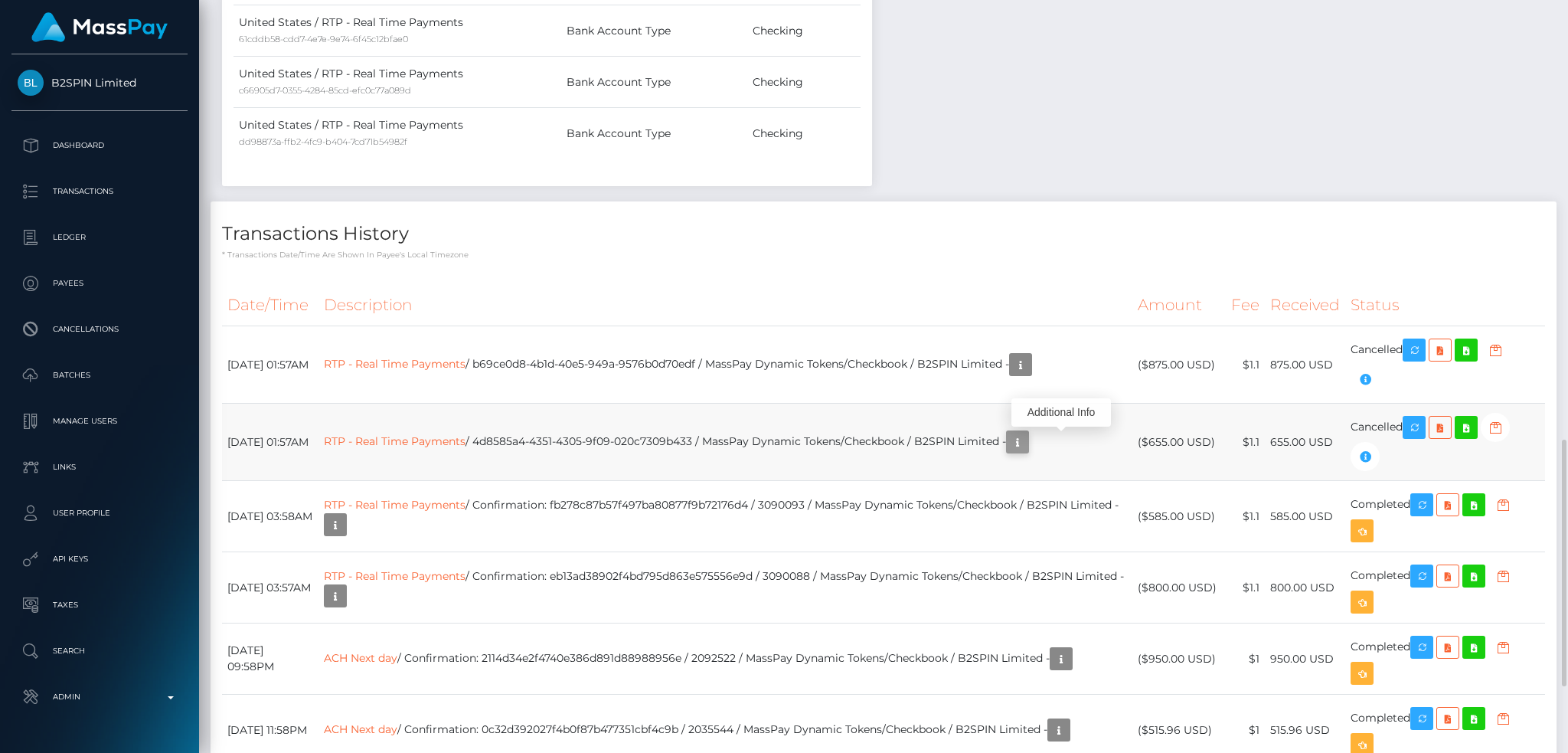
scroll to position [184, 425]
click at [1027, 435] on icon "button" at bounding box center [1018, 442] width 18 height 19
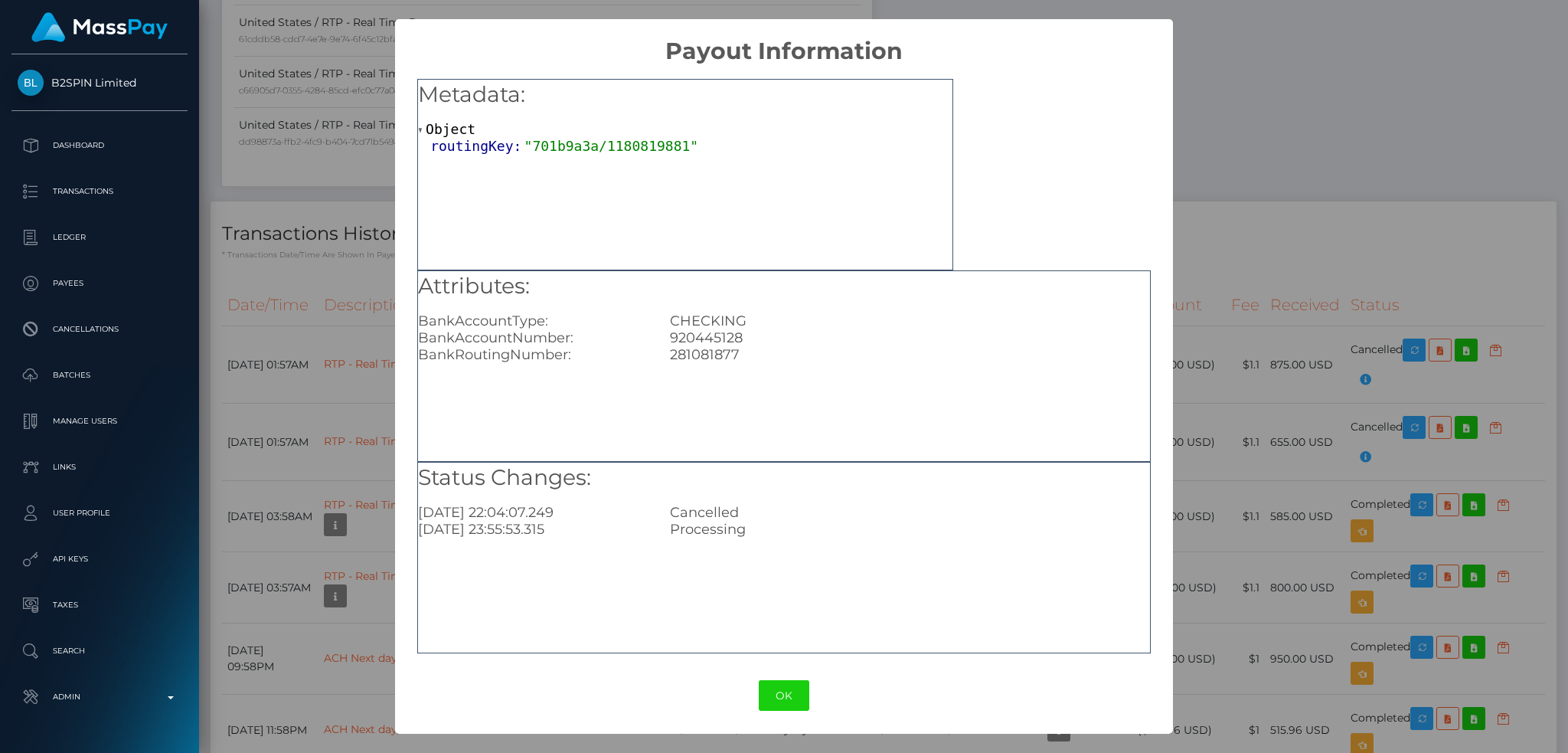
click at [706, 334] on div "920445128" at bounding box center [910, 338] width 503 height 17
copy div "920445128"
click at [784, 692] on button "OK" at bounding box center [784, 696] width 51 height 32
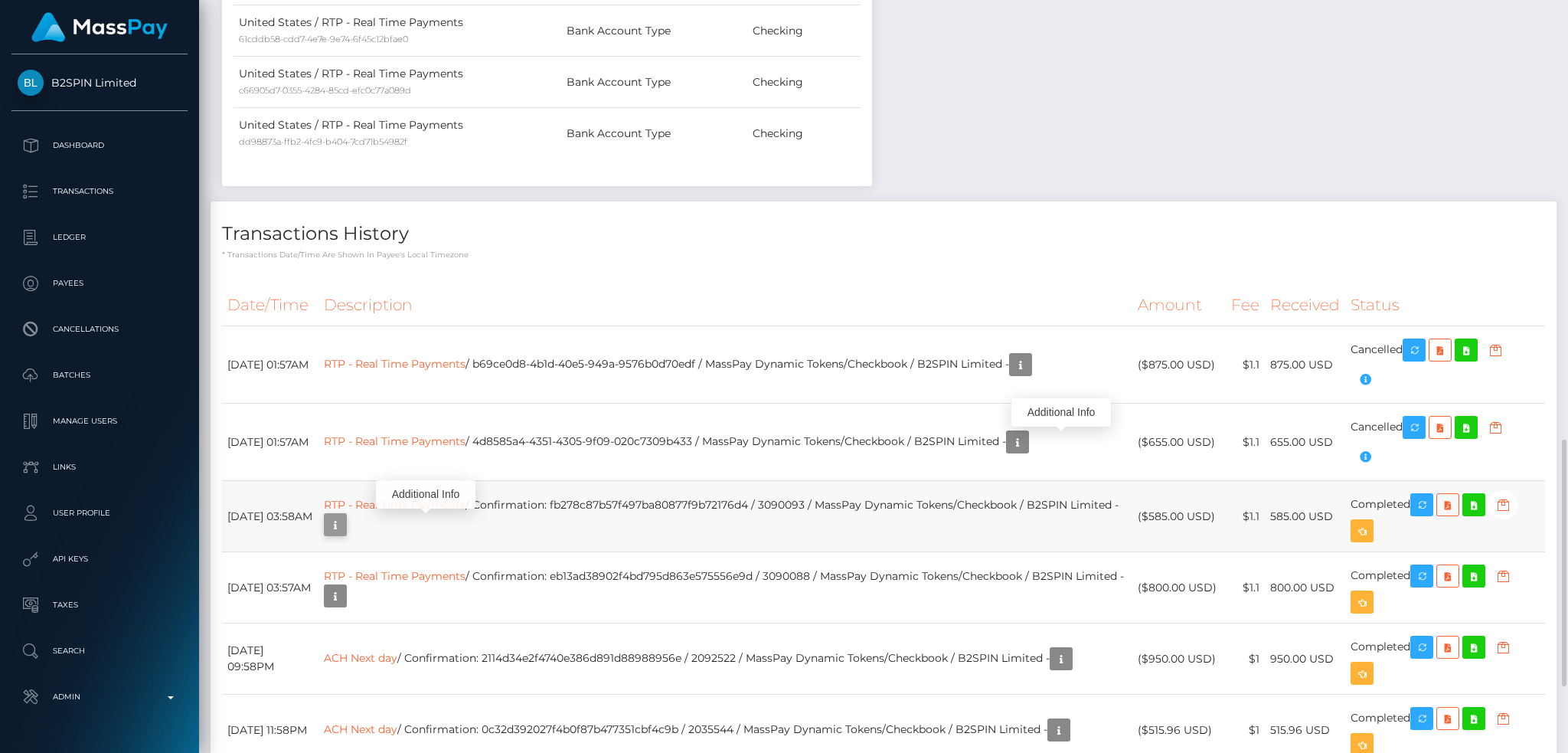
click at [345, 529] on icon "button" at bounding box center [336, 525] width 18 height 19
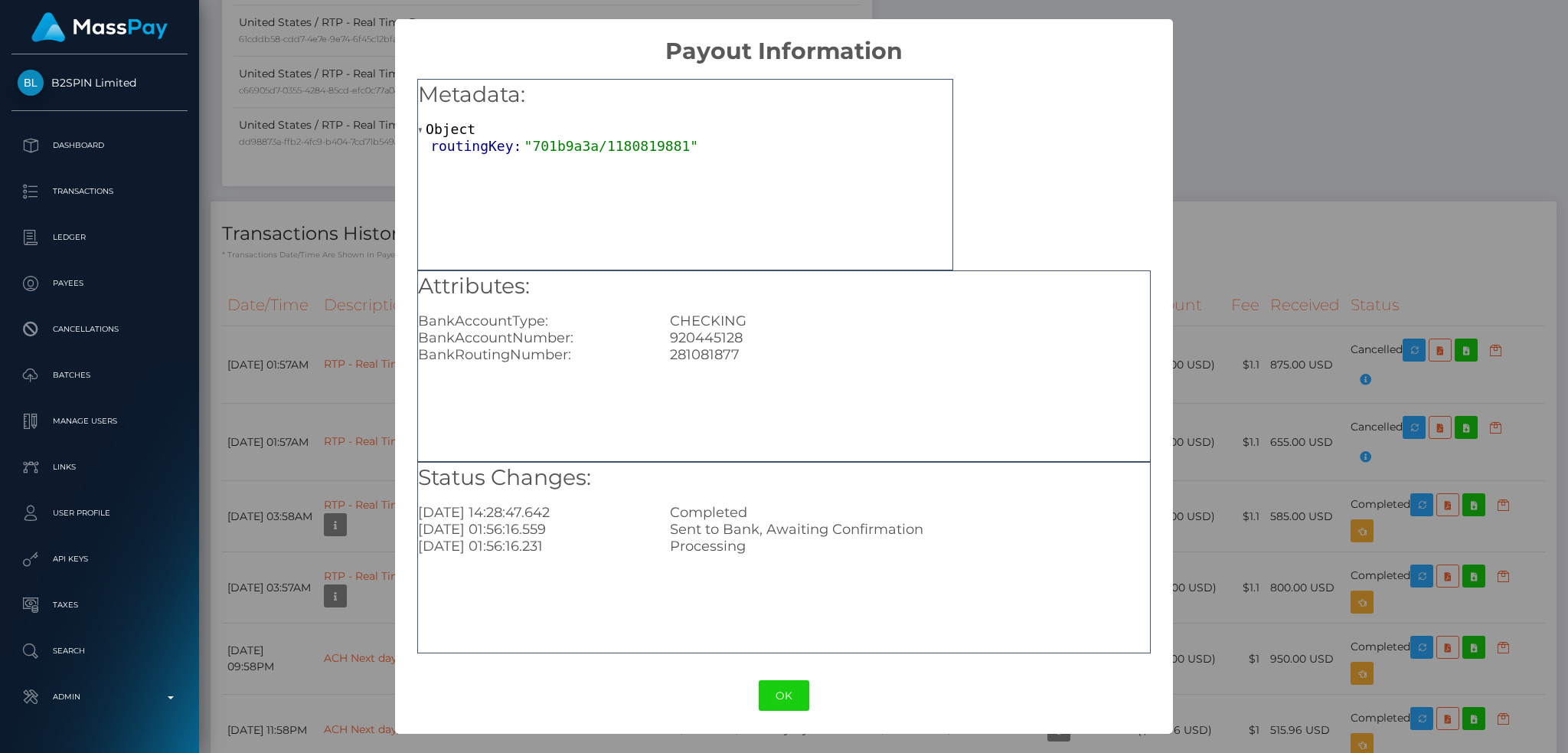
click at [714, 348] on div "281081877" at bounding box center [910, 355] width 503 height 17
copy div "281081877"
click at [789, 682] on button "OK" at bounding box center [784, 696] width 51 height 32
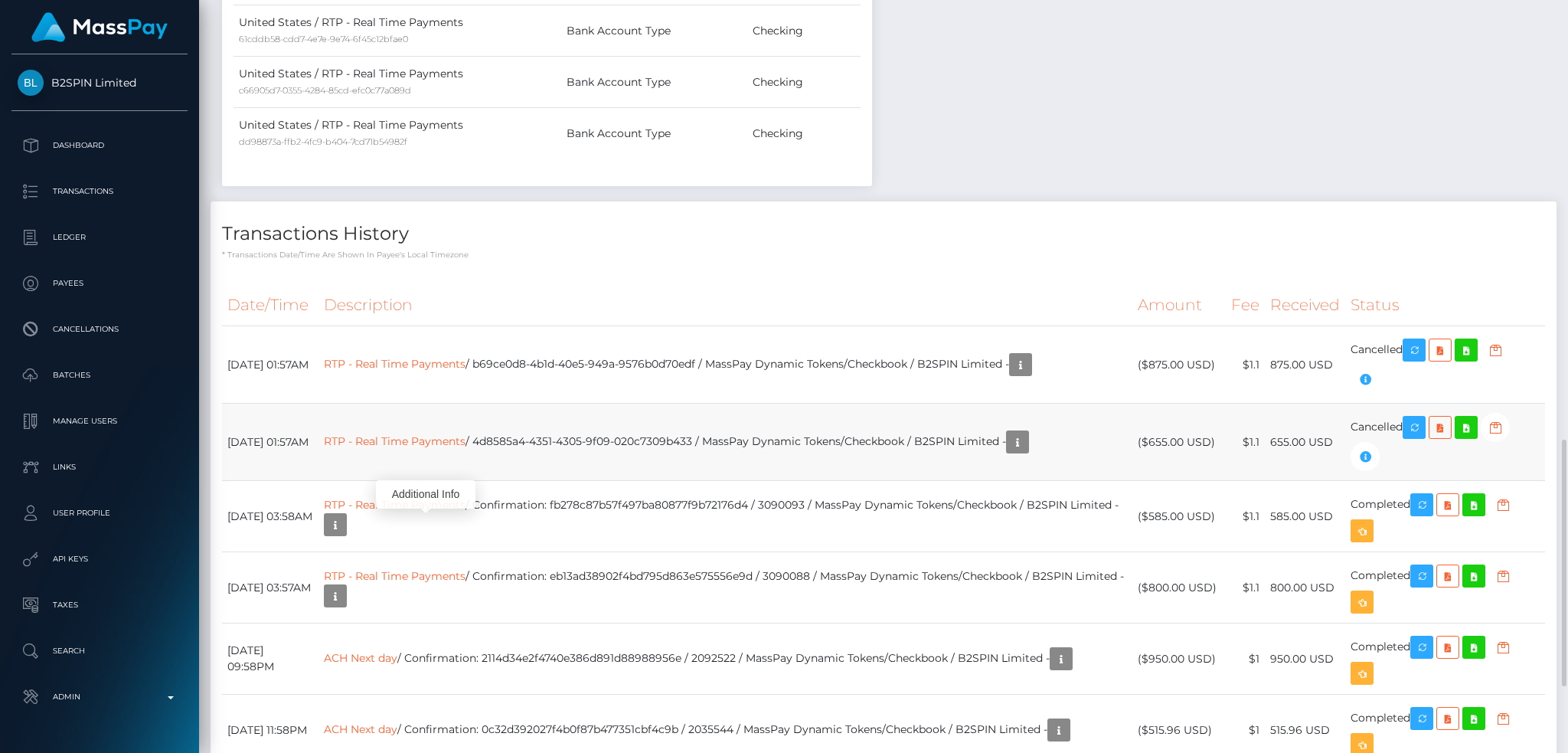
click at [765, 456] on td "RTP - Real Time Payments / 4d8585a4-4351-4305-9f09-020c7309b433 / MassPay Dynam…" at bounding box center [726, 442] width 814 height 77
click at [1027, 441] on icon "button" at bounding box center [1018, 442] width 18 height 19
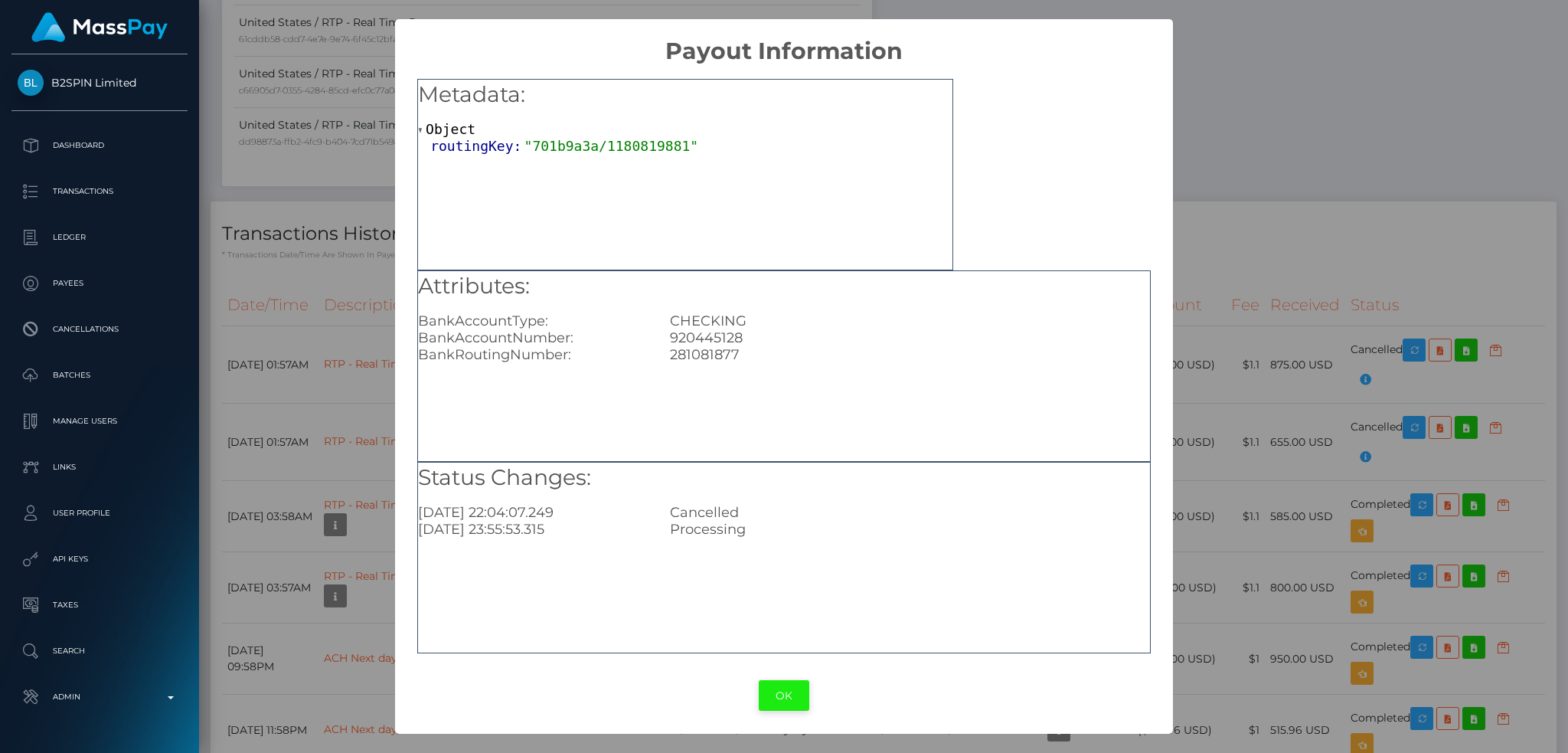
click at [792, 687] on button "OK" at bounding box center [784, 696] width 51 height 32
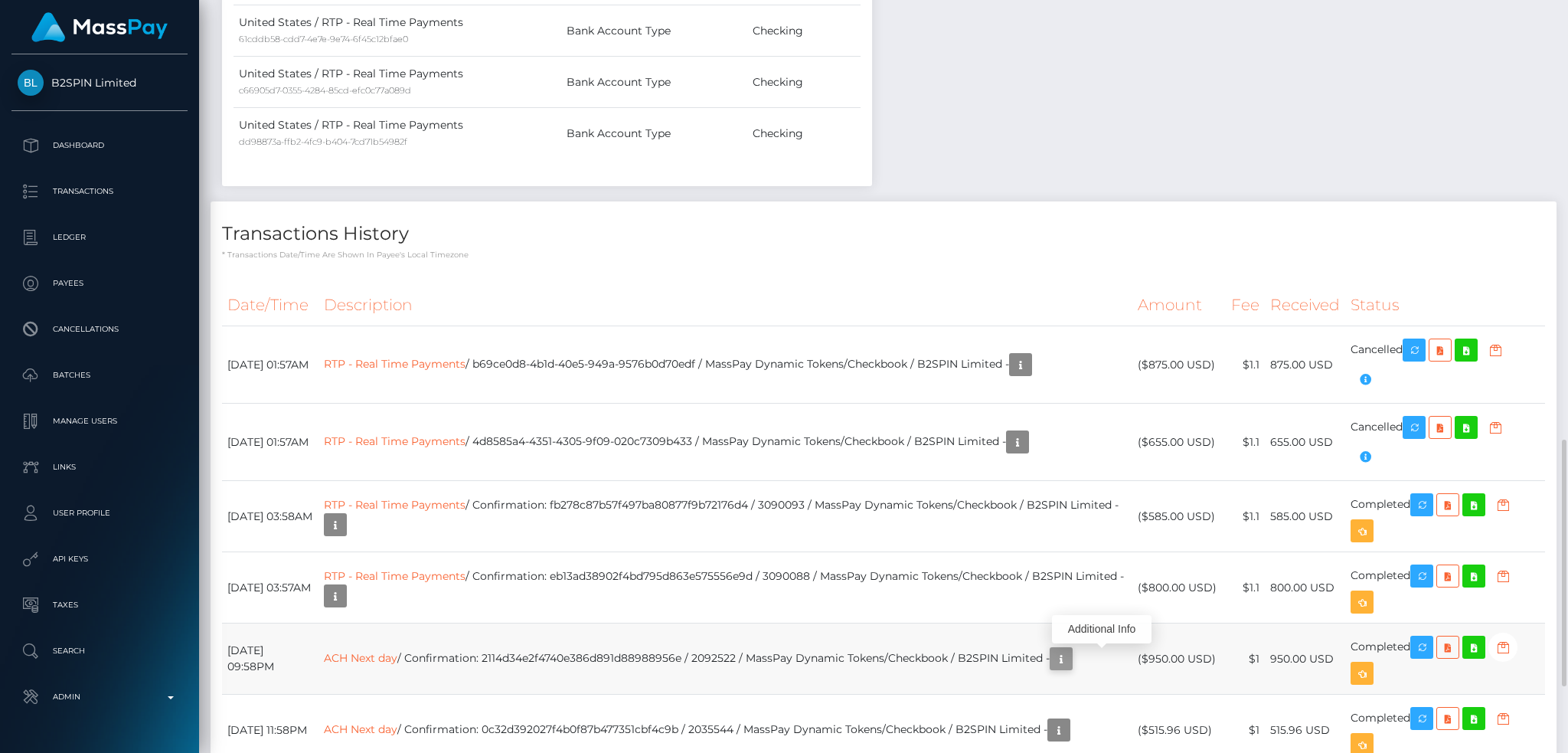
click at [1070, 660] on icon "button" at bounding box center [1061, 659] width 18 height 19
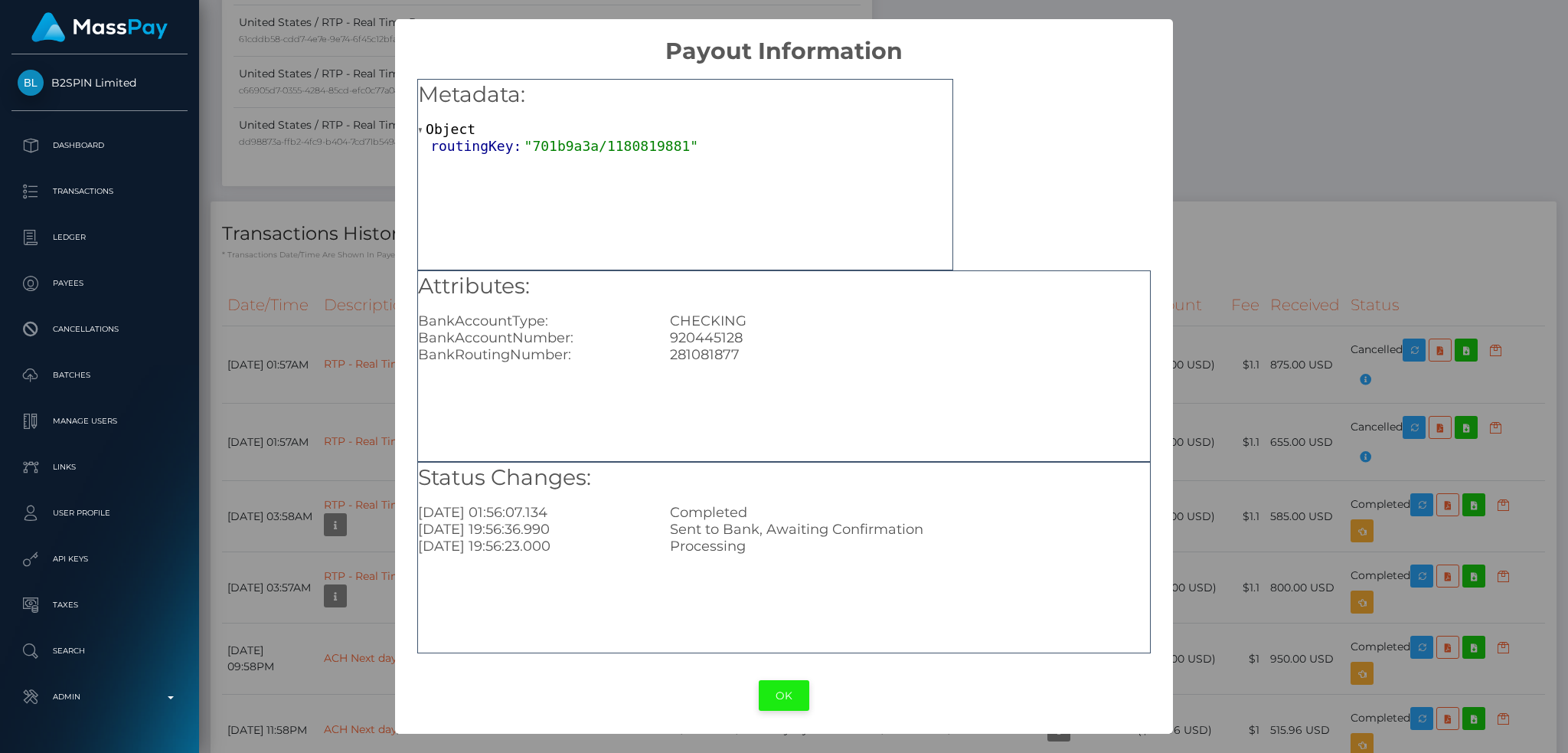
click at [787, 695] on button "OK" at bounding box center [784, 696] width 51 height 32
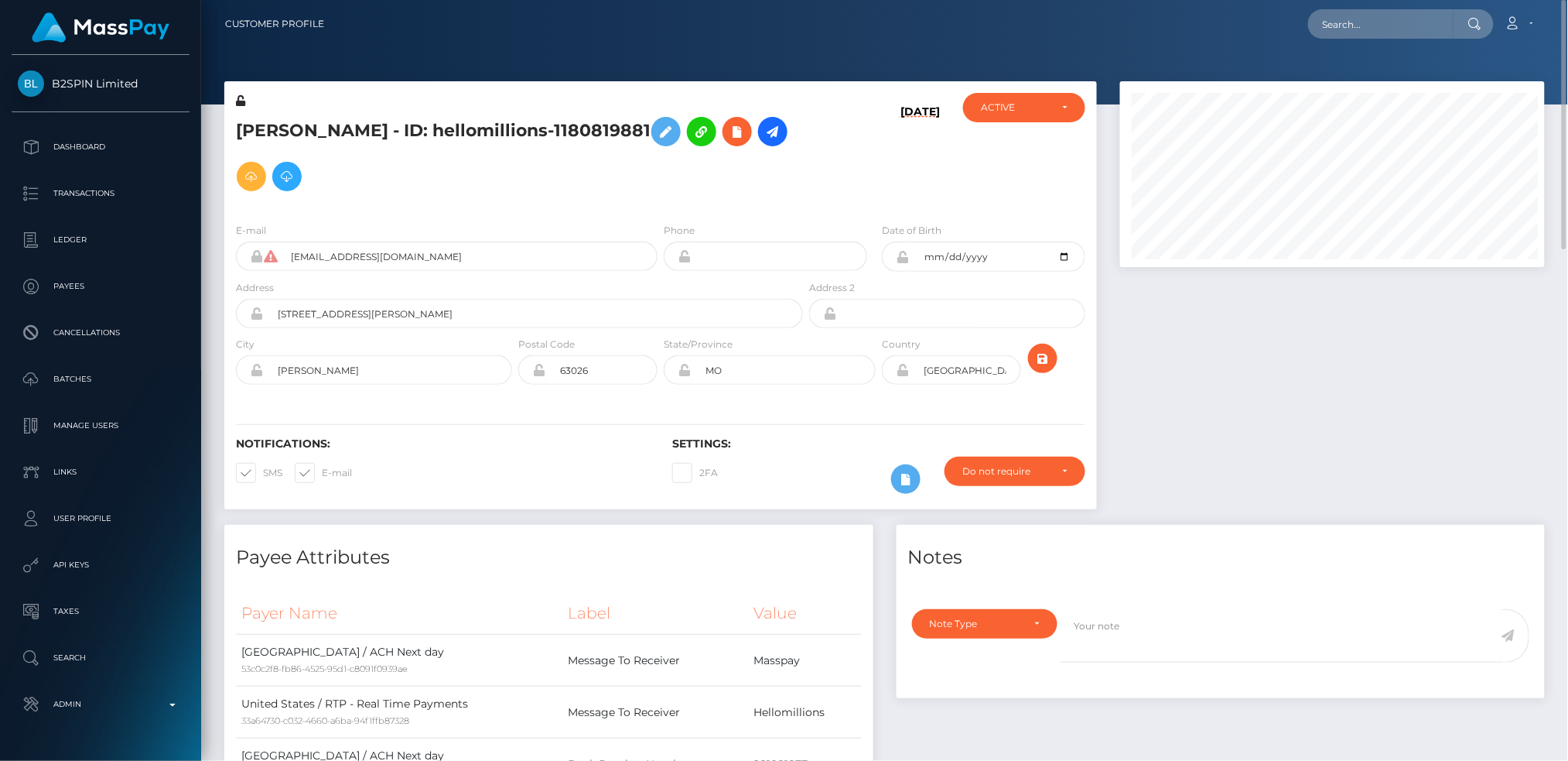
scroll to position [186, 425]
click at [1345, 17] on input "text" at bounding box center [1381, 24] width 145 height 29
paste input "offer-152592-15a23d"
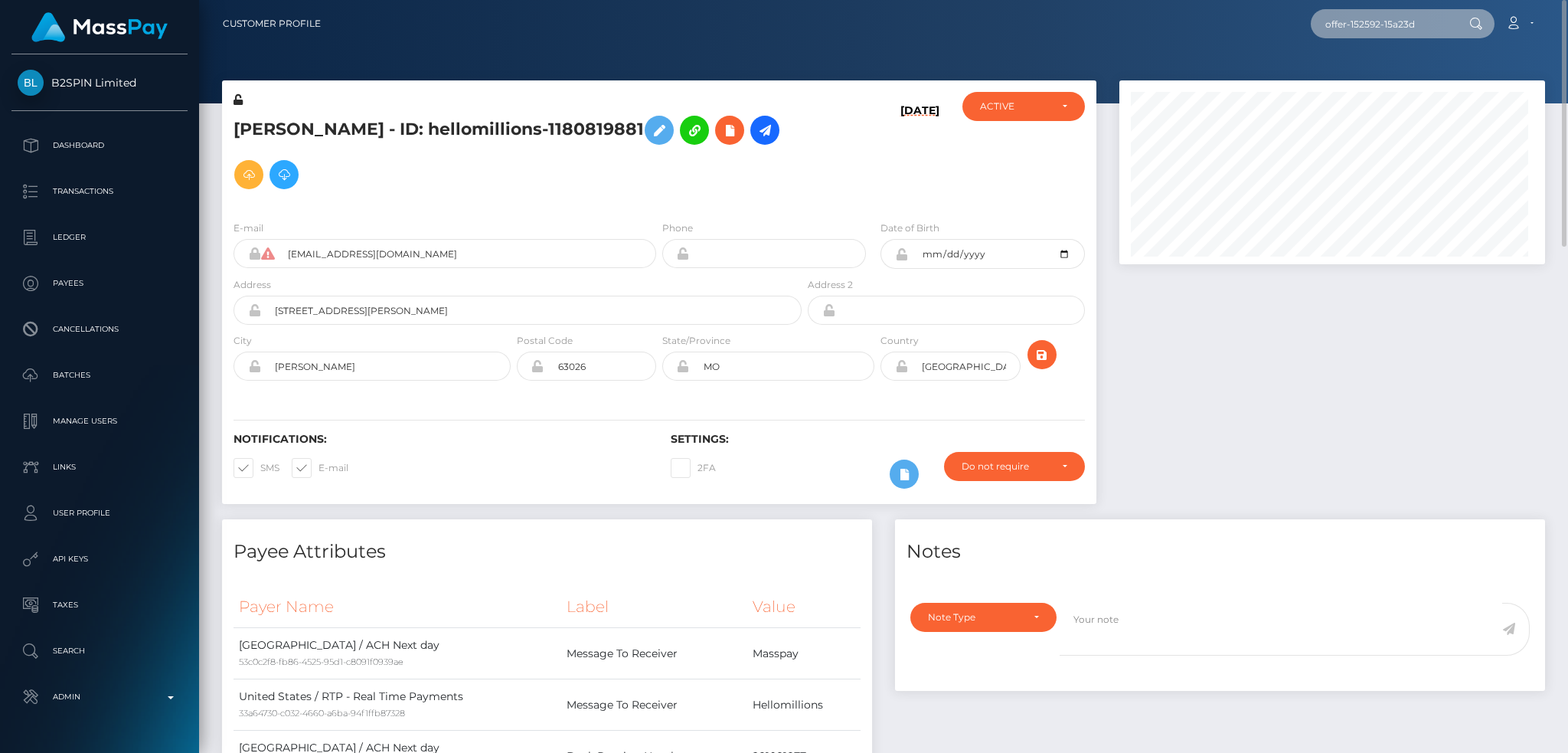
scroll to position [184, 425]
type input "offer-152592-15a23d"
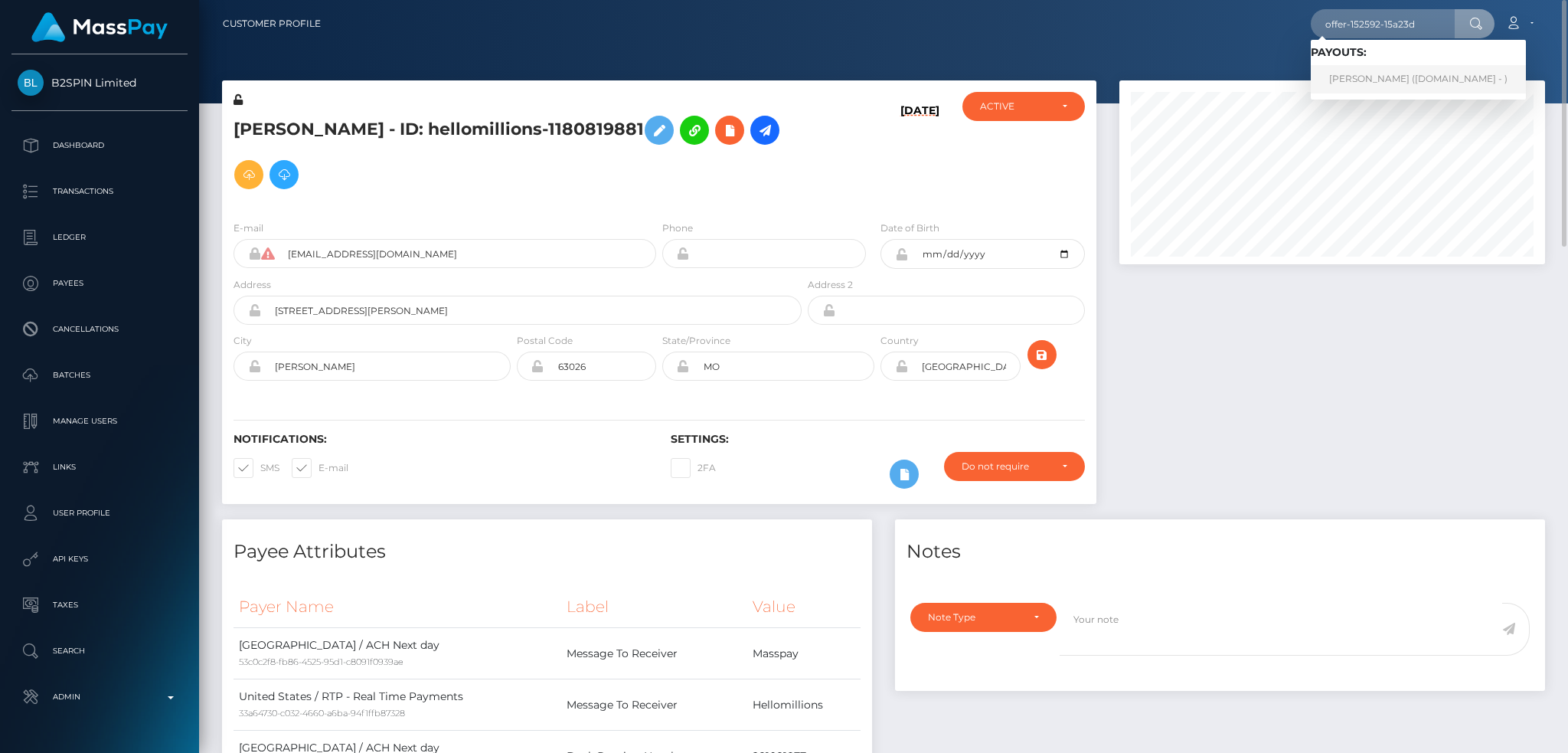
click at [1368, 80] on link "kristofer collins (Skin.Land - )" at bounding box center [1419, 79] width 215 height 28
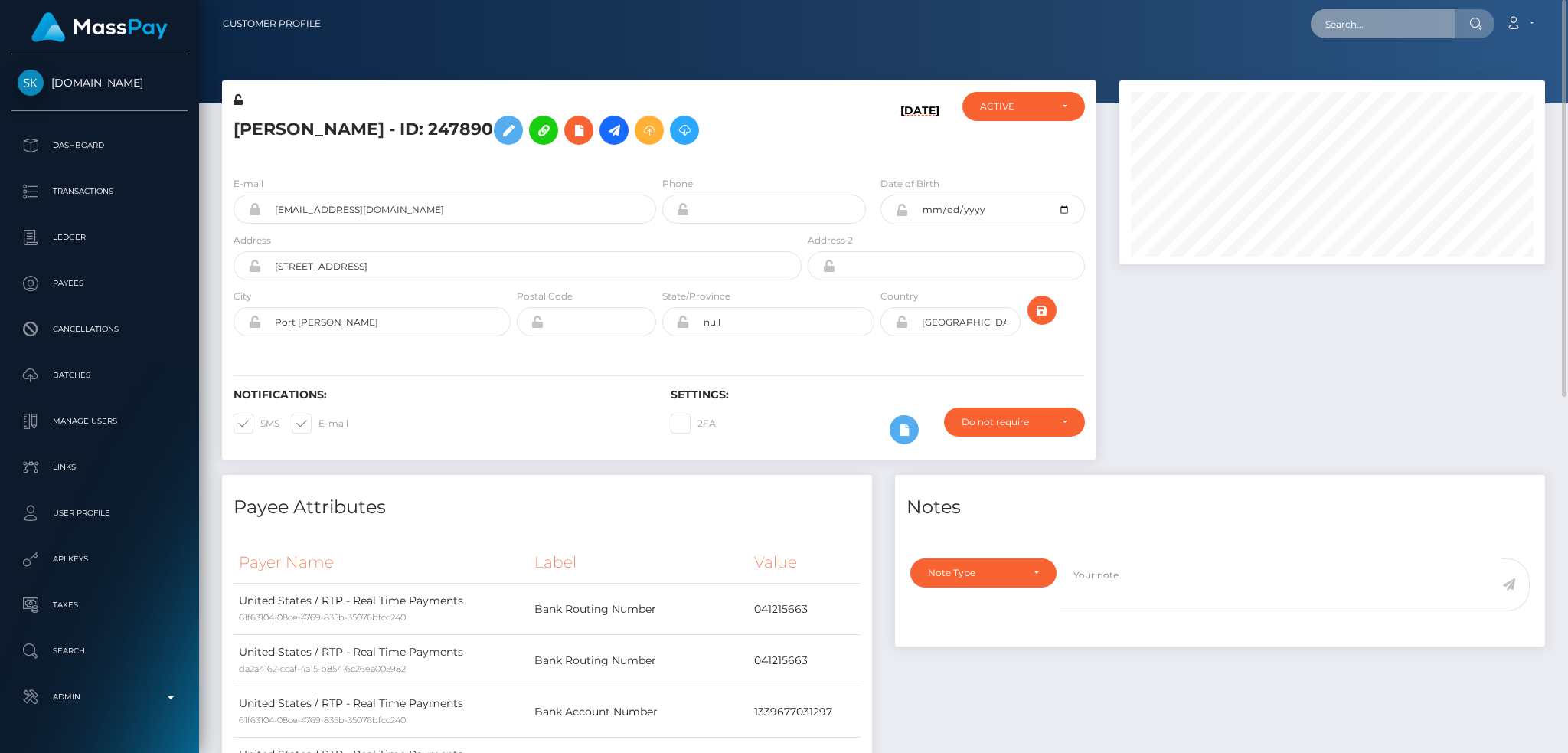
click at [1343, 17] on input "text" at bounding box center [1383, 24] width 144 height 29
paste input "22ebd15b-be14-4dcf-aab4-f270bf1696a3"
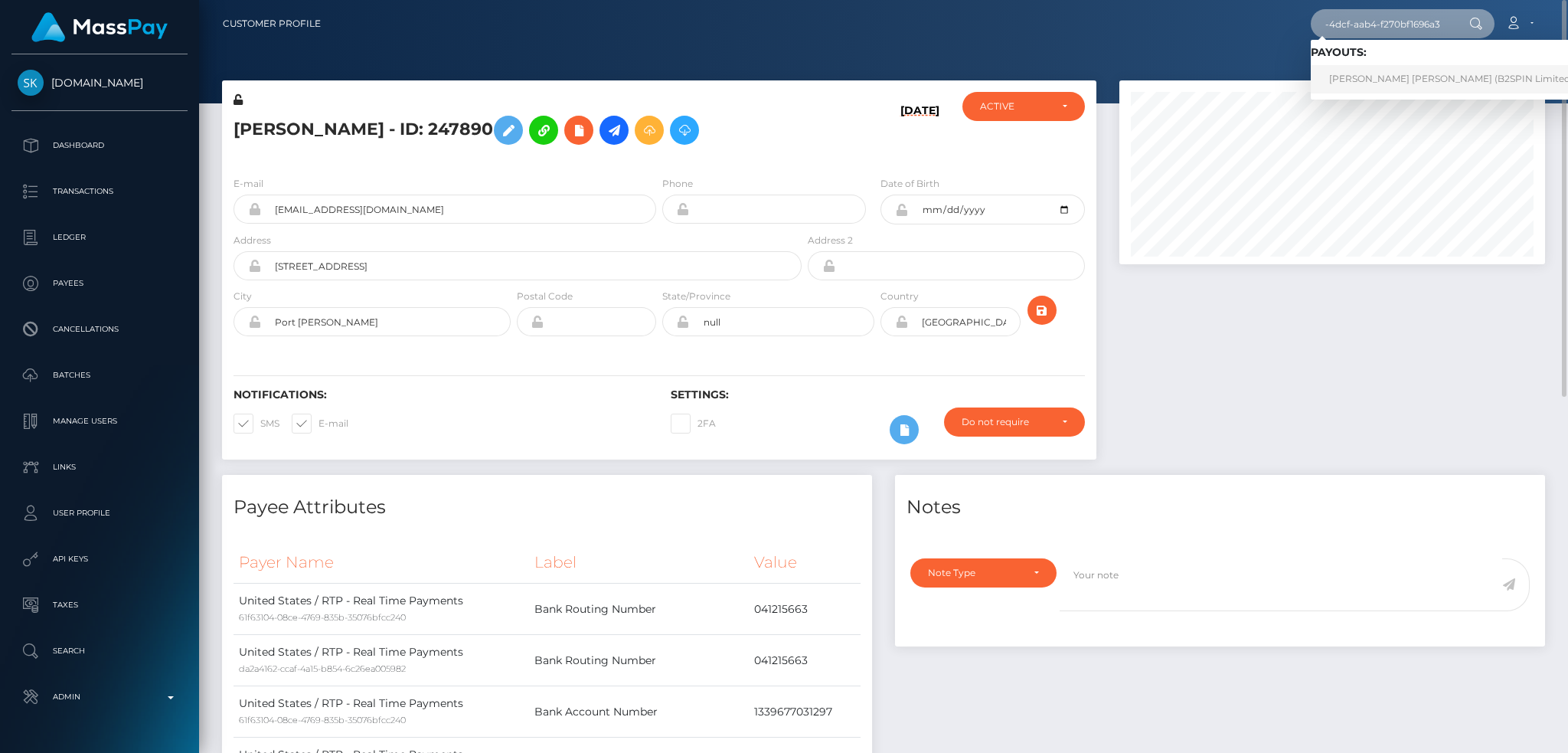
type input "22ebd15b-be14-4dcf-aab4-f270bf1696a3"
click at [1386, 81] on link "[PERSON_NAME] [PERSON_NAME] (B2SPIN Limited - )" at bounding box center [1456, 79] width 290 height 28
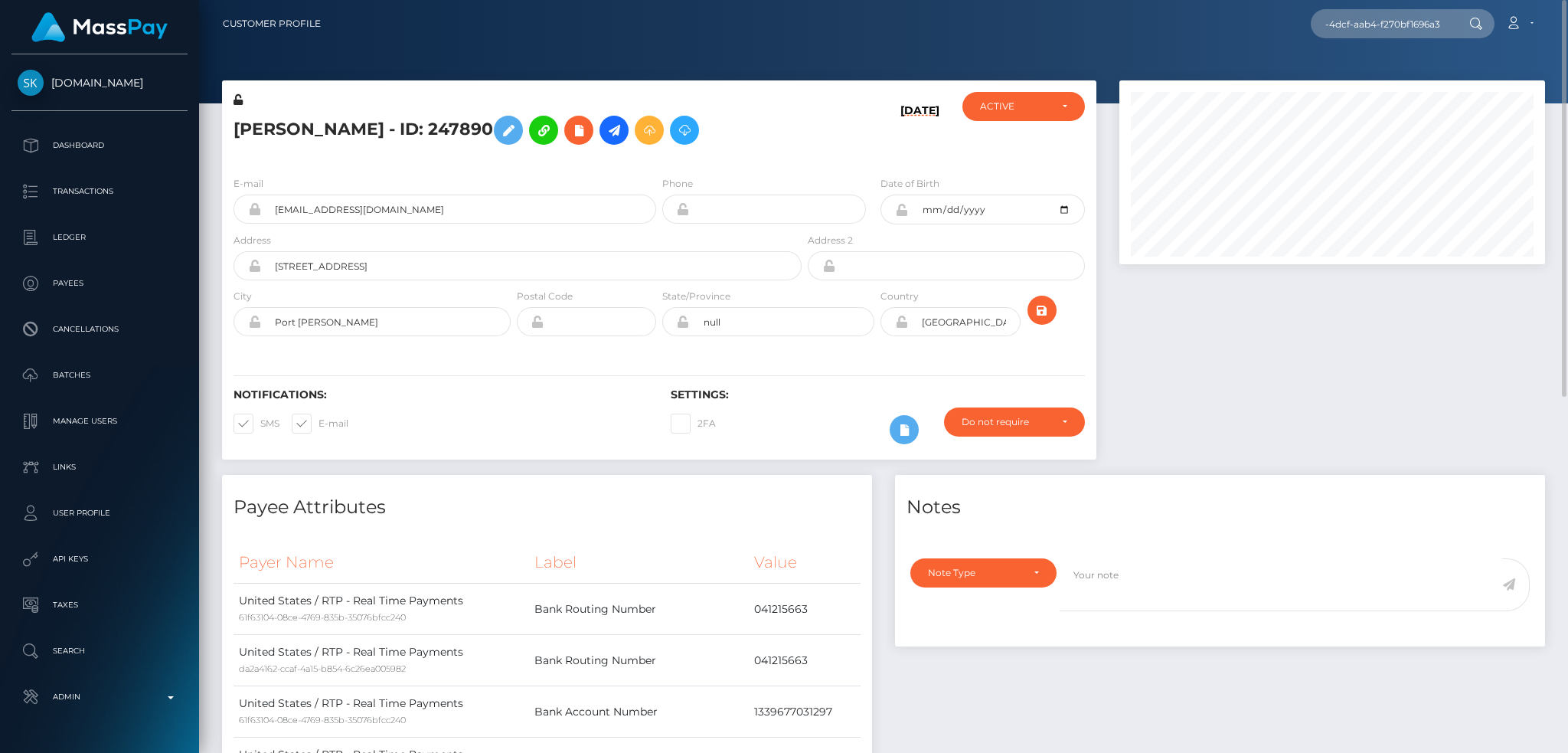
scroll to position [0, 0]
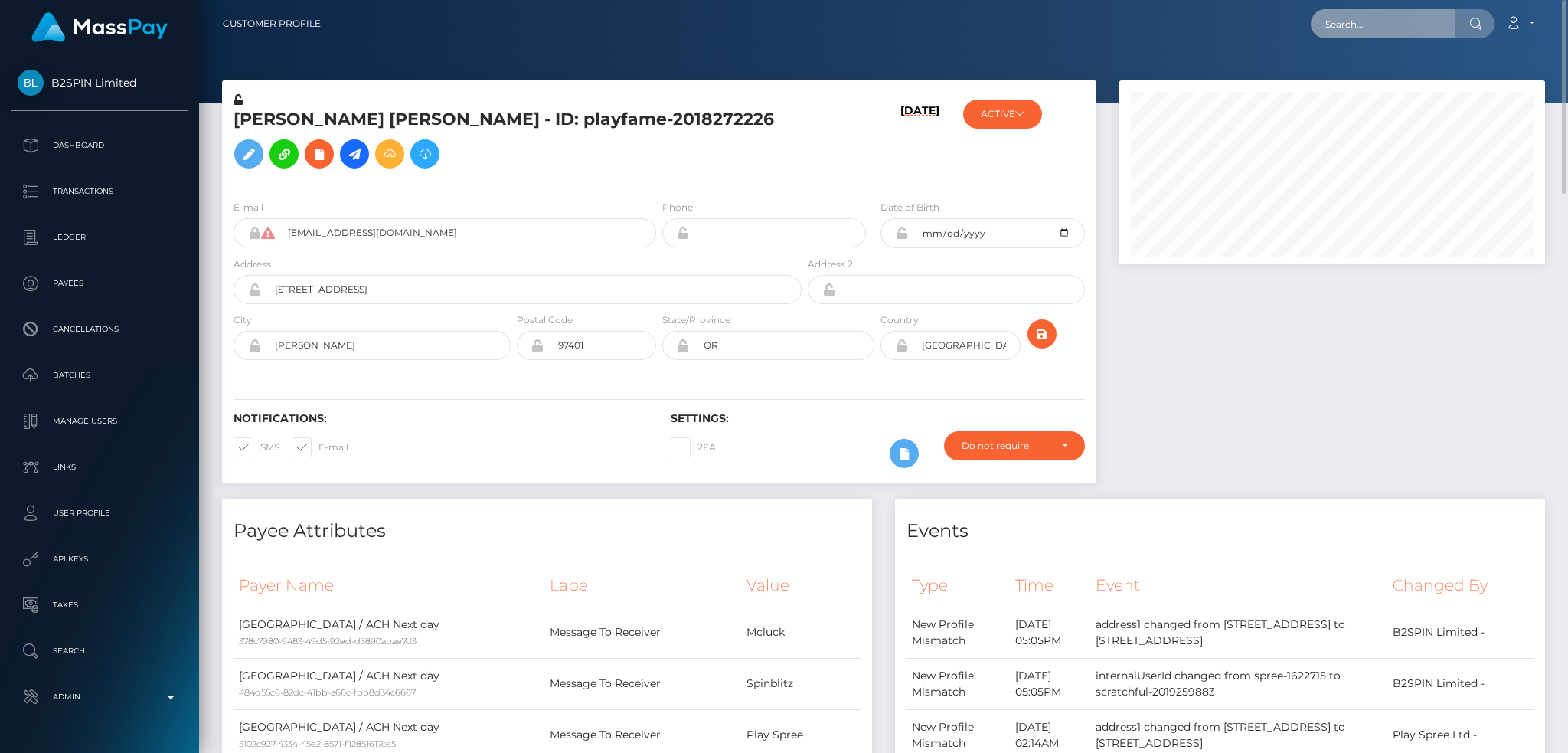
click at [1362, 26] on input "text" at bounding box center [1383, 24] width 144 height 29
paste input "pout_E8mglONRRkNu7"
type input "pout_E8mglONRRkNu7"
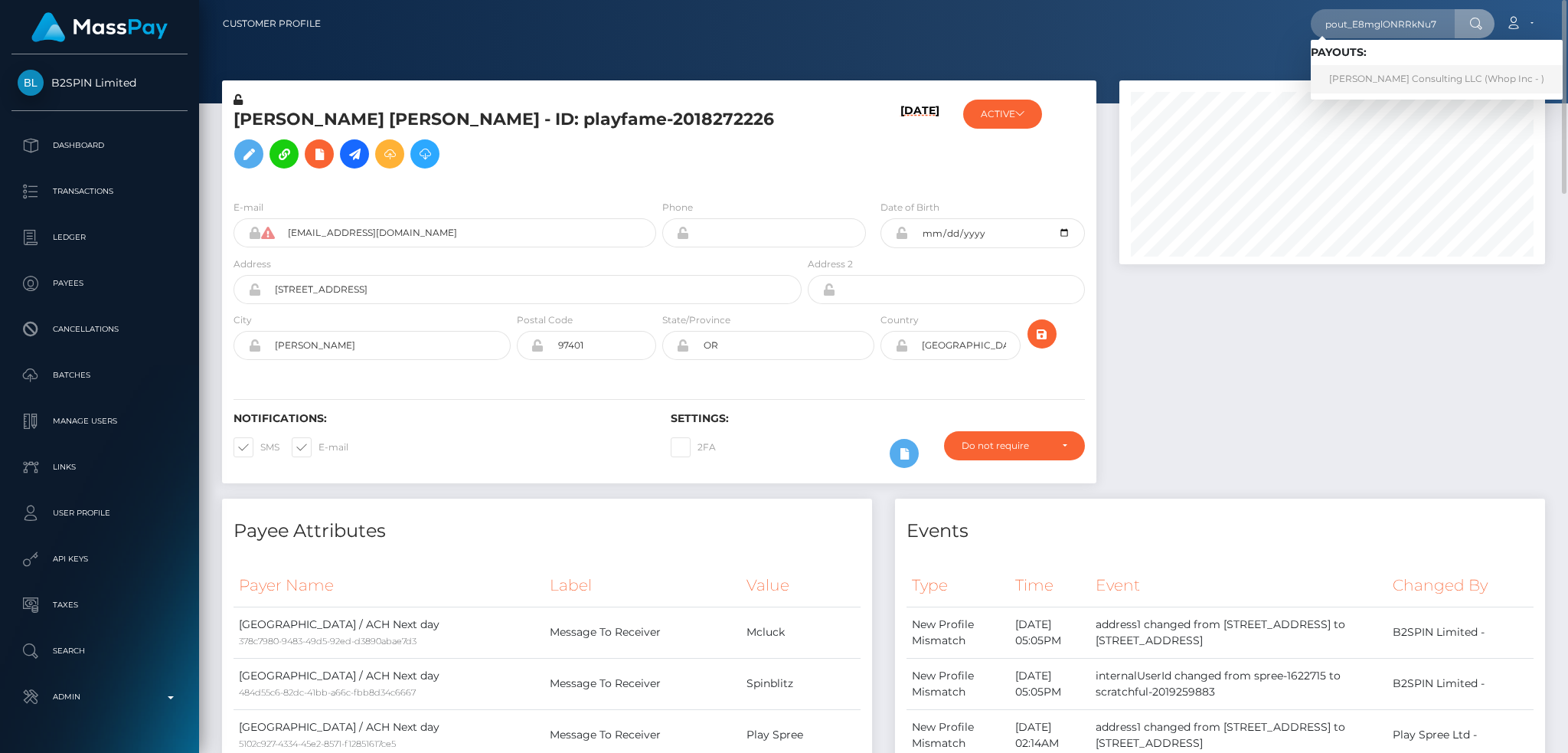
click at [1384, 79] on link "[PERSON_NAME] Consulting LLC (Whop Inc - )" at bounding box center [1437, 79] width 252 height 28
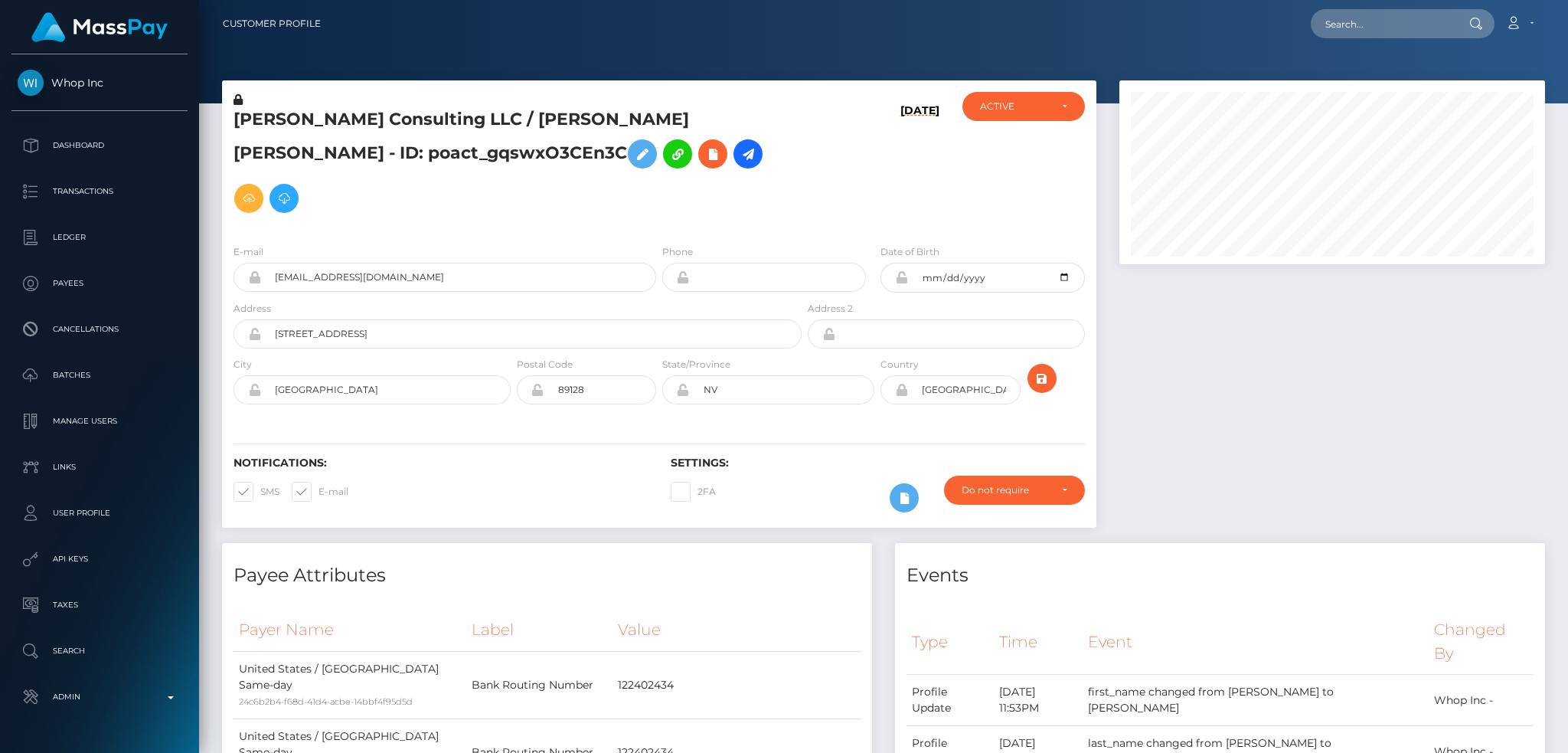
scroll to position [184, 425]
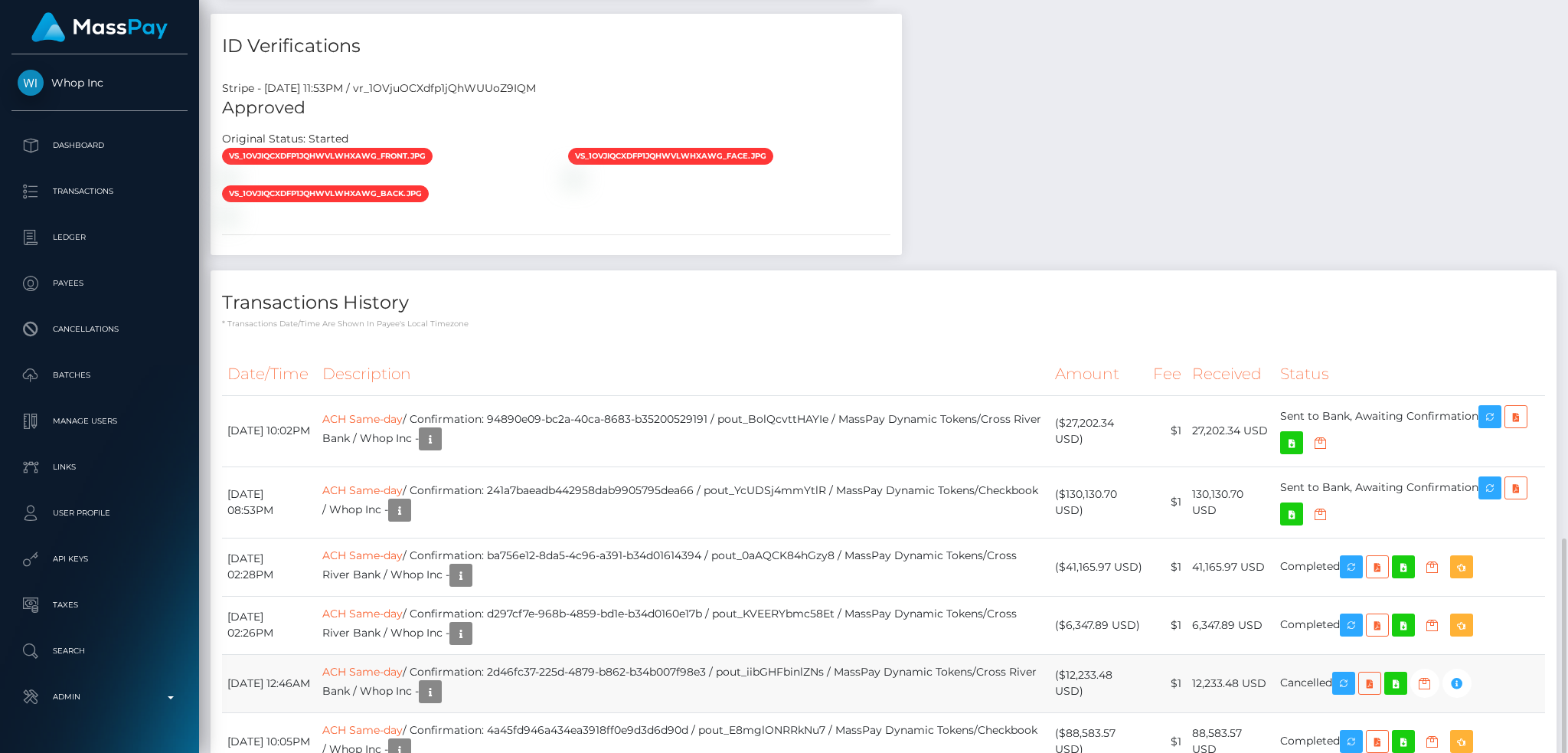
click at [919, 654] on td "ACH Same-day / Confirmation: 2d46fc37-225d-4879-b862-b34b007f98e3 / pout_iibGHF…" at bounding box center [683, 683] width 733 height 58
click at [618, 712] on td "ACH Same-day / Confirmation: 4a45fd946a434ea3918ff0e9d3d6d90d / pout_E8mglONRRk…" at bounding box center [683, 741] width 733 height 58
copy td "4a45fd946a434ea3918ff0e9d3d6d90d"
click at [814, 712] on td "ACH Same-day / Confirmation: 4a45fd946a434ea3918ff0e9d3d6d90d / pout_E8mglONRRk…" at bounding box center [683, 741] width 733 height 58
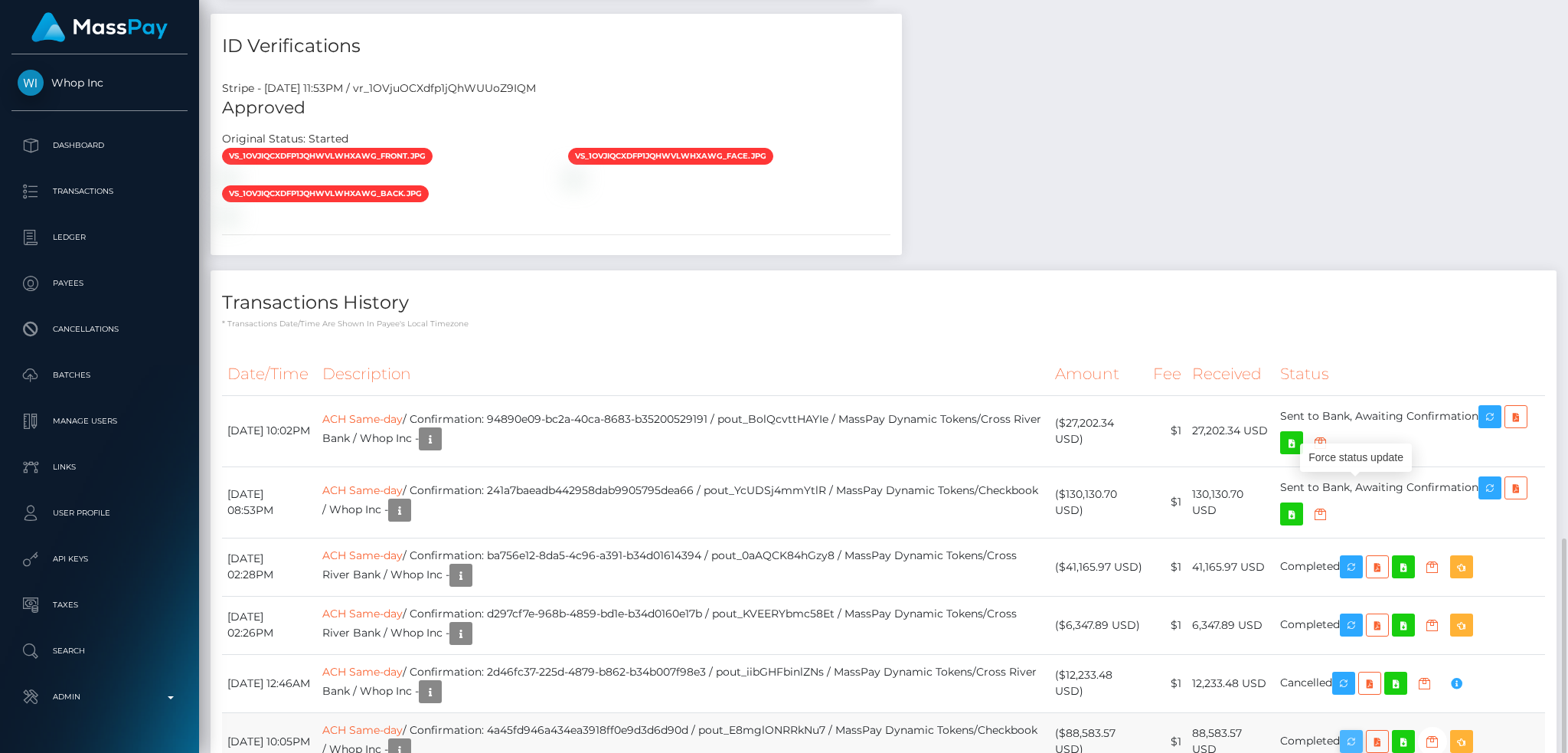
click at [1361, 732] on icon "button" at bounding box center [1352, 741] width 18 height 19
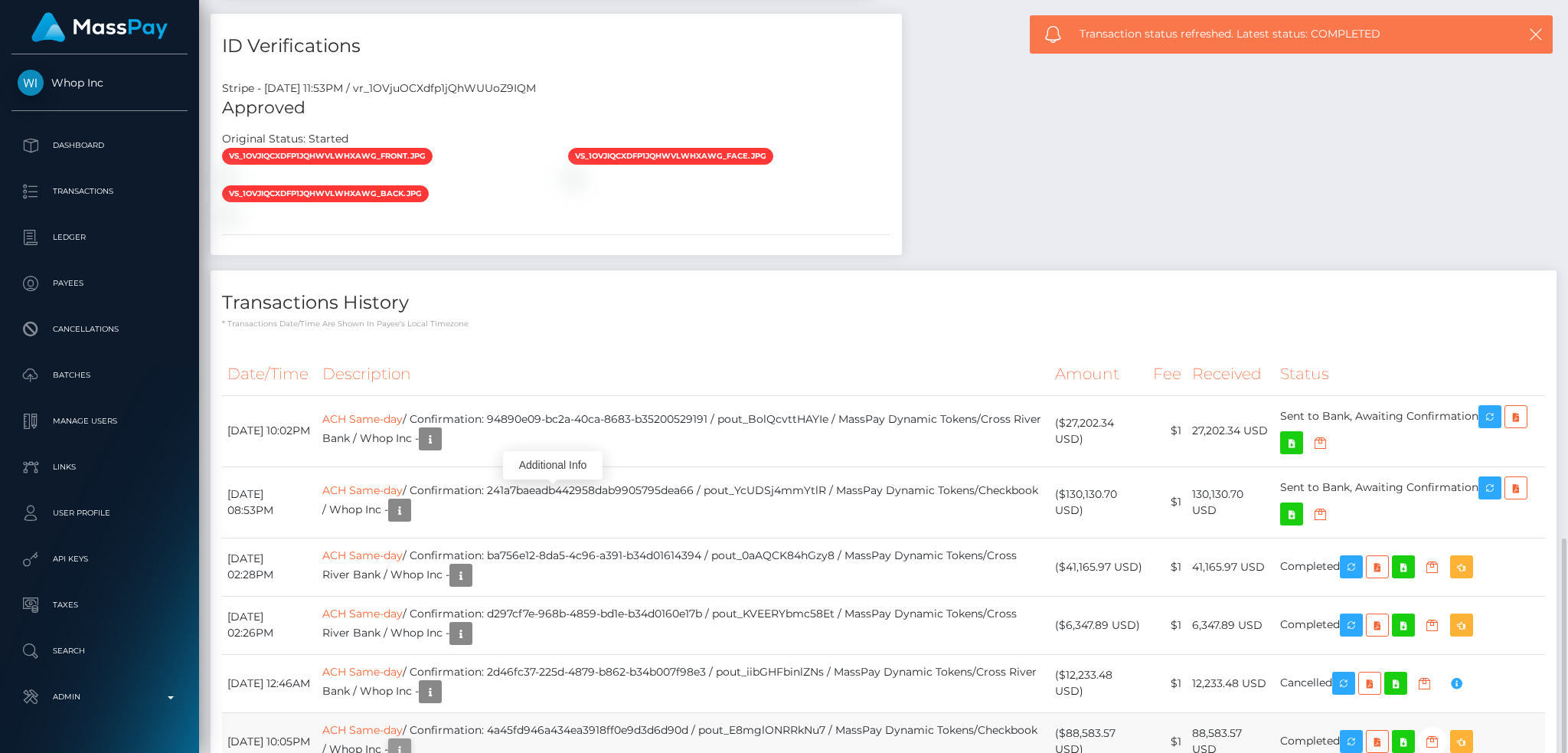
click at [409, 740] on icon "button" at bounding box center [400, 749] width 18 height 19
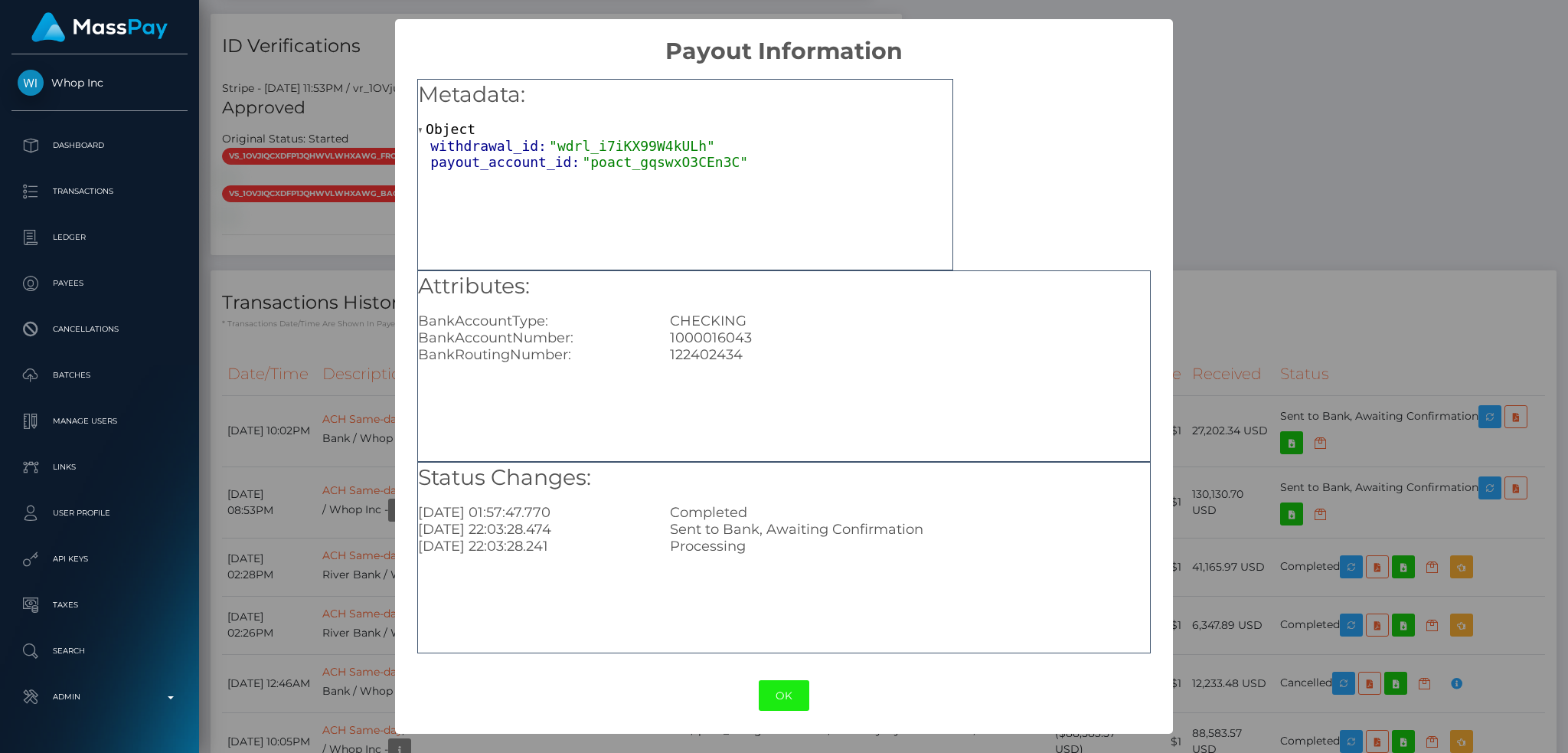
click at [790, 687] on button "OK" at bounding box center [784, 696] width 51 height 32
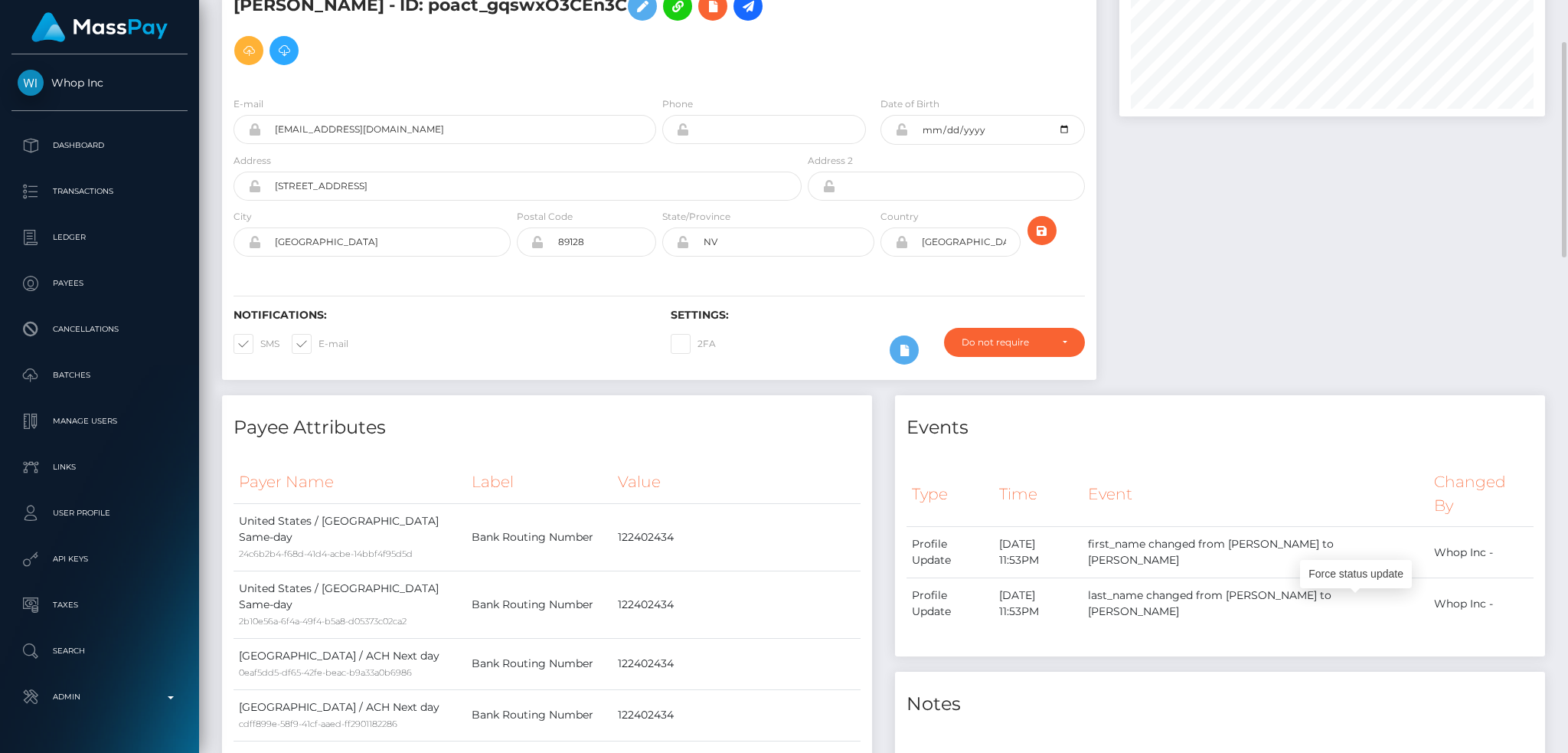
scroll to position [0, 0]
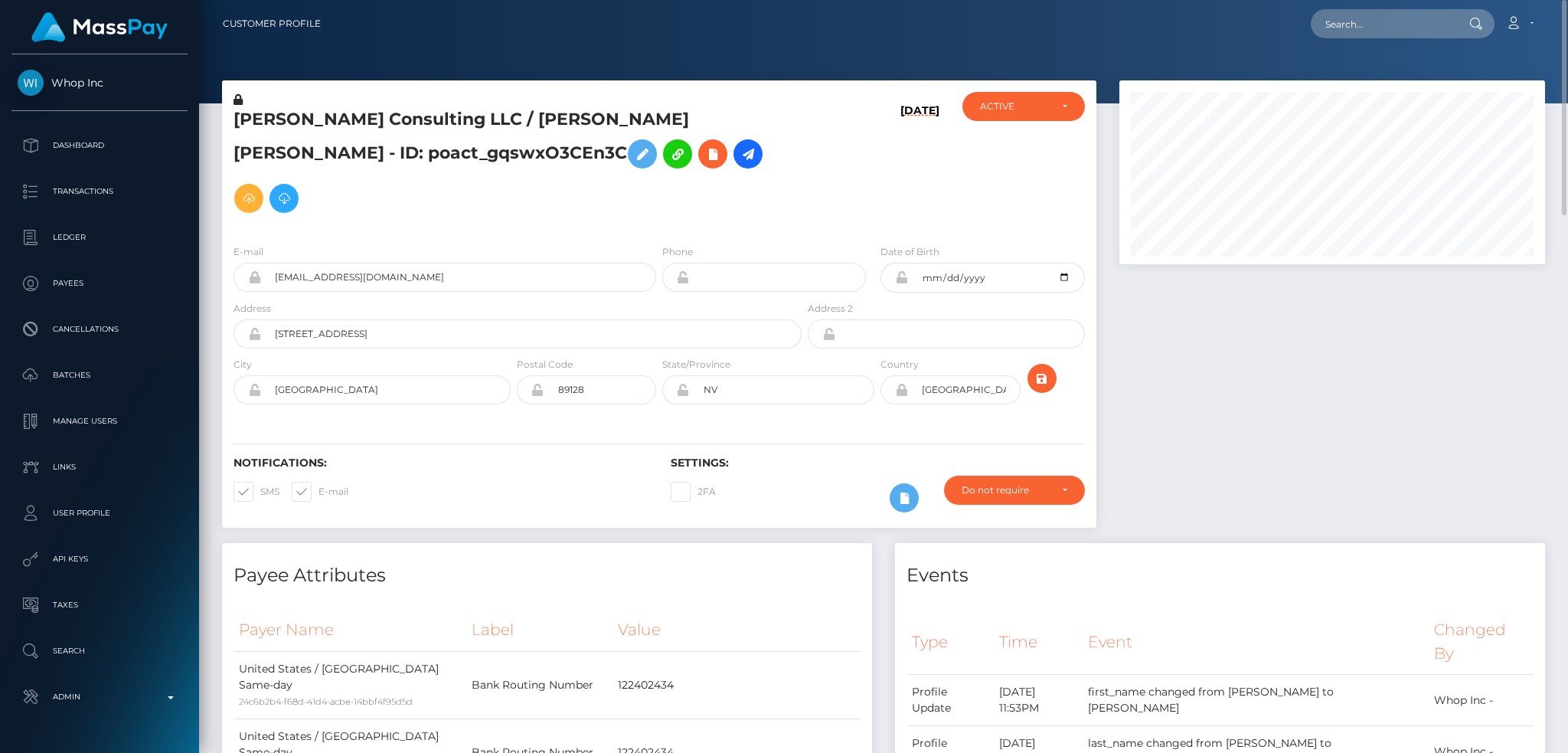
click at [1361, 7] on div "Loading... Loading... Account Edit Profile Logout" at bounding box center [938, 24] width 1212 height 33
drag, startPoint x: 1368, startPoint y: 28, endPoint x: 1353, endPoint y: 25, distance: 15.3
click at [1368, 28] on input "text" at bounding box center [1383, 24] width 144 height 29
paste input "poact_Vztg0APOulwk"
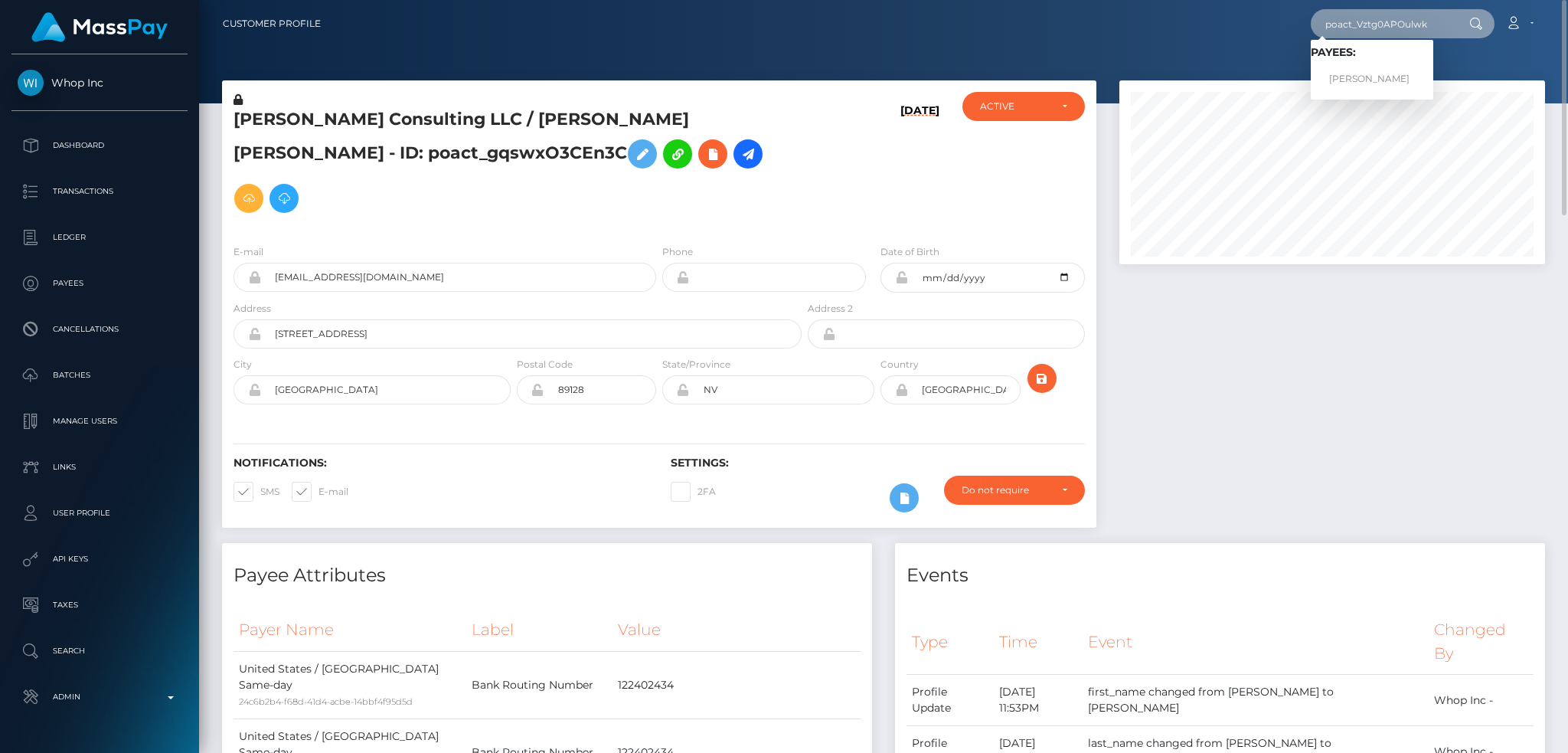
type input "poact_Vztg0APOulwk"
click at [1364, 77] on link "Dzhavidan Zeinalov" at bounding box center [1372, 79] width 122 height 28
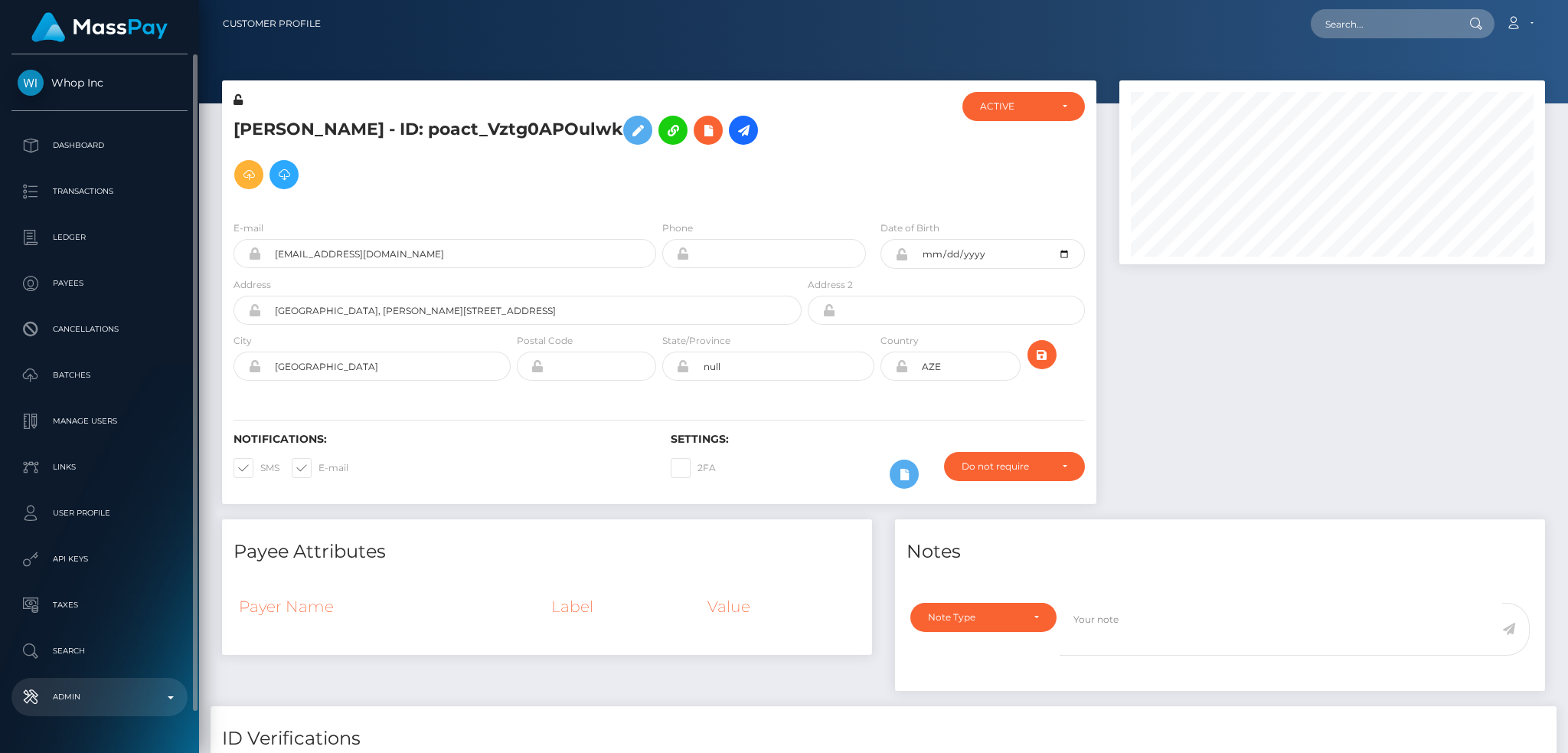
click at [90, 691] on p "Admin" at bounding box center [99, 696] width 164 height 23
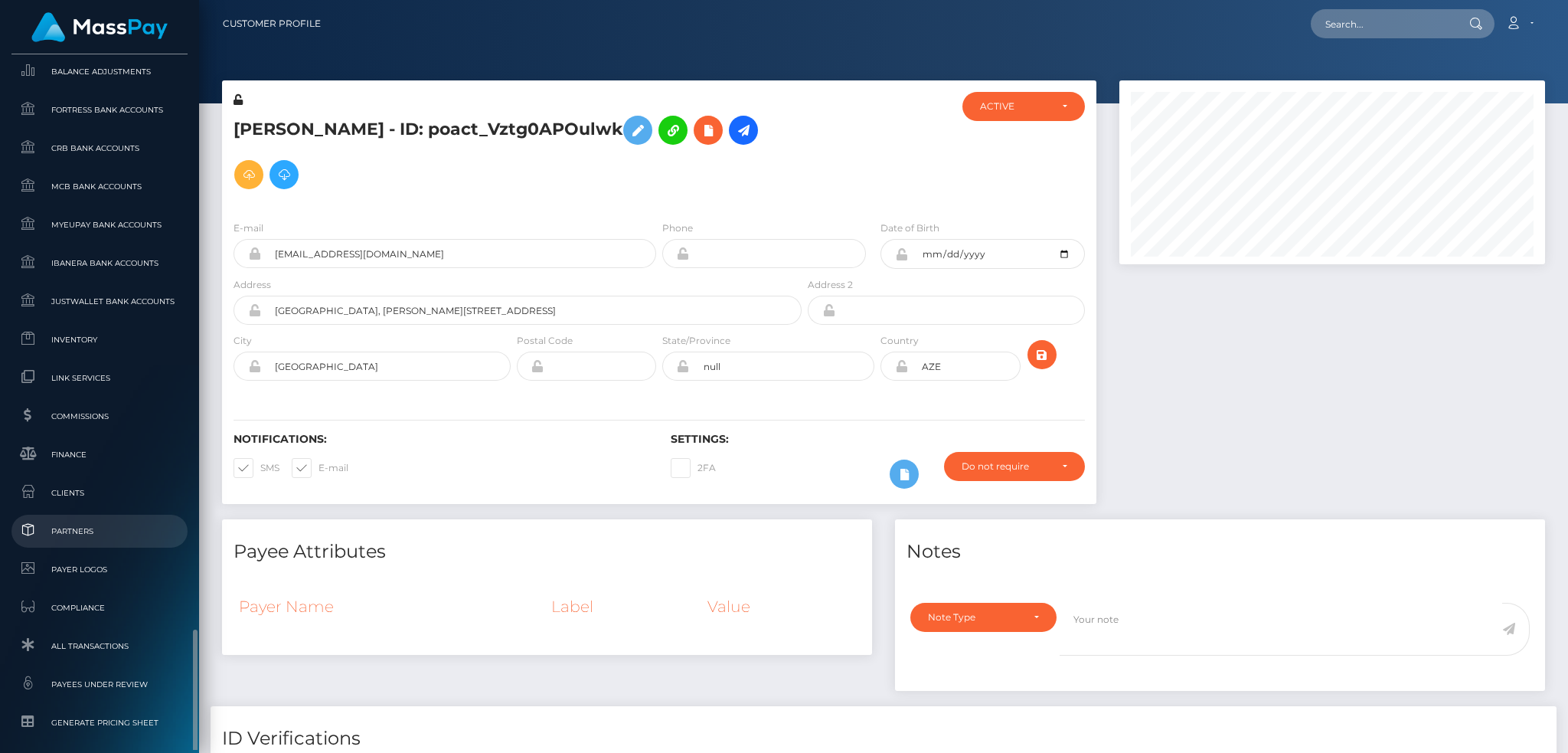
scroll to position [898, 0]
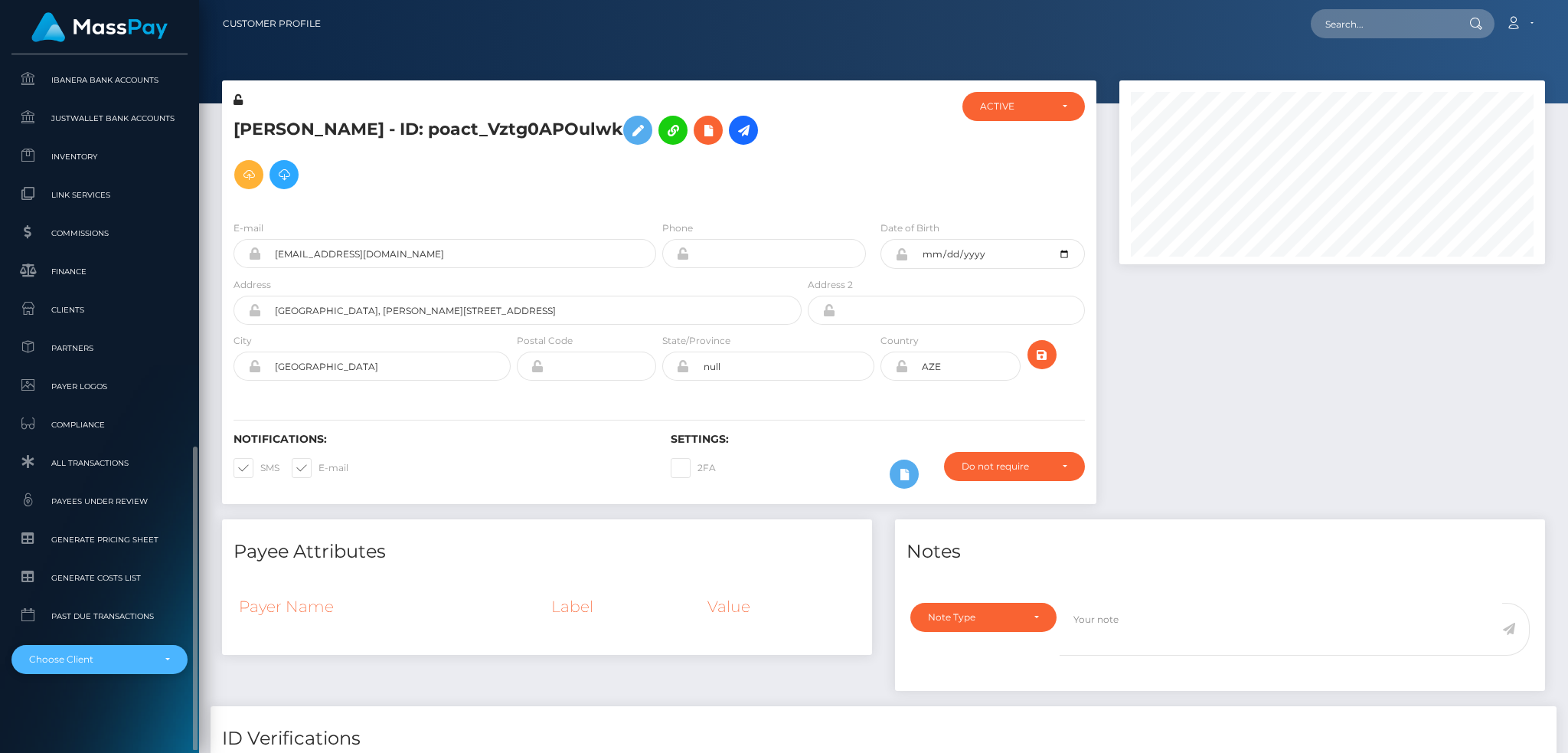
click at [86, 654] on div "Choose Client" at bounding box center [90, 660] width 123 height 13
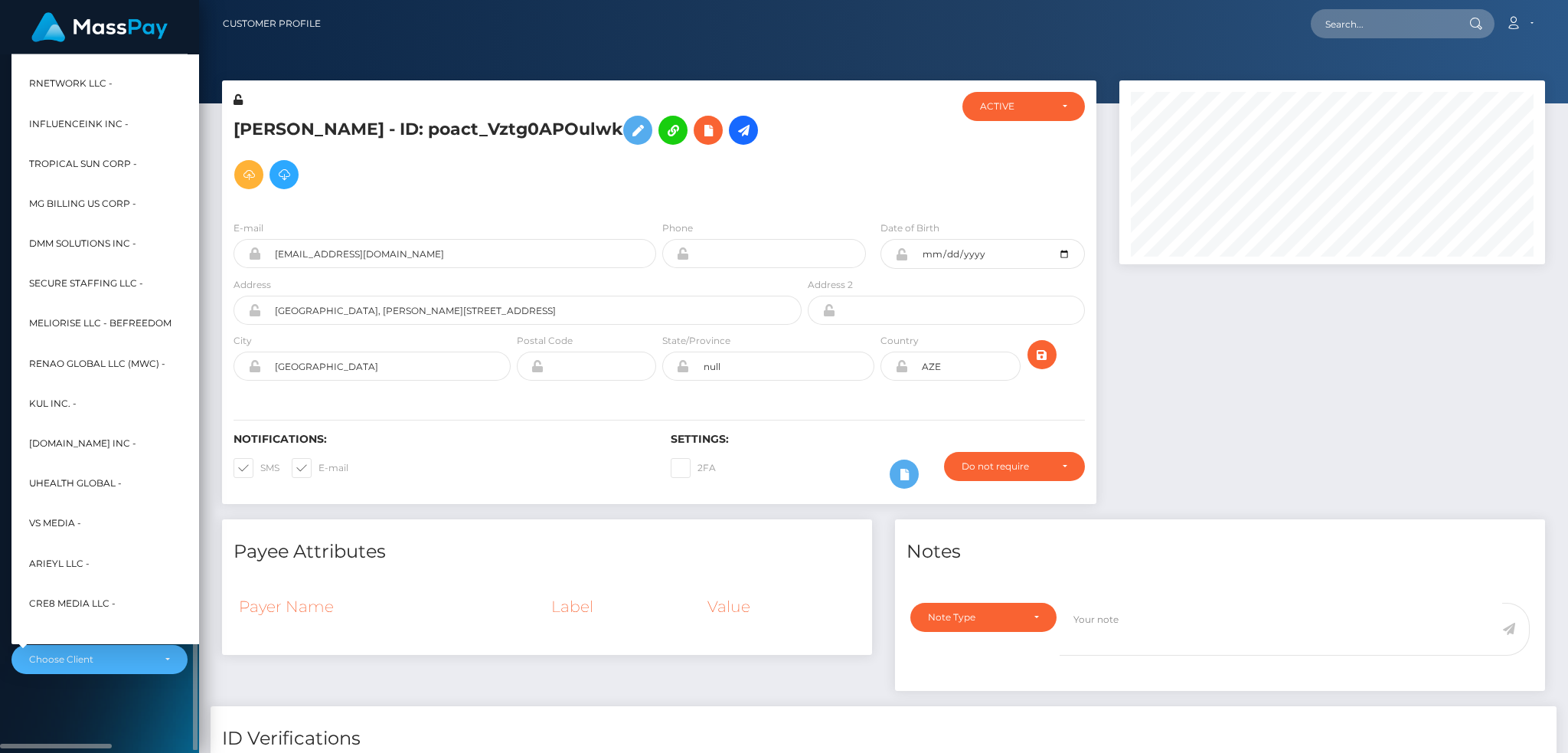
scroll to position [735, 0]
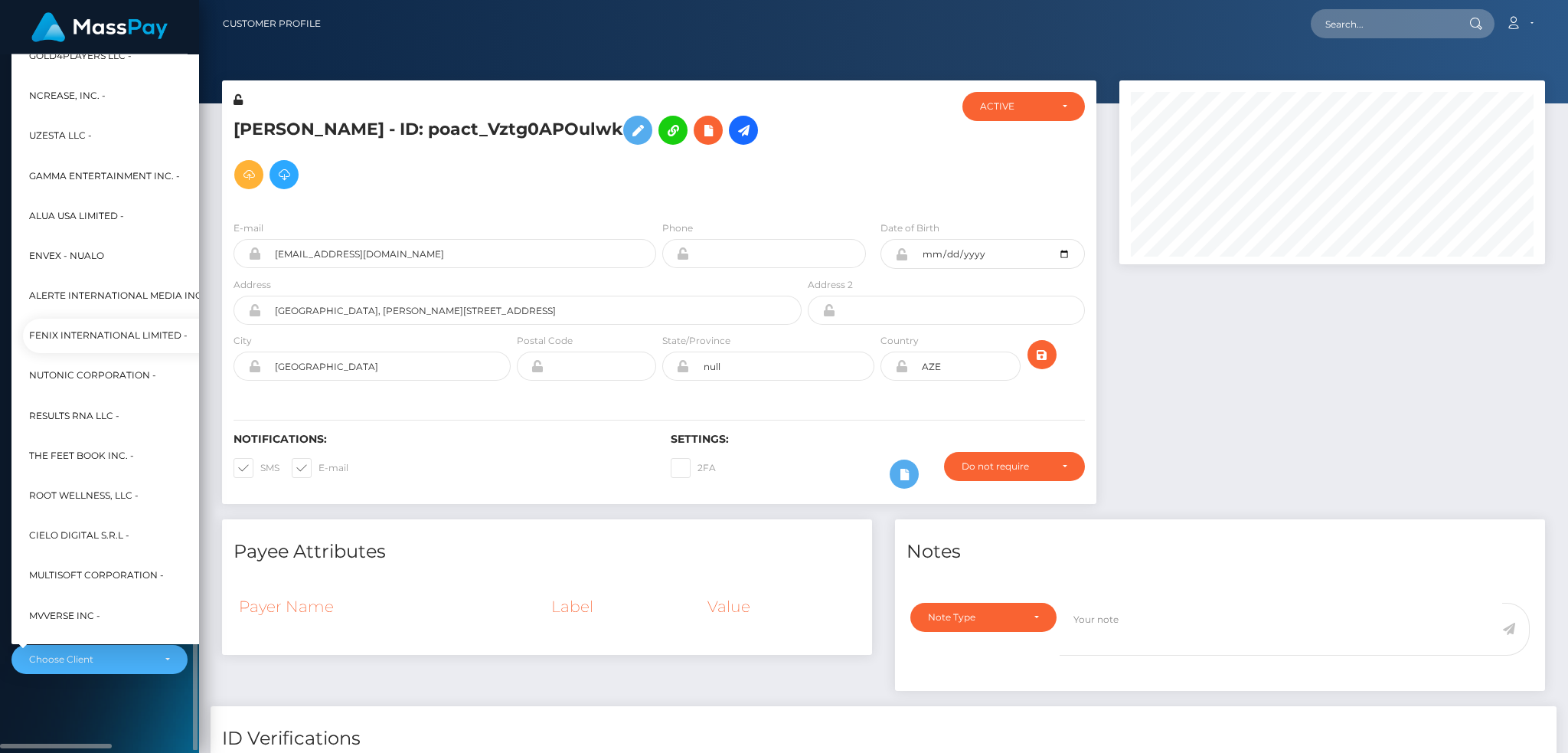
click at [143, 337] on span "Fenix International Limited -" at bounding box center [108, 337] width 158 height 20
select select "26"
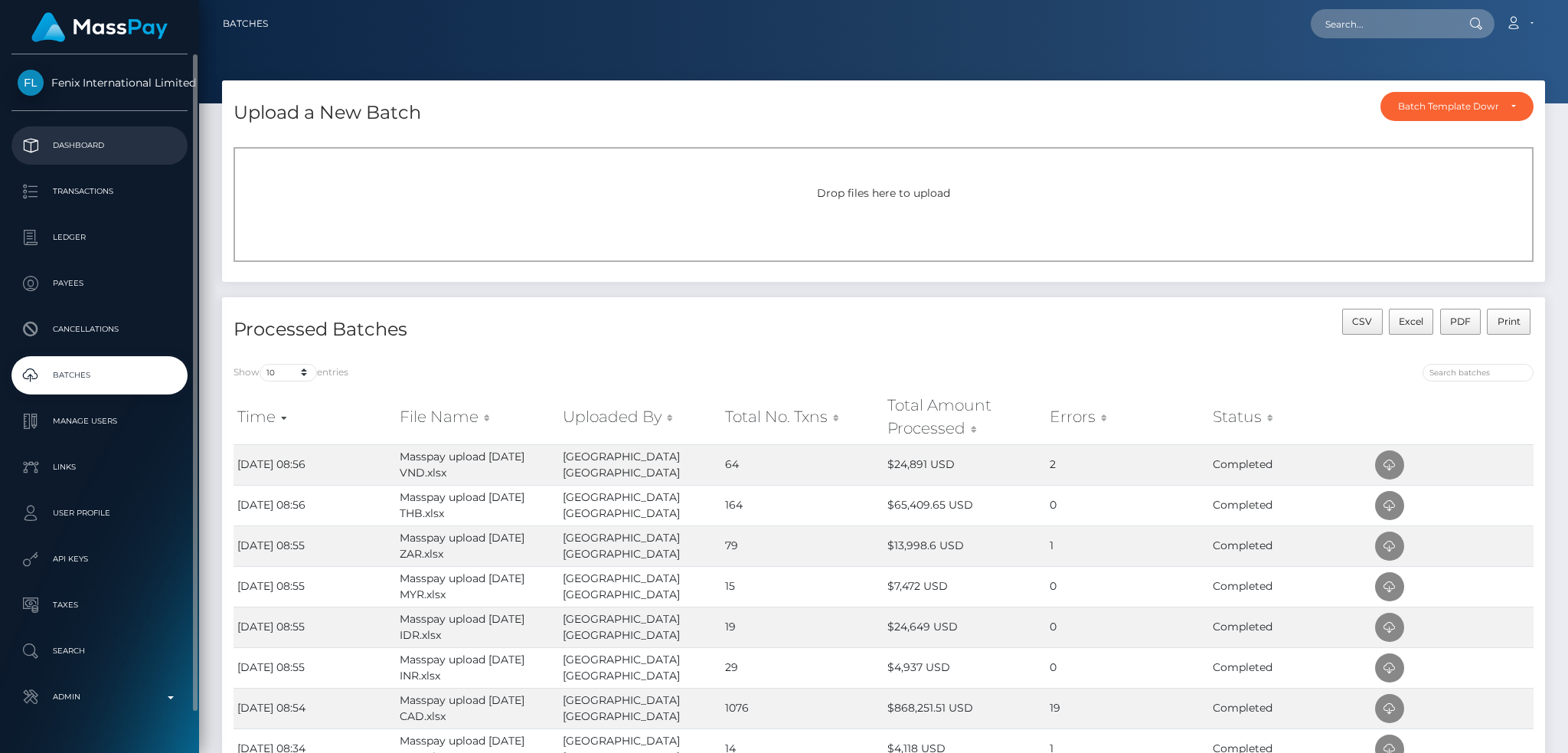
click at [77, 142] on p "Dashboard" at bounding box center [99, 145] width 164 height 23
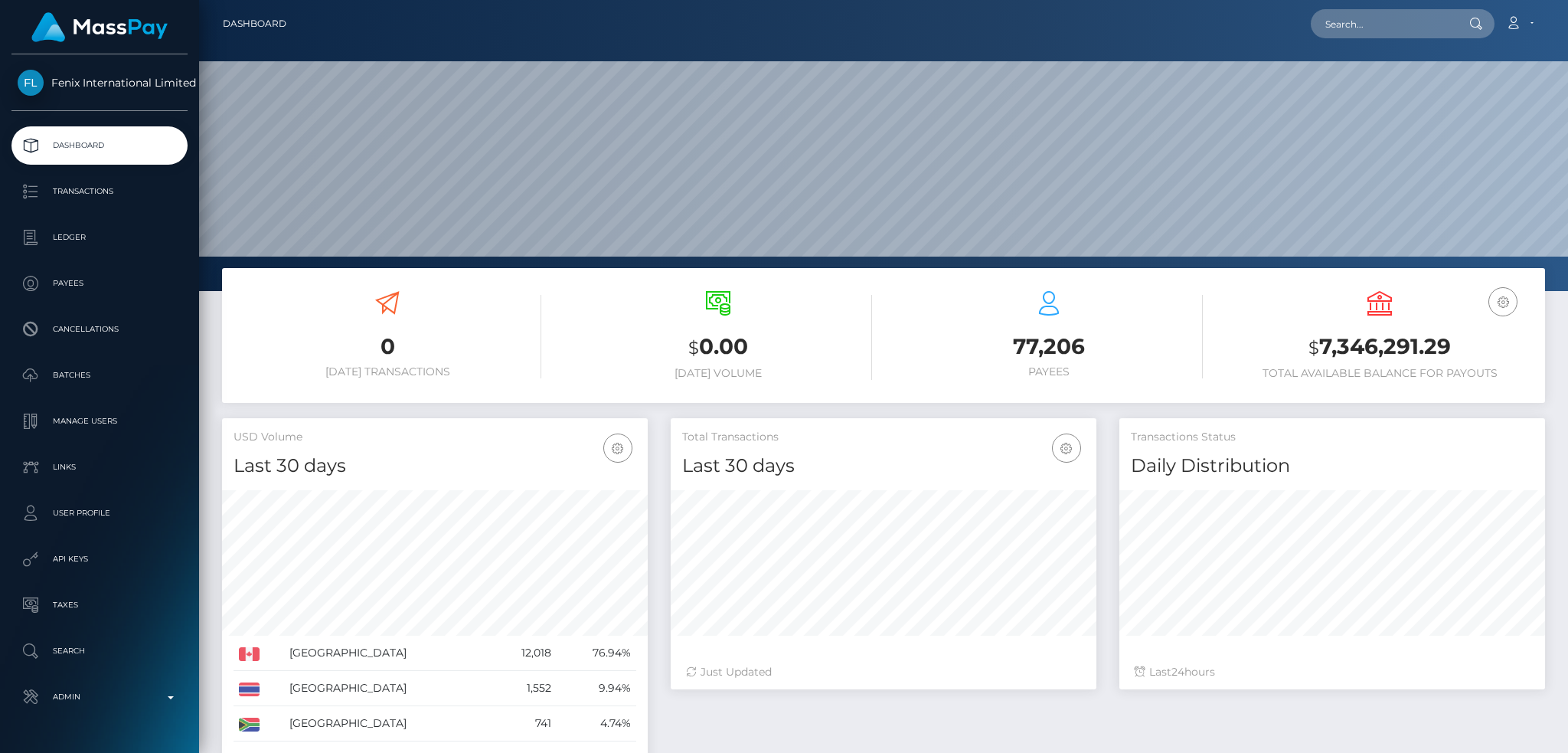
scroll to position [272, 425]
